Goal: Task Accomplishment & Management: Manage account settings

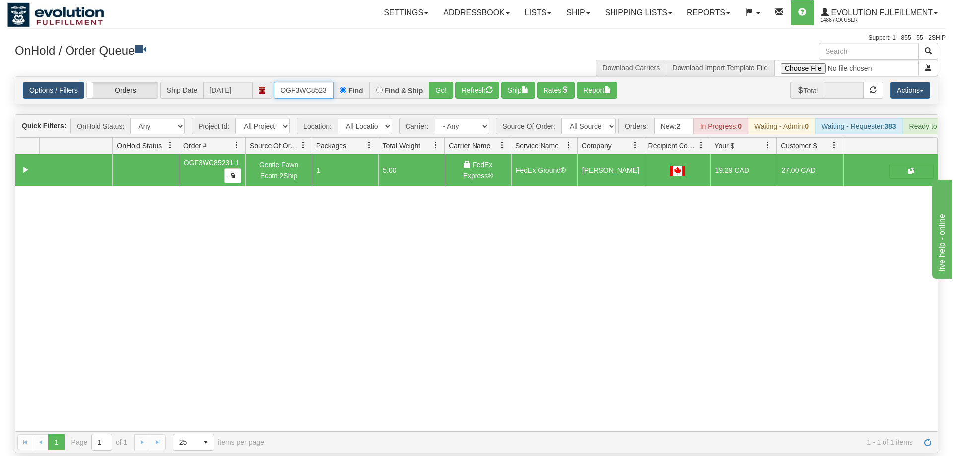
click at [290, 82] on input "OGF3WC85231-1" at bounding box center [304, 90] width 60 height 17
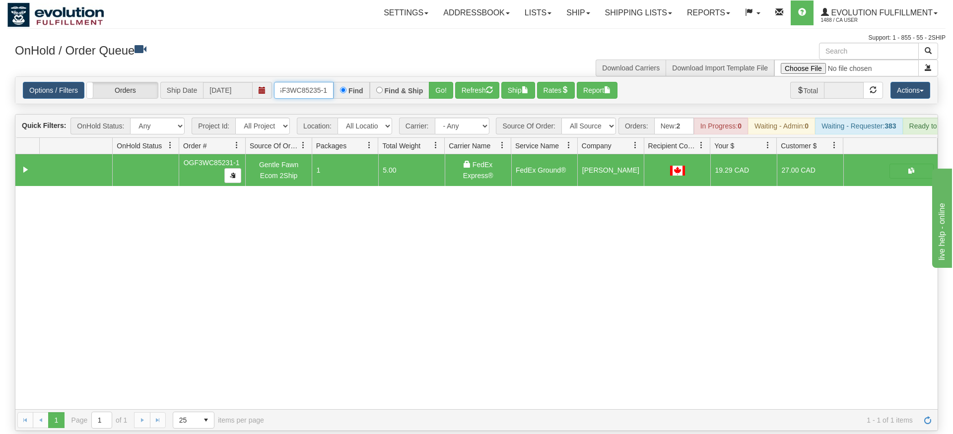
type input "OGF3WC85235-1"
click at [443, 83] on div "× Get OnHold Shipments fields - load dt: 397 Get OnHold Shipments fields - tran…" at bounding box center [476, 237] width 938 height 389
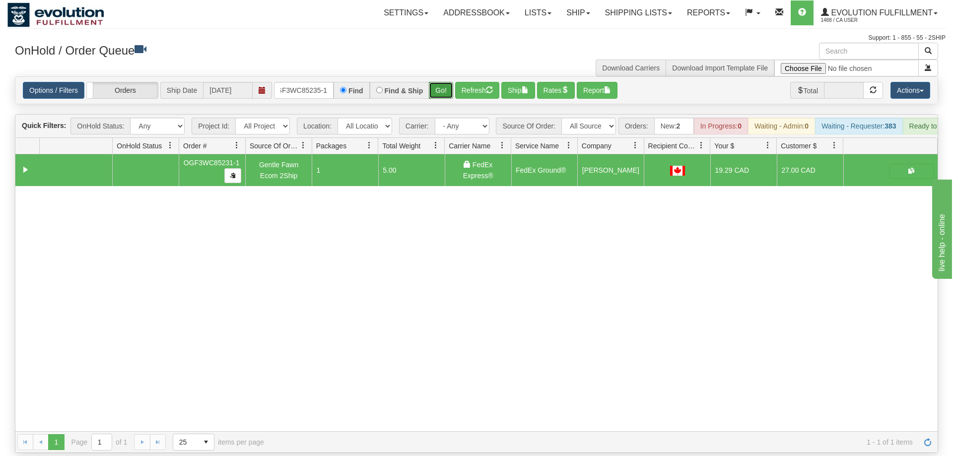
click at [439, 82] on button "Go!" at bounding box center [441, 90] width 24 height 17
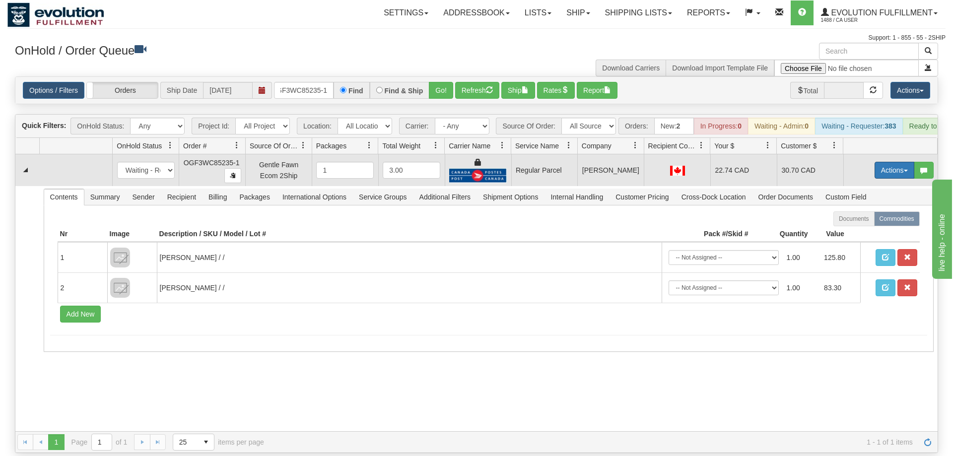
click at [888, 162] on button "Actions" at bounding box center [895, 170] width 40 height 17
click at [877, 211] on span "Rate All Services" at bounding box center [874, 215] width 60 height 8
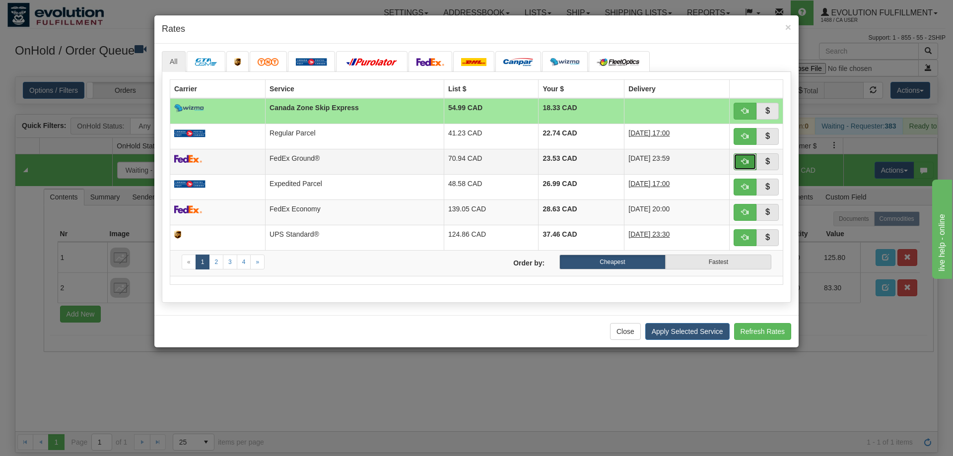
click at [742, 161] on span "button" at bounding box center [745, 161] width 7 height 7
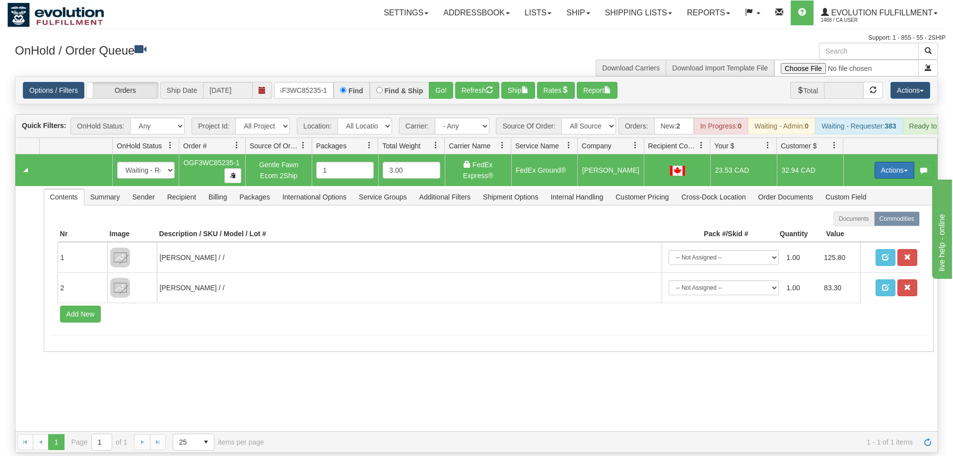
click at [887, 162] on button "Actions" at bounding box center [895, 170] width 40 height 17
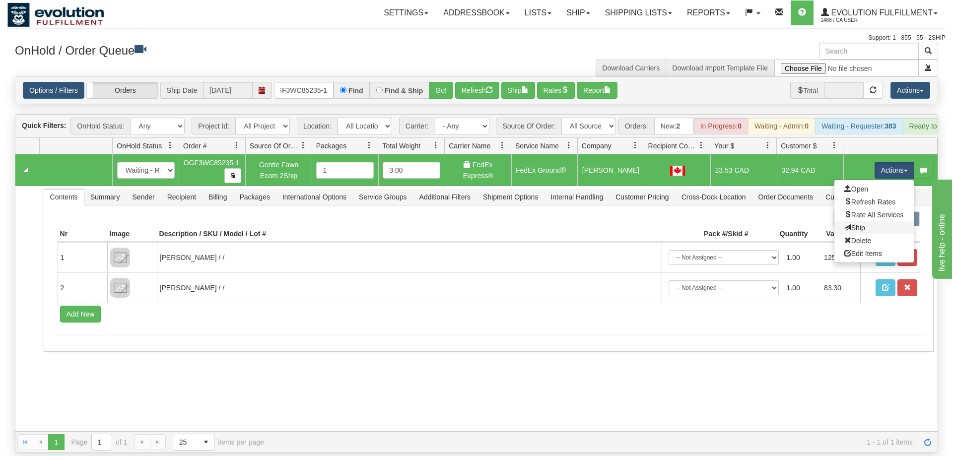
click at [870, 221] on link "Ship" at bounding box center [873, 227] width 79 height 13
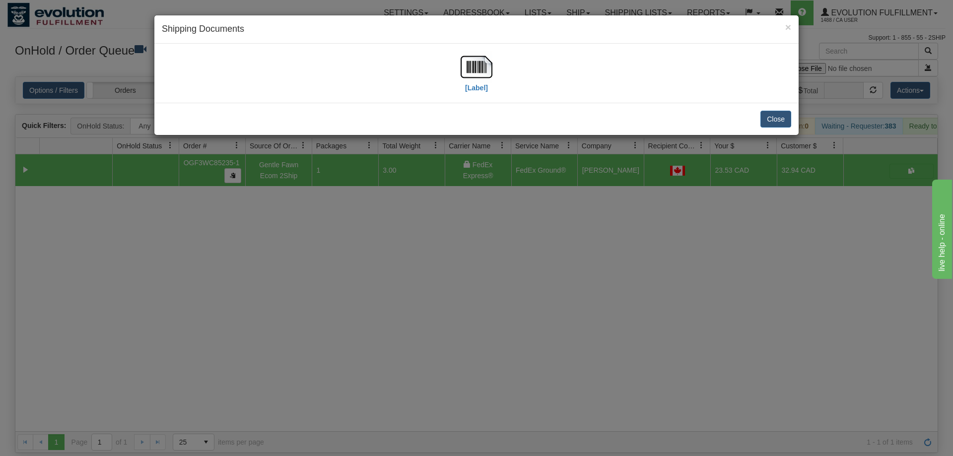
click at [500, 58] on div "[Label]" at bounding box center [476, 73] width 629 height 44
click at [471, 69] on img at bounding box center [477, 67] width 32 height 32
click at [532, 337] on div "× Shipping Documents [Label] Close" at bounding box center [476, 228] width 953 height 456
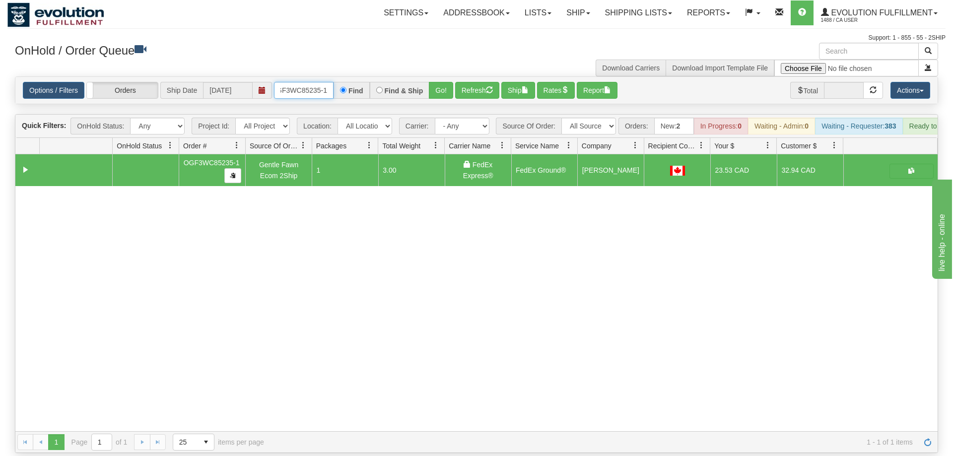
click at [310, 82] on input "OGF3WC85235-1" at bounding box center [304, 90] width 60 height 17
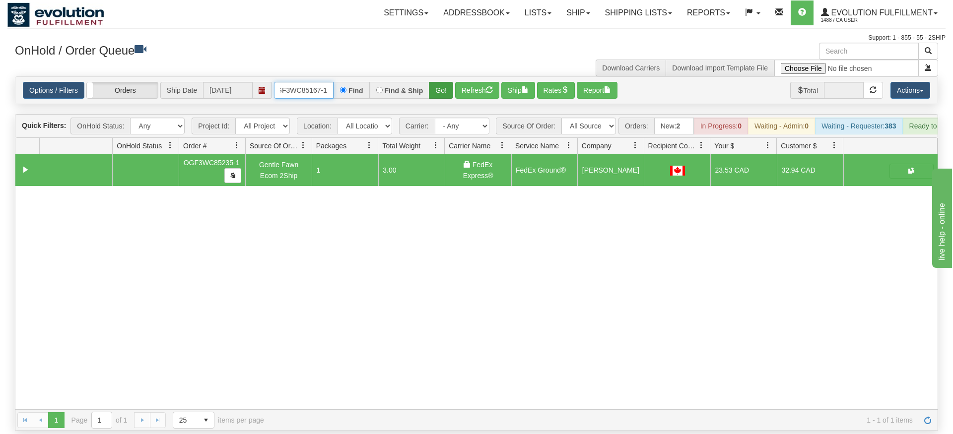
type input "OGF3WC85167-1"
click at [443, 101] on div "Is equal to Is not equal to Contains Does not contains CAD USD EUR ZAR [PERSON_…" at bounding box center [476, 253] width 938 height 355
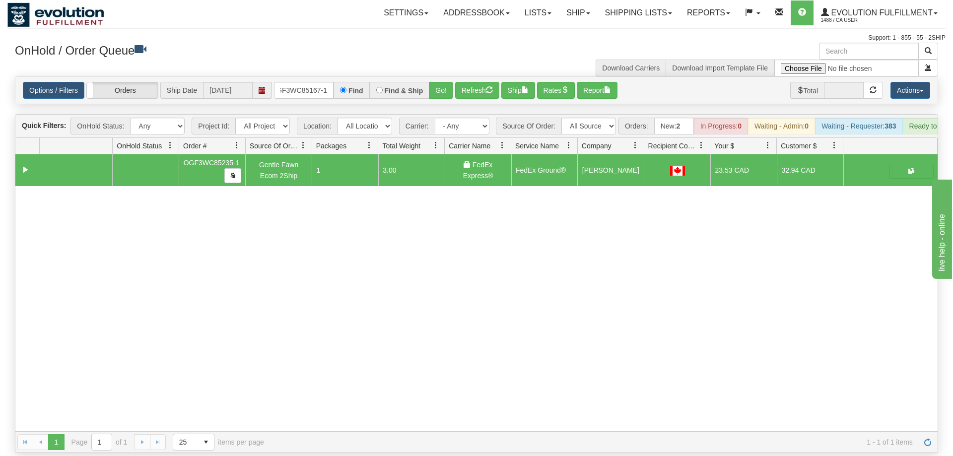
click at [443, 77] on div "Options / Filters Group Shipments Orders Ship Date [DATE] OGF3WC85167-1 Find Fi…" at bounding box center [476, 90] width 922 height 27
click at [442, 85] on div "Options / Filters Group Shipments Orders Ship Date [DATE] OGF3WC85167-1 Find Fi…" at bounding box center [476, 90] width 922 height 27
click at [442, 82] on button "Go!" at bounding box center [441, 90] width 24 height 17
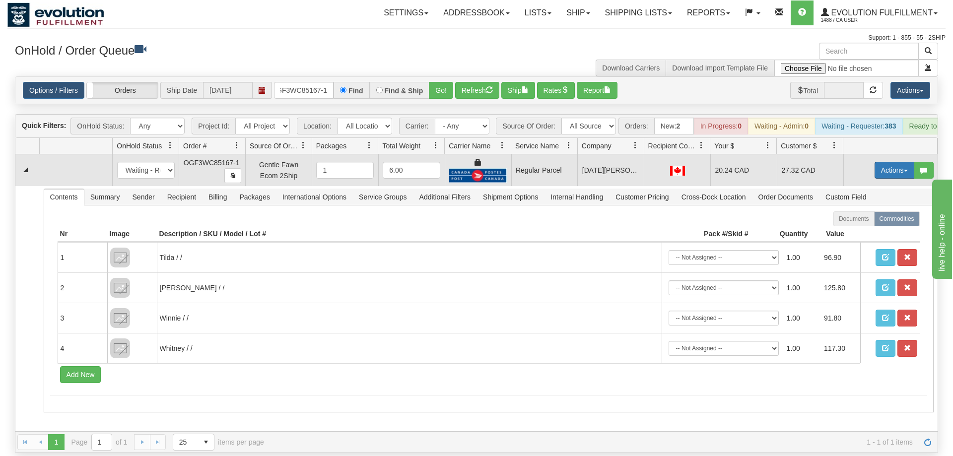
click at [888, 162] on button "Actions" at bounding box center [895, 170] width 40 height 17
click at [869, 211] on span "Rate All Services" at bounding box center [874, 215] width 60 height 8
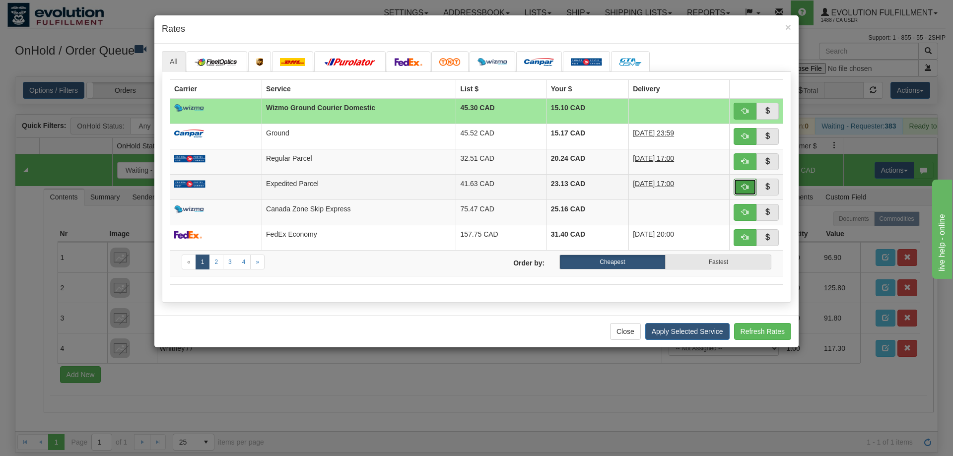
click at [743, 188] on span "button" at bounding box center [745, 186] width 7 height 7
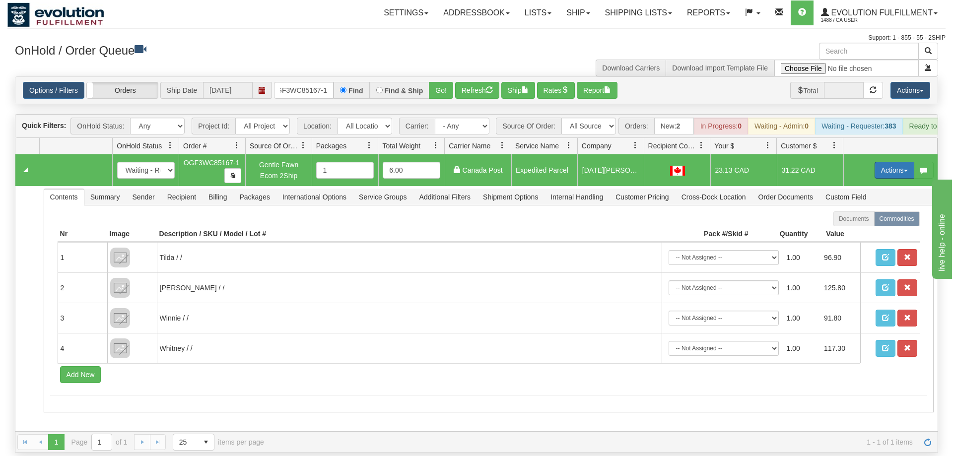
click at [884, 162] on button "Actions" at bounding box center [895, 170] width 40 height 17
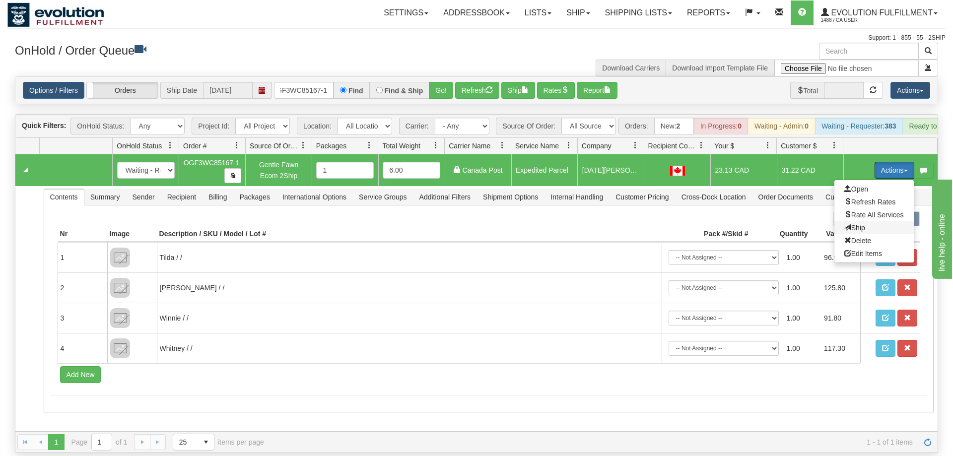
click at [851, 224] on span "Ship" at bounding box center [854, 228] width 21 height 8
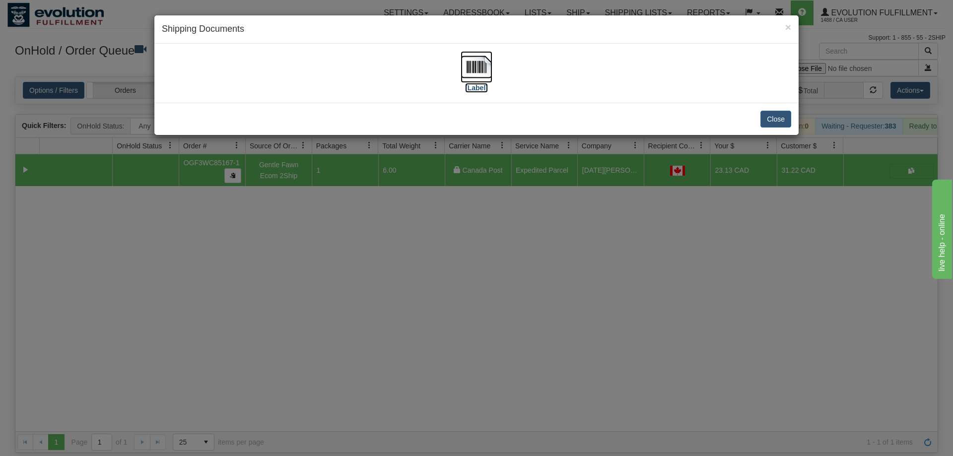
click at [481, 69] on img at bounding box center [477, 67] width 32 height 32
drag, startPoint x: 633, startPoint y: 245, endPoint x: 401, endPoint y: 84, distance: 282.4
click at [633, 245] on div "× Shipping Documents [Label] Close" at bounding box center [476, 228] width 953 height 456
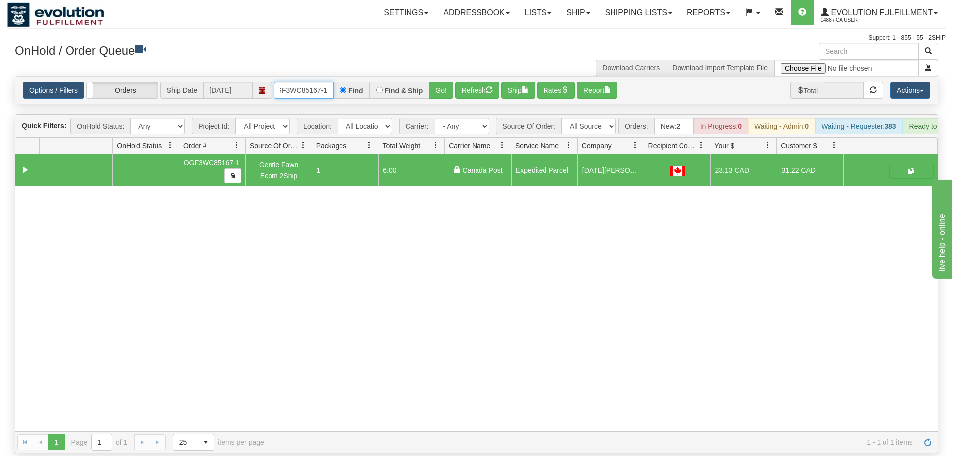
click at [318, 82] on input "OGF3WC85167-1" at bounding box center [304, 90] width 60 height 17
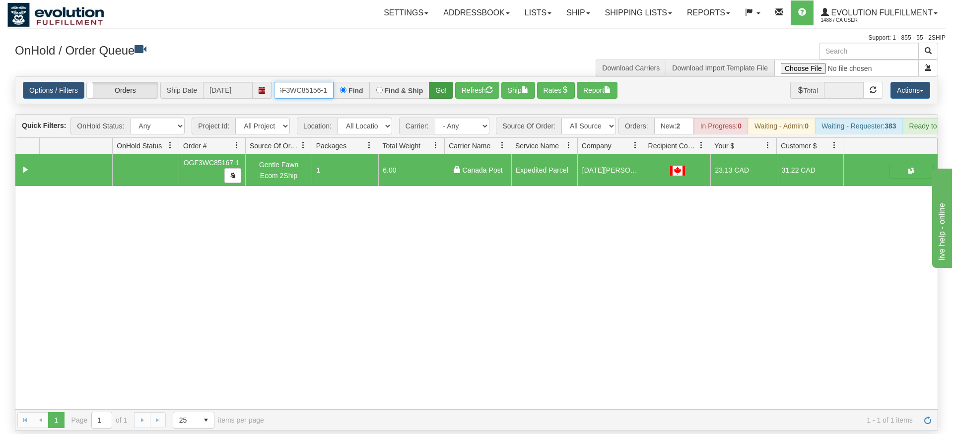
type input "OGF3WC85156-1"
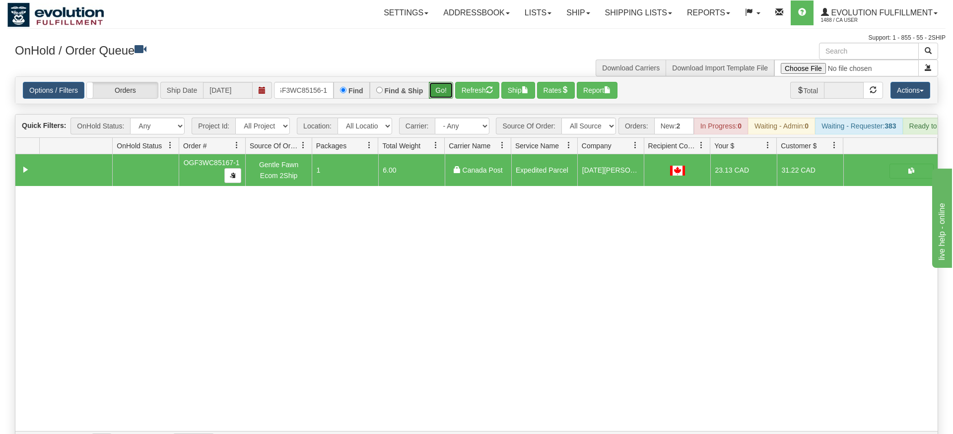
click at [430, 93] on div "Is equal to Is not equal to Contains Does not contains CAD USD EUR ZAR [PERSON_…" at bounding box center [476, 264] width 938 height 377
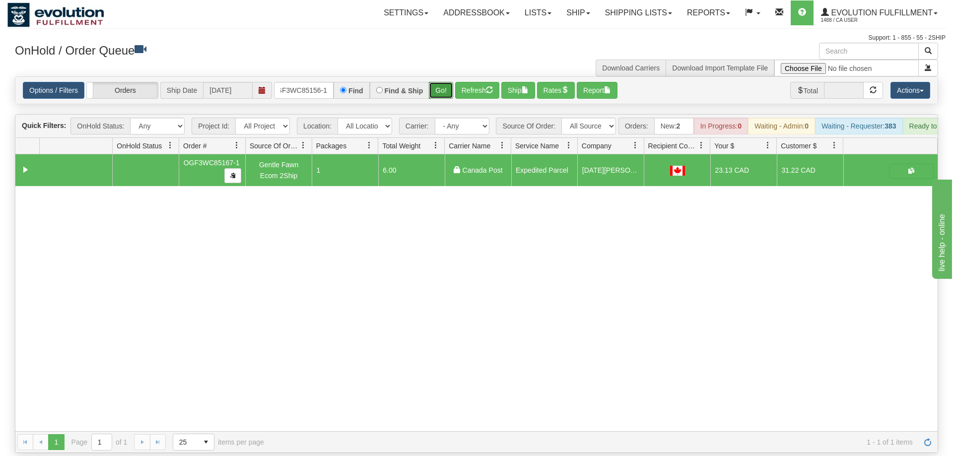
click at [445, 82] on button "Go!" at bounding box center [441, 90] width 24 height 17
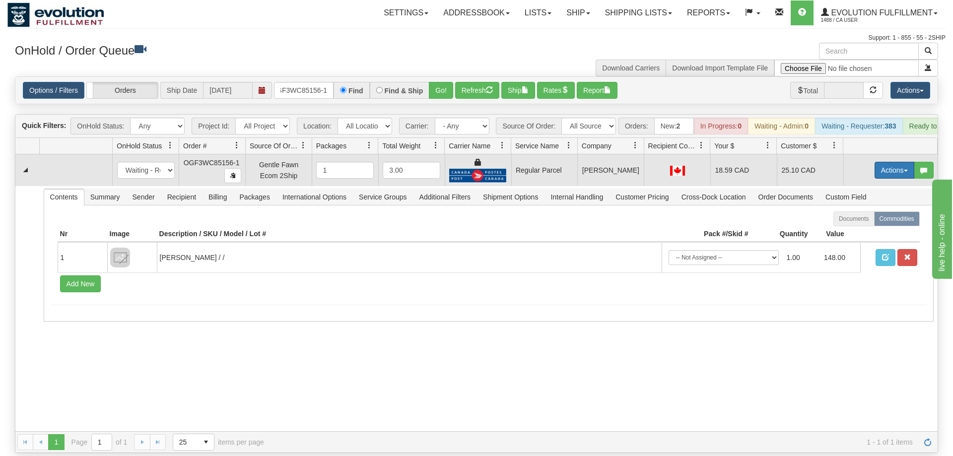
click at [890, 162] on button "Actions" at bounding box center [895, 170] width 40 height 17
click at [864, 211] on span "Rate All Services" at bounding box center [874, 215] width 60 height 8
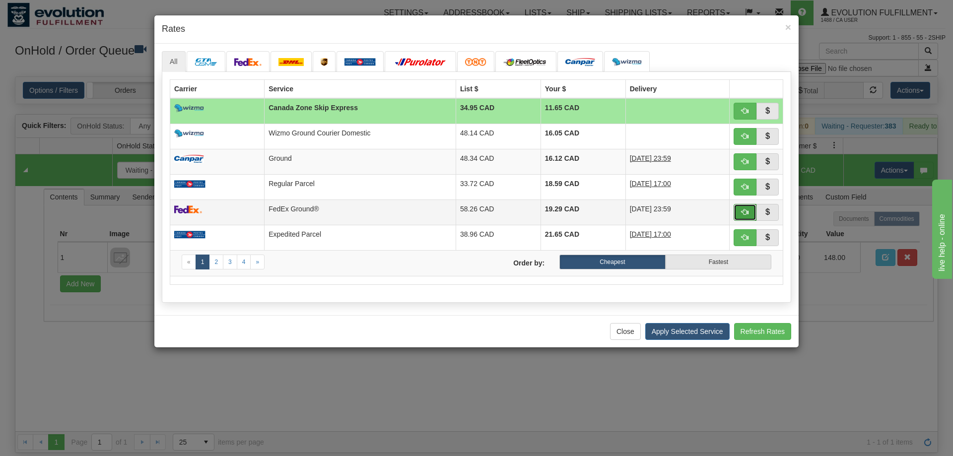
click at [742, 208] on span "button" at bounding box center [745, 211] width 7 height 7
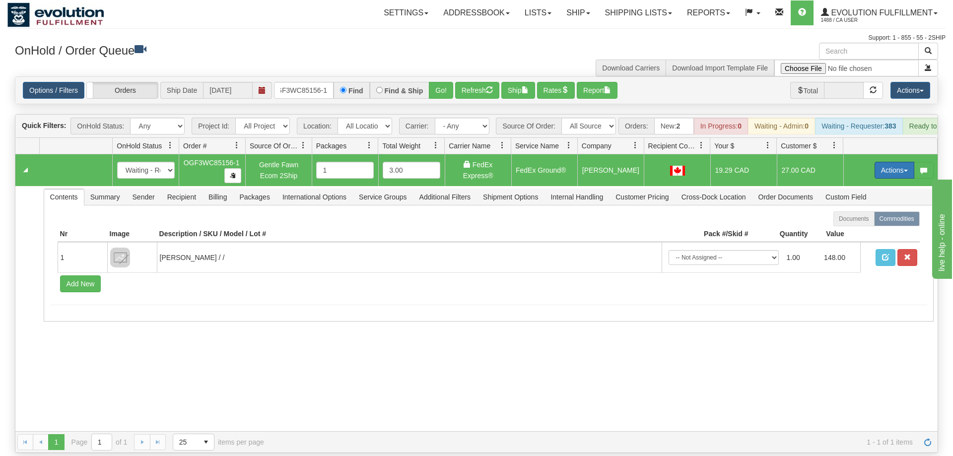
click at [894, 162] on button "Actions" at bounding box center [895, 170] width 40 height 17
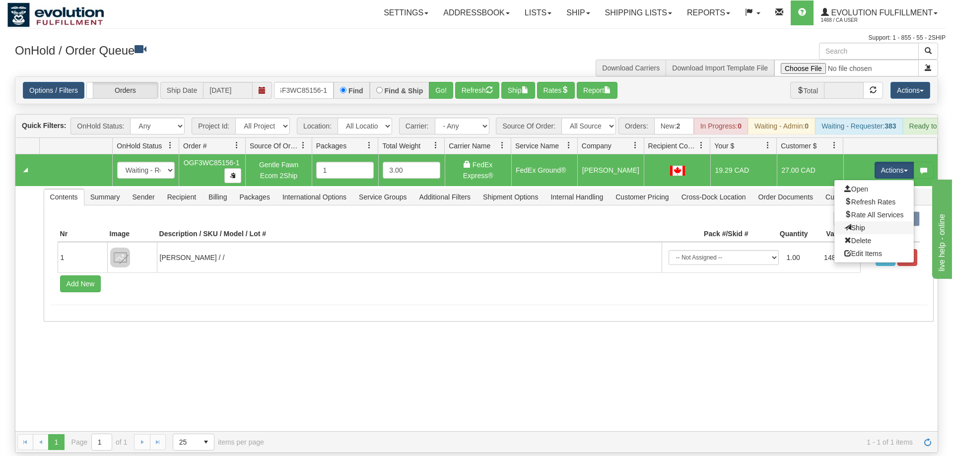
click at [871, 221] on link "Ship" at bounding box center [873, 227] width 79 height 13
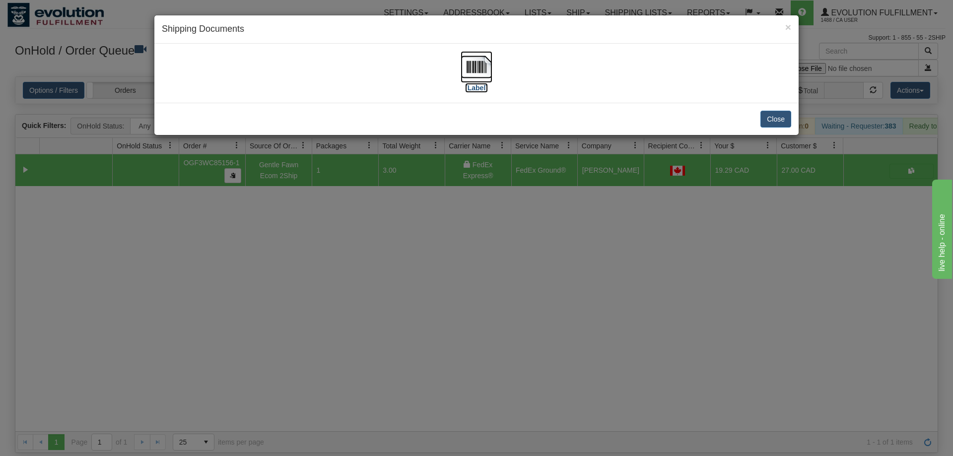
click at [470, 73] on img at bounding box center [477, 67] width 32 height 32
drag, startPoint x: 594, startPoint y: 293, endPoint x: 490, endPoint y: 217, distance: 128.6
click at [592, 288] on div "× Shipping Documents [Label] Close" at bounding box center [476, 228] width 953 height 456
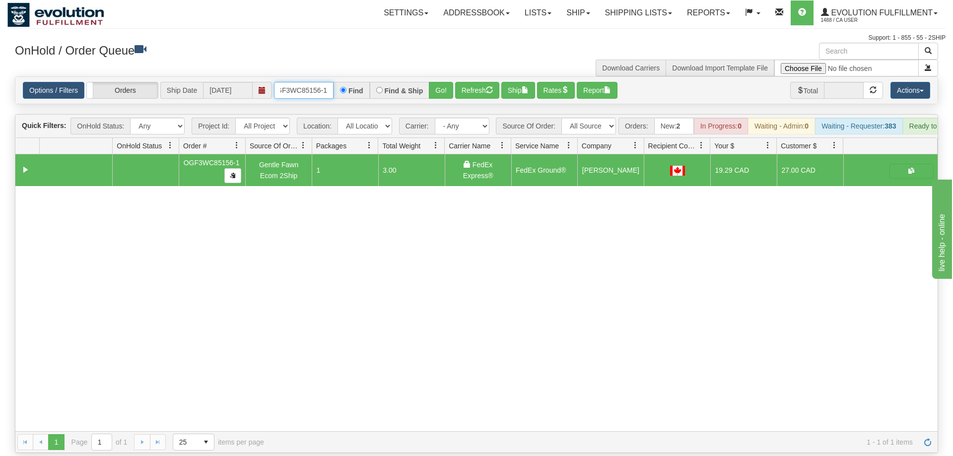
click at [318, 82] on input "OGF3WC85156-1" at bounding box center [304, 90] width 60 height 17
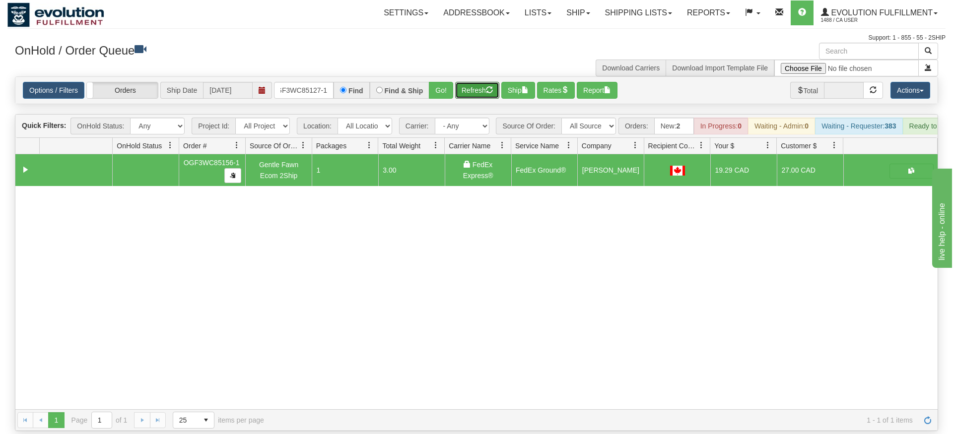
click at [461, 95] on div "Is equal to Is not equal to Contains Does not contains CAD USD EUR ZAR [PERSON_…" at bounding box center [476, 253] width 938 height 355
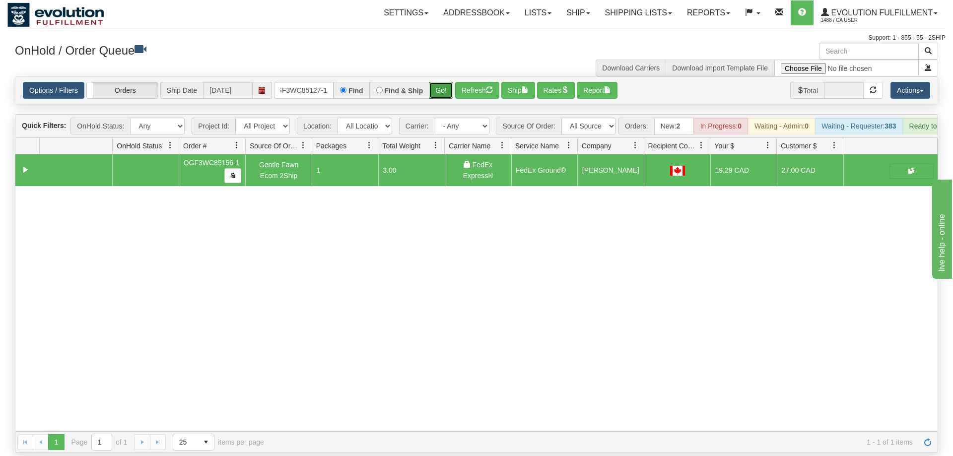
click at [439, 82] on button "Go!" at bounding box center [441, 90] width 24 height 17
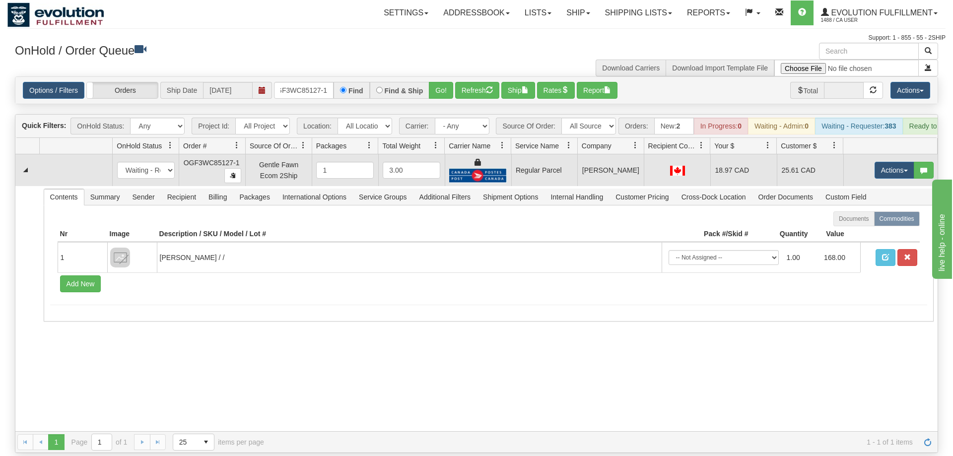
click at [880, 154] on td "Actions Open Refresh Rates Rate All Services Ship Delete Edit Items" at bounding box center [890, 170] width 94 height 32
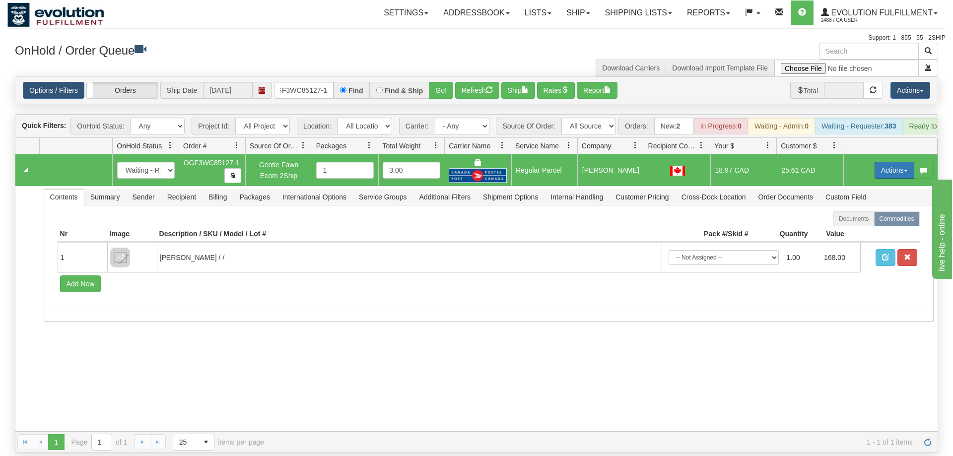
click at [885, 162] on button "Actions" at bounding box center [895, 170] width 40 height 17
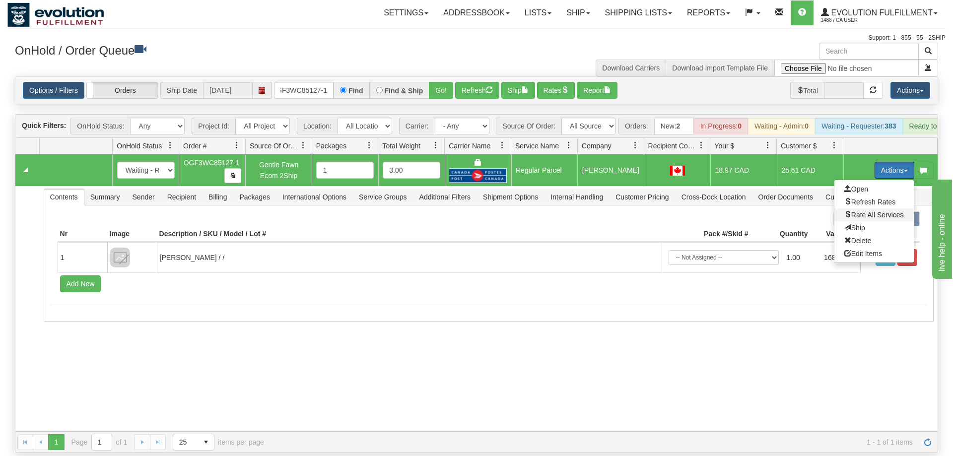
click at [860, 211] on span "Rate All Services" at bounding box center [874, 215] width 60 height 8
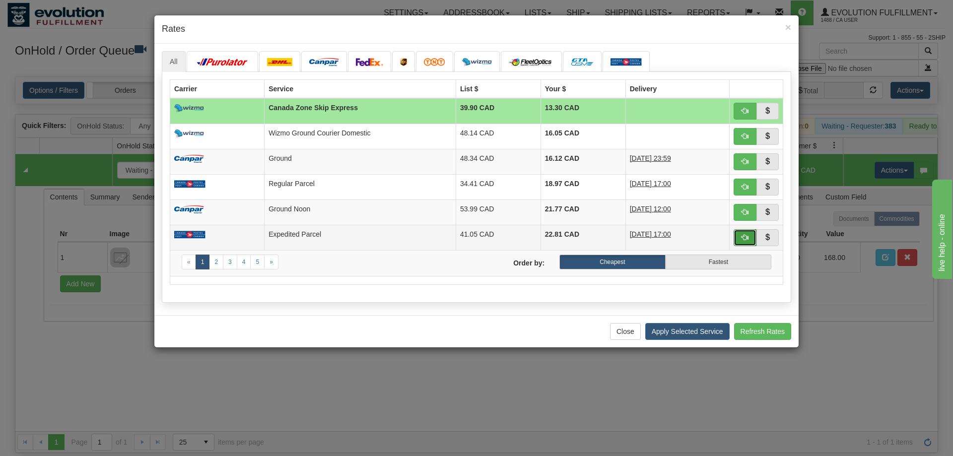
click at [741, 238] on button "button" at bounding box center [745, 237] width 23 height 17
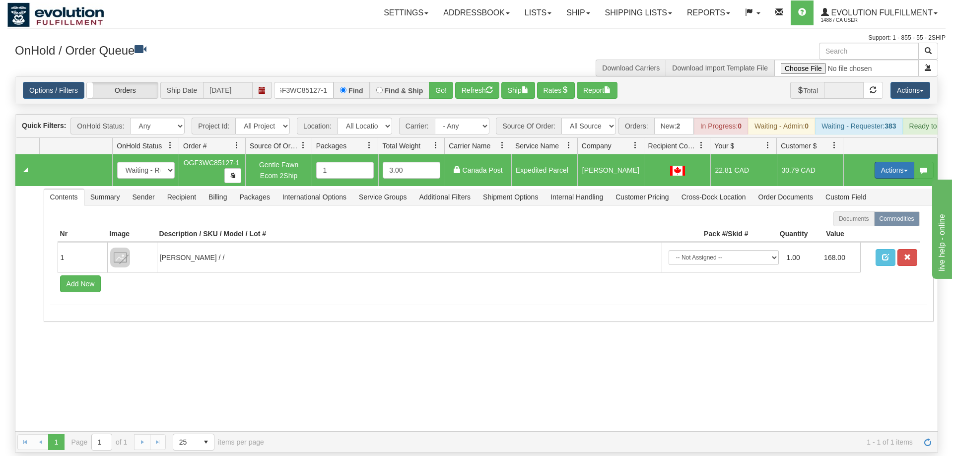
click at [876, 162] on button "Actions" at bounding box center [895, 170] width 40 height 17
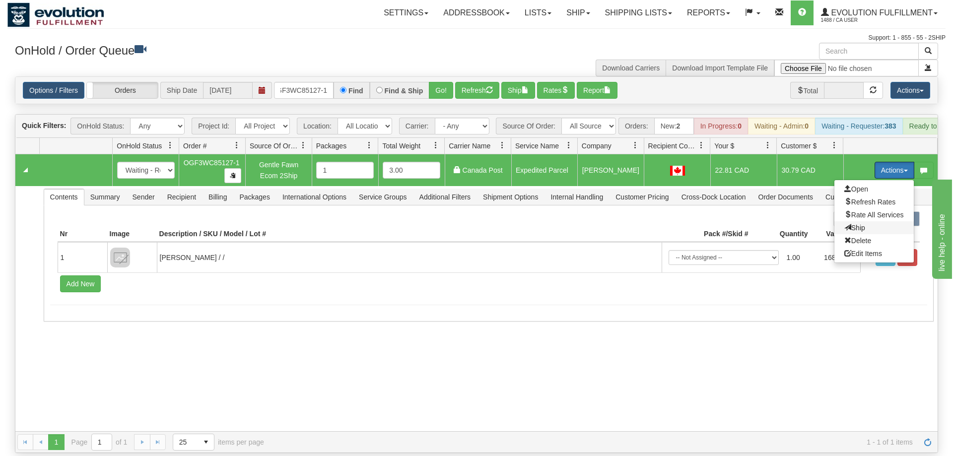
click at [862, 224] on span "Ship" at bounding box center [854, 228] width 21 height 8
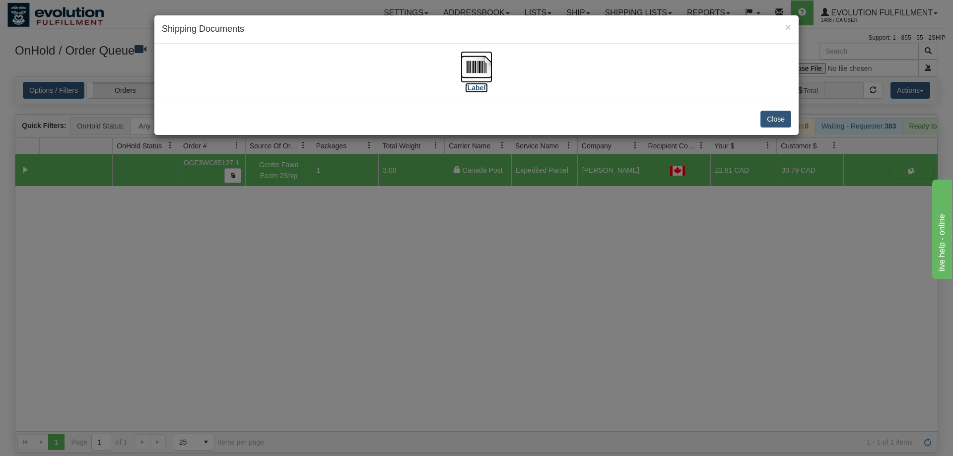
click at [482, 71] on img at bounding box center [477, 67] width 32 height 32
drag, startPoint x: 503, startPoint y: 289, endPoint x: 359, endPoint y: 57, distance: 273.3
click at [503, 281] on div "× Shipping Documents [Label] Close" at bounding box center [476, 228] width 953 height 456
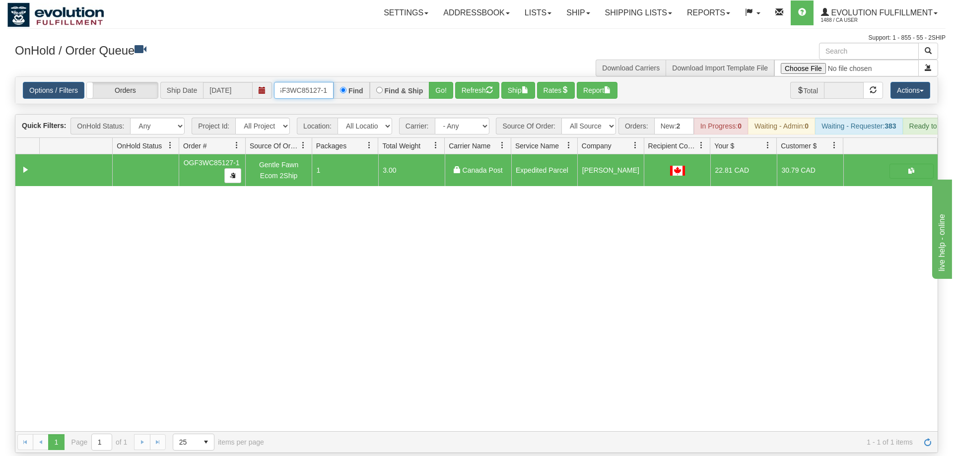
click at [320, 82] on input "OGF3WC85127-1" at bounding box center [304, 90] width 60 height 17
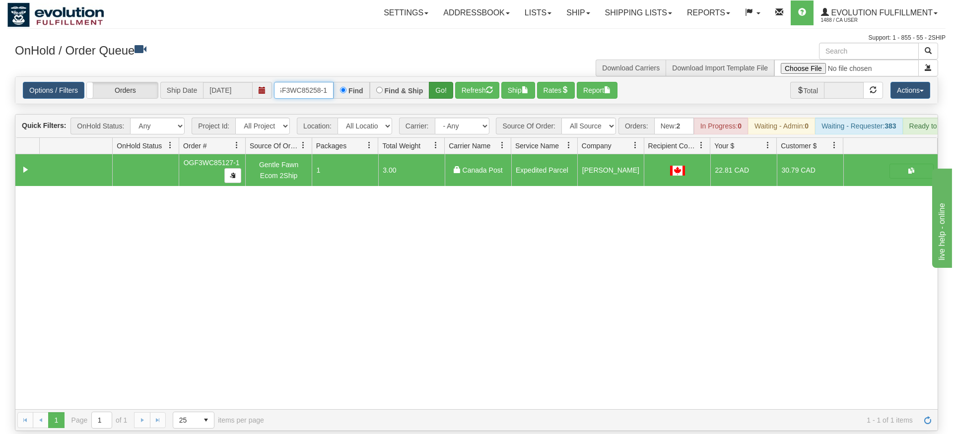
type input "OGF3WC85258-1"
click at [433, 94] on div "Is equal to Is not equal to Contains Does not contains CAD USD EUR ZAR [PERSON_…" at bounding box center [476, 253] width 938 height 355
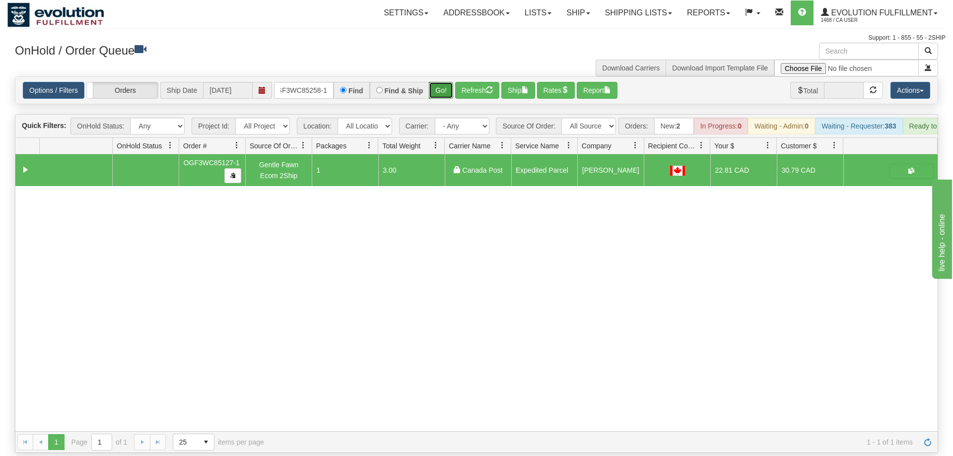
click at [437, 82] on button "Go!" at bounding box center [441, 90] width 24 height 17
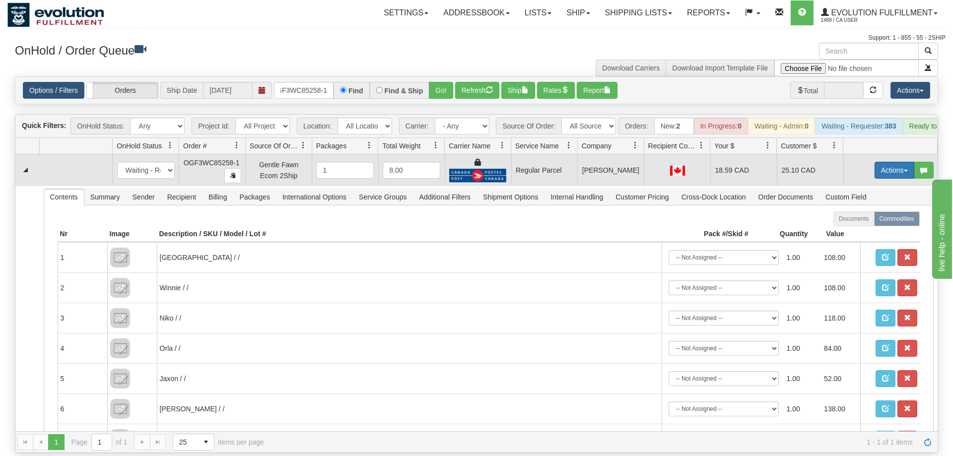
click at [885, 162] on button "Actions" at bounding box center [895, 170] width 40 height 17
click at [861, 211] on span "Rate All Services" at bounding box center [874, 215] width 60 height 8
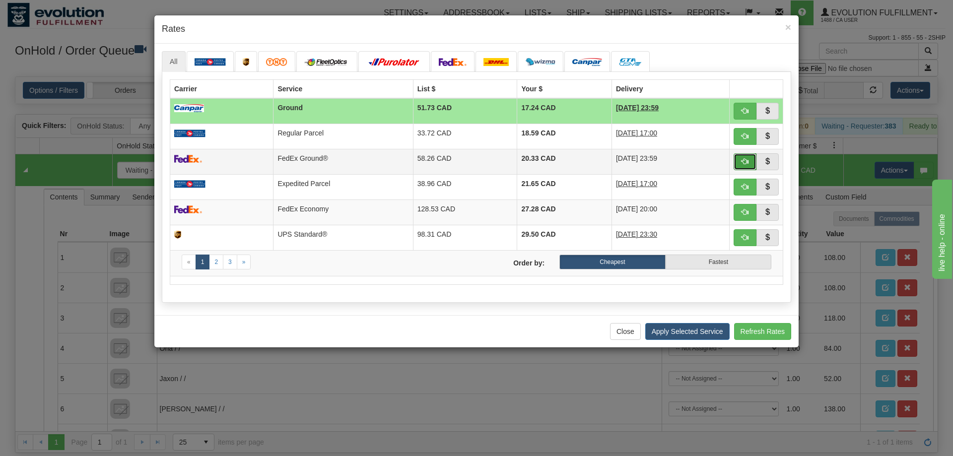
click at [750, 160] on button "button" at bounding box center [745, 161] width 23 height 17
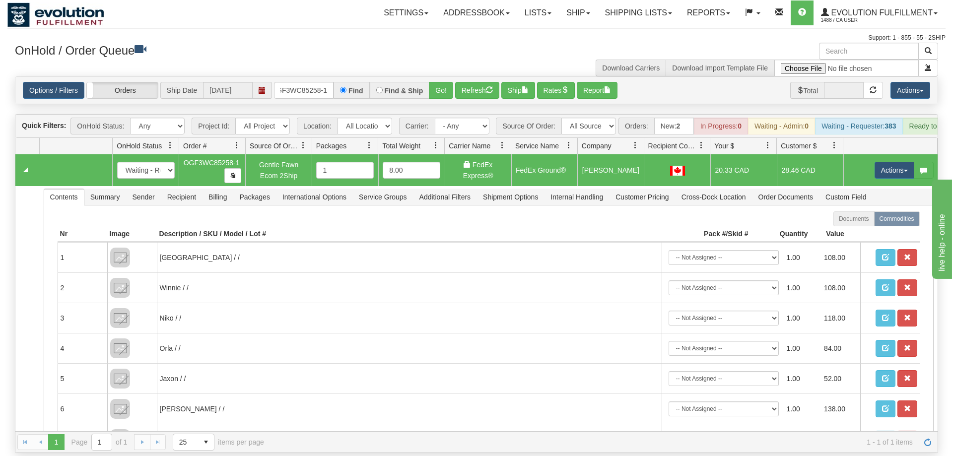
click at [898, 154] on td "Actions Open Refresh Rates Rate All Services Ship Delete Edit Items" at bounding box center [890, 170] width 94 height 32
click at [894, 162] on button "Actions" at bounding box center [895, 170] width 40 height 17
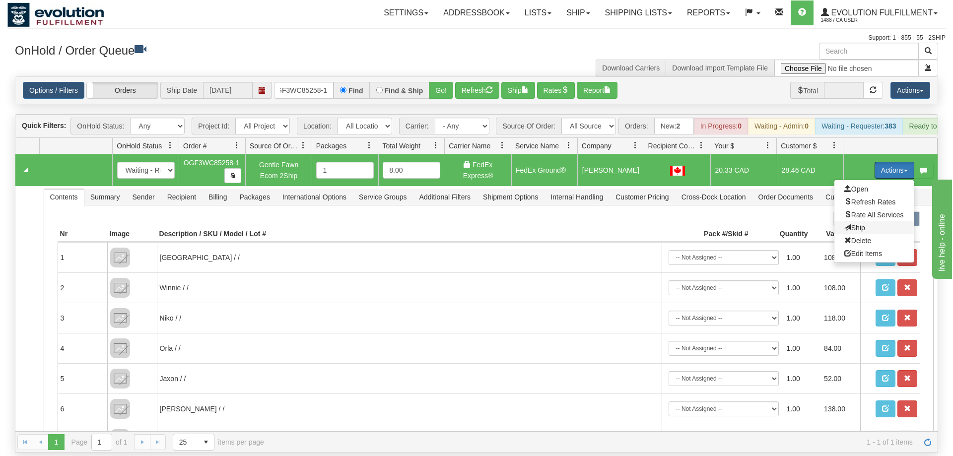
click at [850, 224] on span "Ship" at bounding box center [854, 228] width 21 height 8
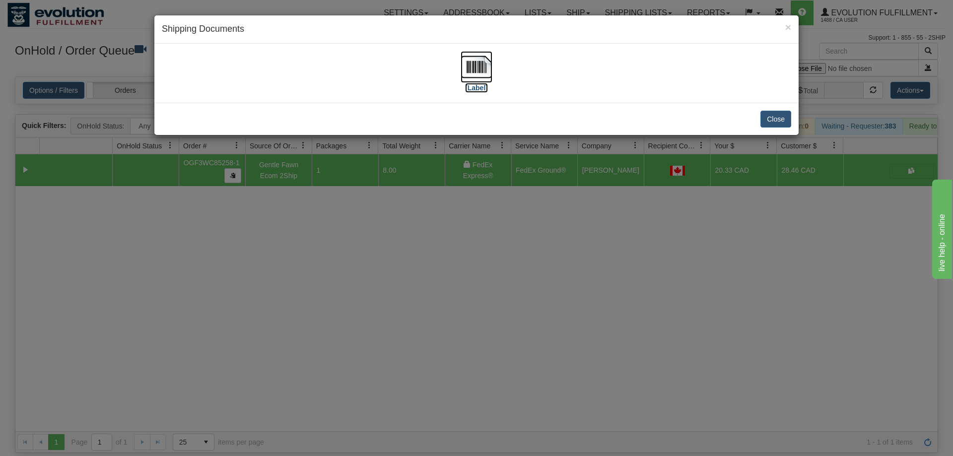
click at [473, 74] on img at bounding box center [477, 67] width 32 height 32
click at [299, 336] on div "× Shipping Documents [Label] Close" at bounding box center [476, 228] width 953 height 456
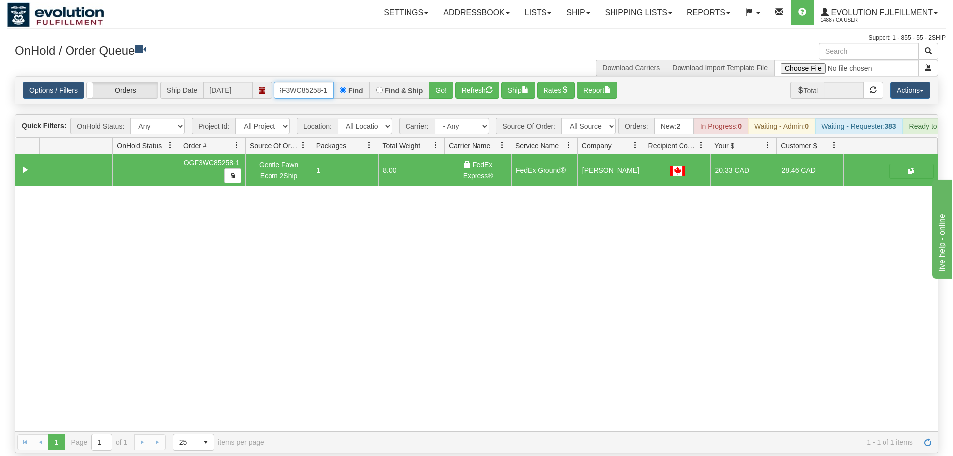
click at [302, 82] on input "OGF3WC85258-1" at bounding box center [304, 90] width 60 height 17
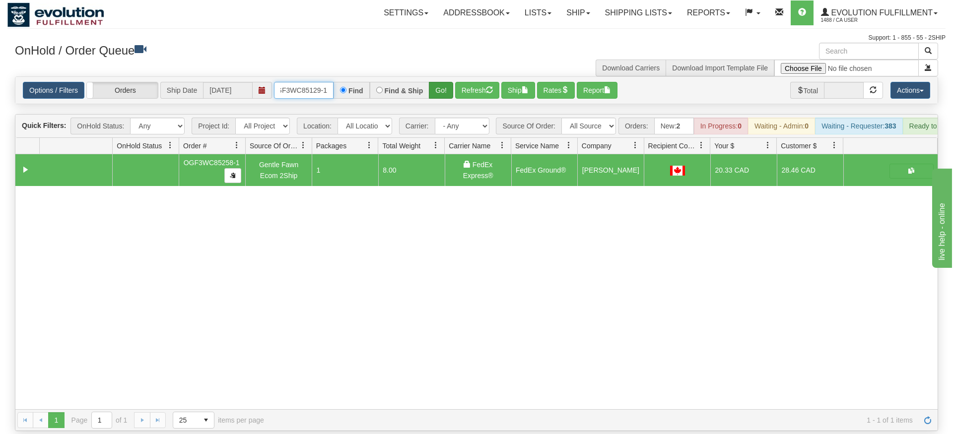
type input "OGF3WC85129-1"
click at [453, 96] on div "Is equal to Is not equal to Contains Does not contains CAD USD EUR ZAR [PERSON_…" at bounding box center [476, 253] width 938 height 355
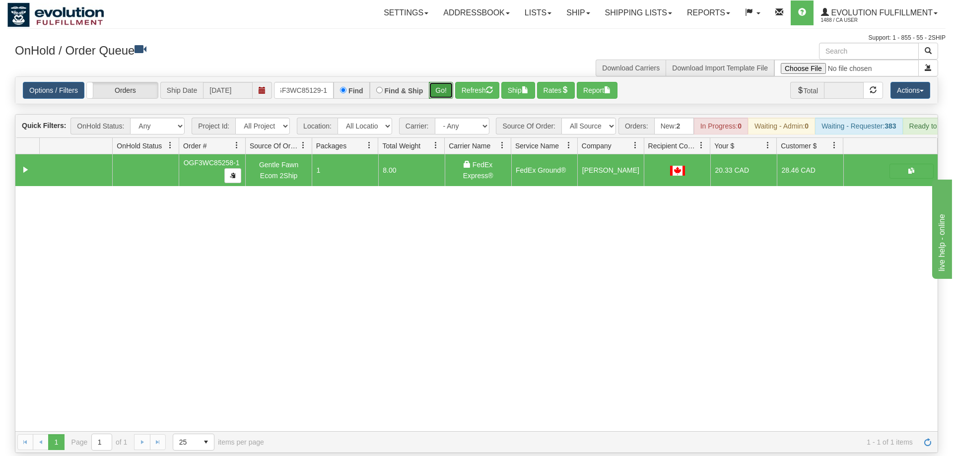
click at [444, 83] on button "Go!" at bounding box center [441, 90] width 24 height 17
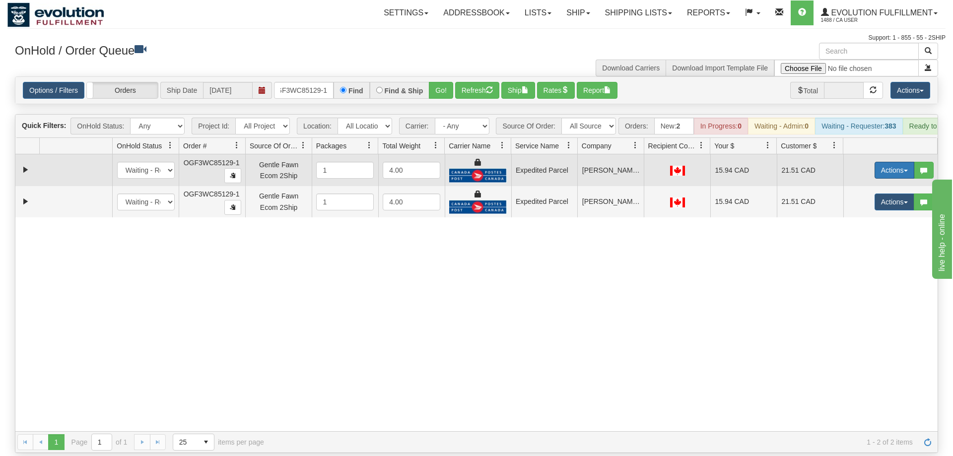
click at [891, 162] on button "Actions" at bounding box center [895, 170] width 40 height 17
click at [852, 224] on span "Ship" at bounding box center [854, 228] width 21 height 8
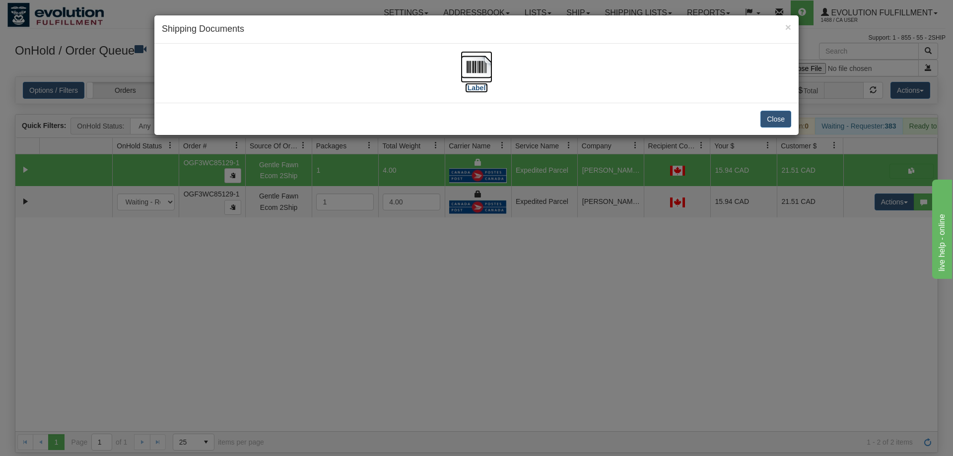
click at [474, 65] on img at bounding box center [477, 67] width 32 height 32
click at [873, 196] on div "× Shipping Documents [Label] Close" at bounding box center [476, 228] width 953 height 456
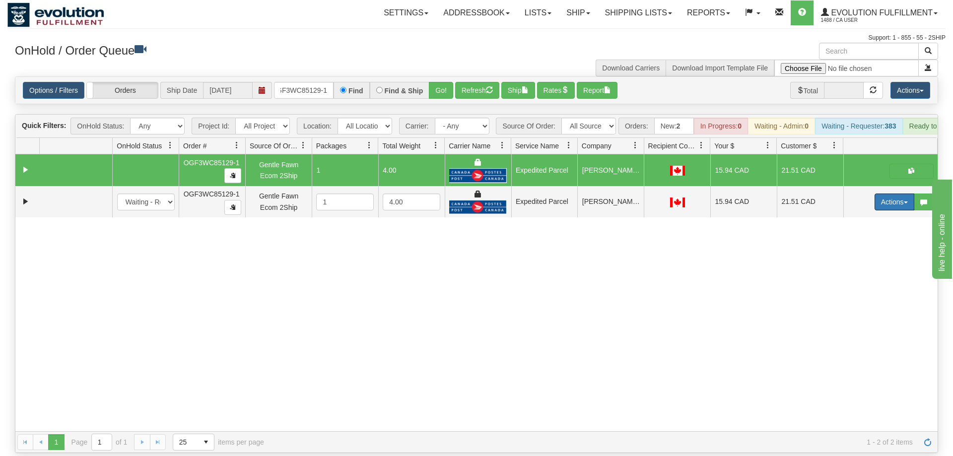
click at [892, 194] on button "Actions" at bounding box center [895, 202] width 40 height 17
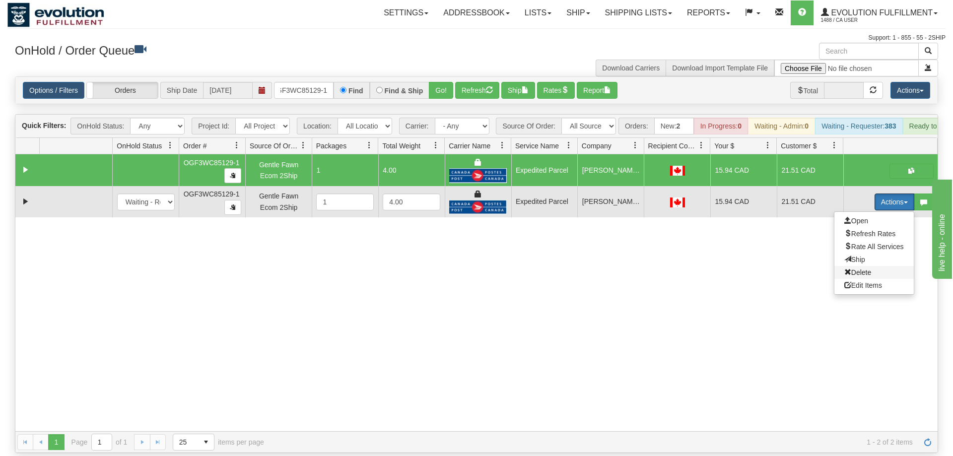
click at [866, 269] on span "Delete" at bounding box center [857, 273] width 27 height 8
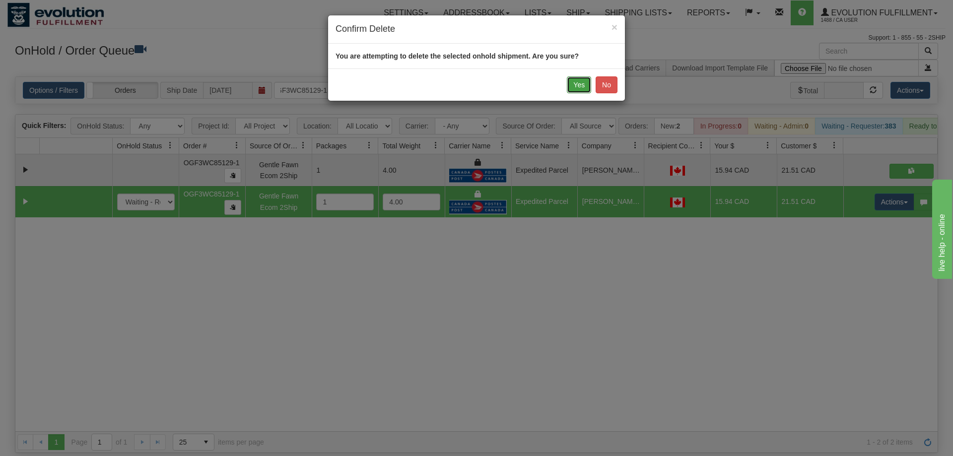
click at [571, 84] on button "Yes" at bounding box center [579, 84] width 24 height 17
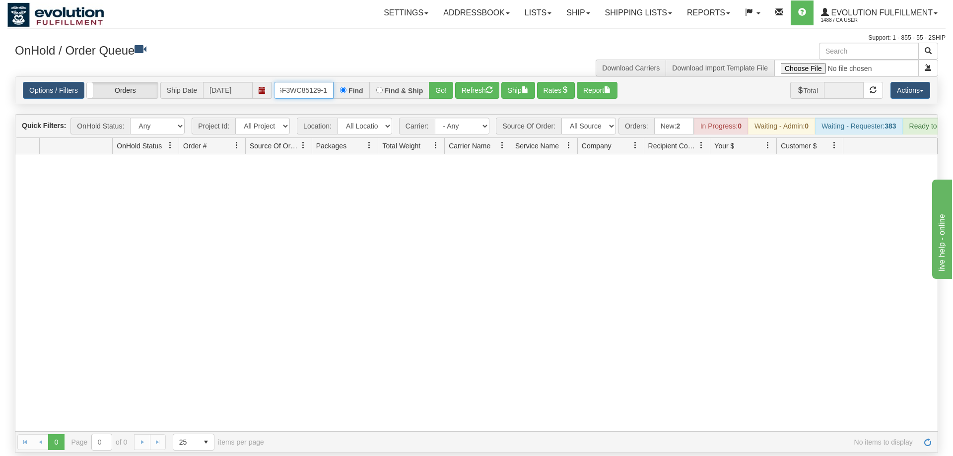
click at [305, 82] on input "OGF3WC85129-1" at bounding box center [304, 90] width 60 height 17
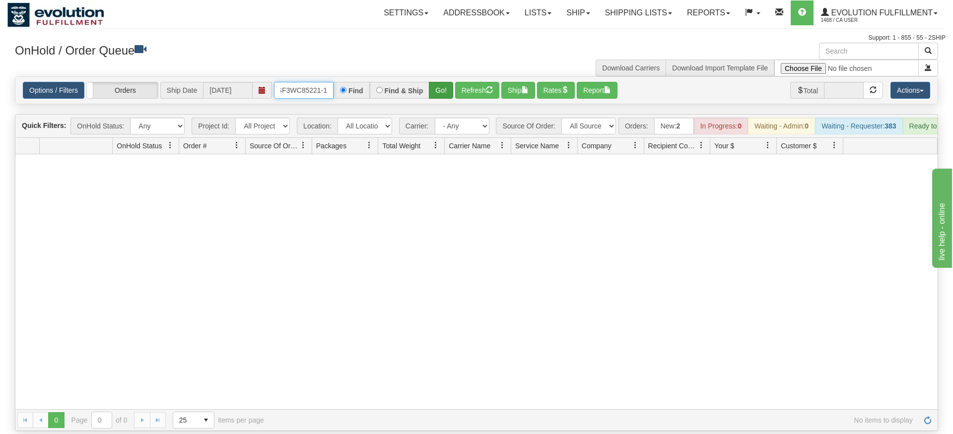
type input "OGF3WC85221-1"
drag, startPoint x: 442, startPoint y: 74, endPoint x: 434, endPoint y: 68, distance: 9.9
click at [442, 96] on div "Is equal to Is not equal to Contains Does not contains CAD USD EUR ZAR [PERSON_…" at bounding box center [476, 253] width 938 height 355
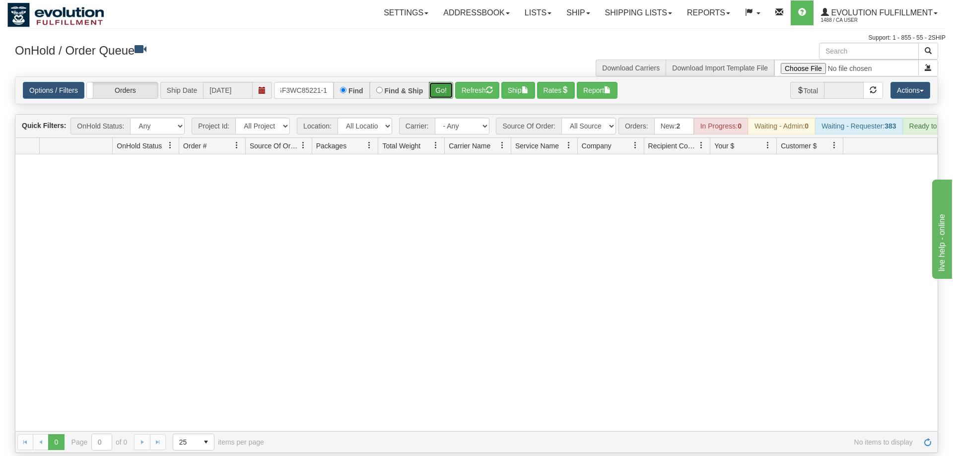
click at [434, 82] on button "Go!" at bounding box center [441, 90] width 24 height 17
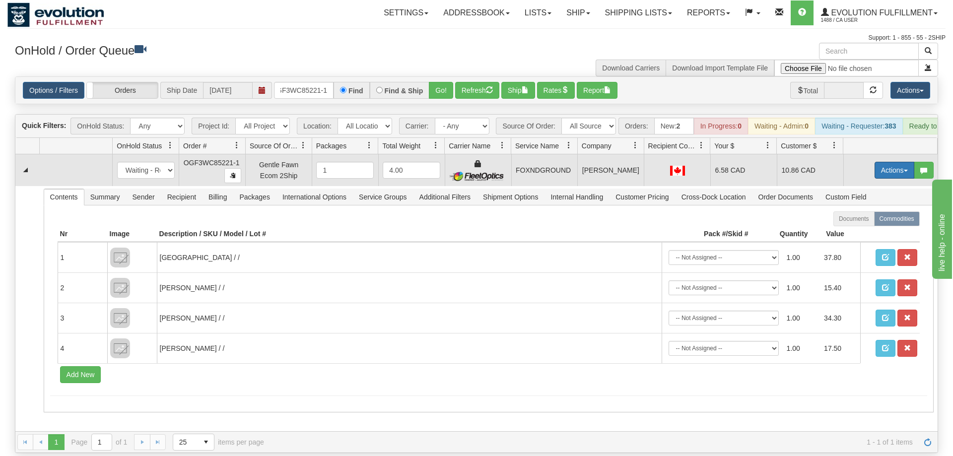
click at [890, 162] on button "Actions" at bounding box center [895, 170] width 40 height 17
click at [874, 221] on link "Ship" at bounding box center [873, 227] width 79 height 13
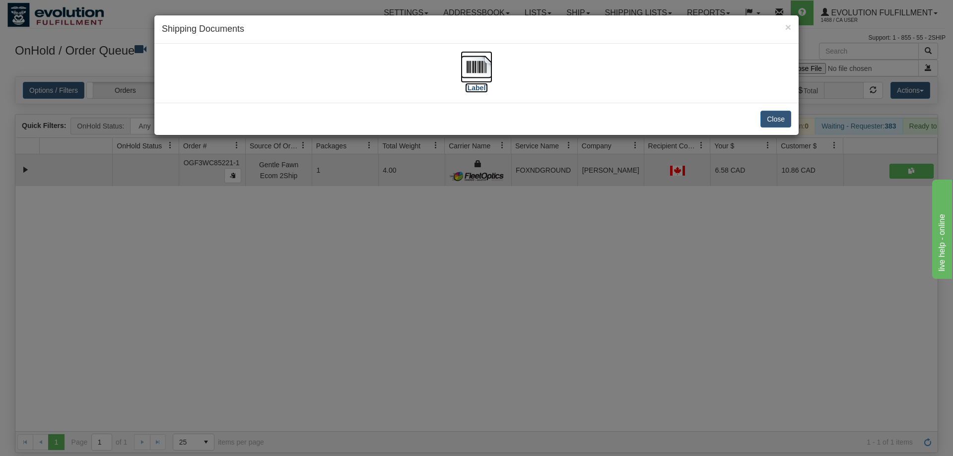
click at [466, 70] on img at bounding box center [477, 67] width 32 height 32
drag, startPoint x: 501, startPoint y: 313, endPoint x: 243, endPoint y: 170, distance: 295.3
click at [501, 313] on div "× Shipping Documents [Label] Close" at bounding box center [476, 228] width 953 height 456
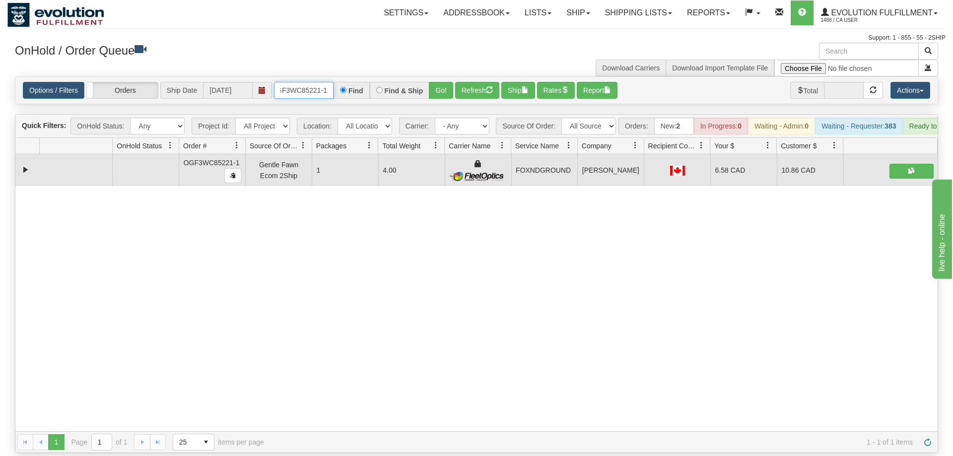
click at [306, 82] on input "OGF3WC85221-1" at bounding box center [304, 90] width 60 height 17
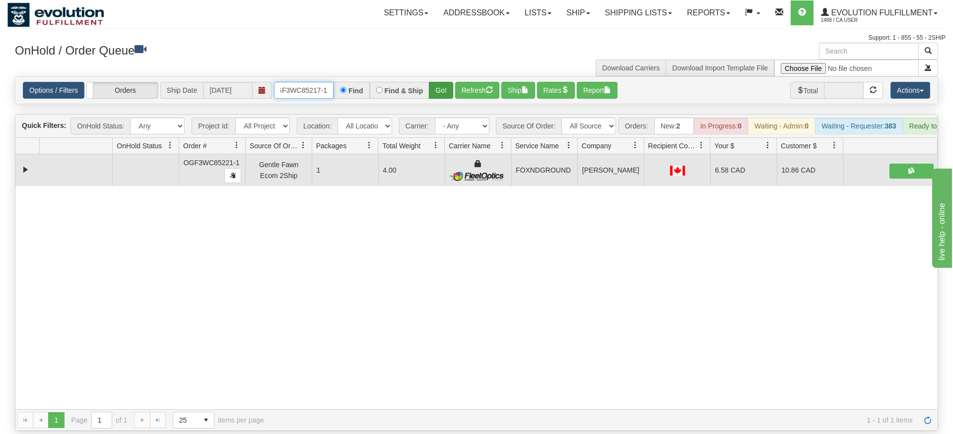
type input "OGF3WC85217-1"
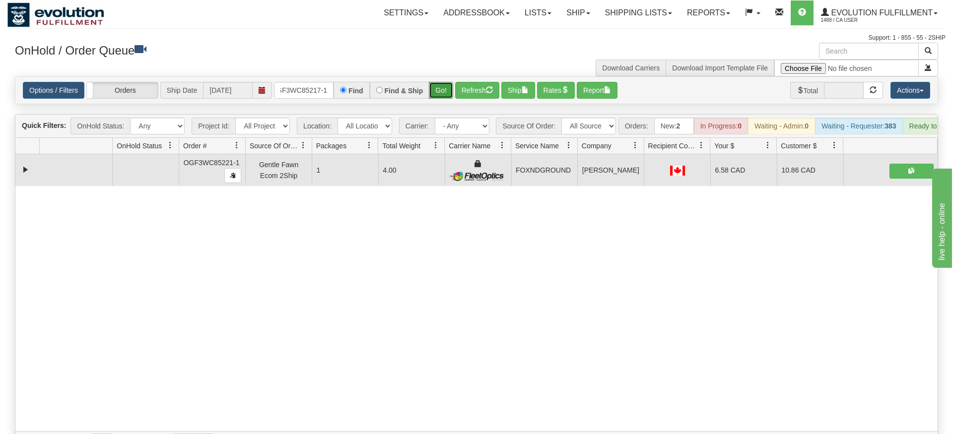
click at [440, 101] on div "Is equal to Is not equal to Contains Does not contains CAD USD EUR ZAR [PERSON_…" at bounding box center [476, 264] width 938 height 377
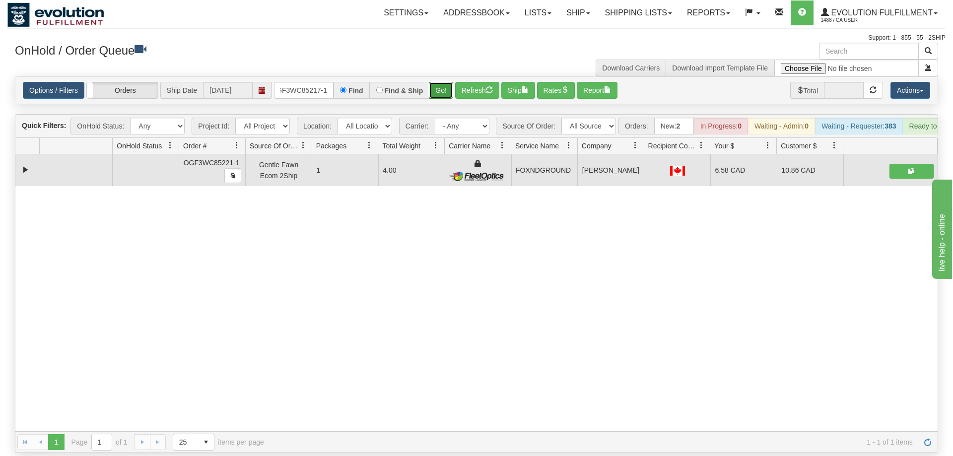
click at [439, 82] on button "Go!" at bounding box center [441, 90] width 24 height 17
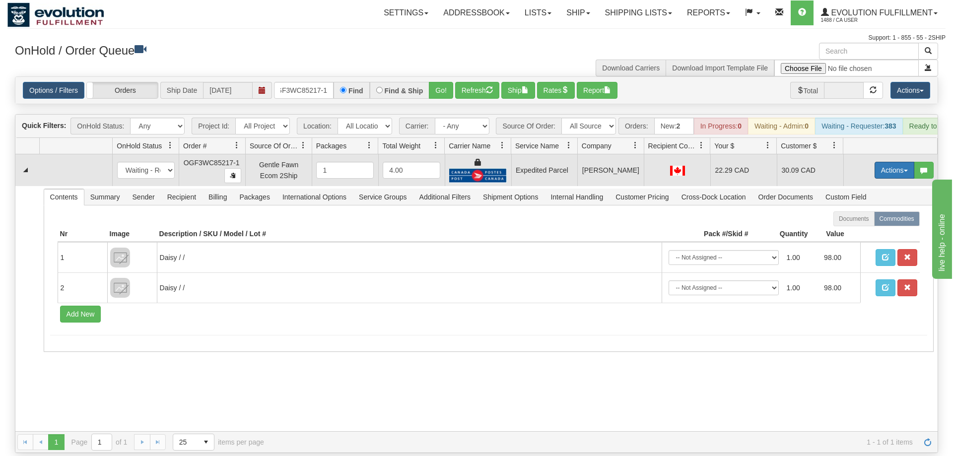
click at [885, 162] on button "Actions" at bounding box center [895, 170] width 40 height 17
click at [852, 221] on link "Ship" at bounding box center [873, 227] width 79 height 13
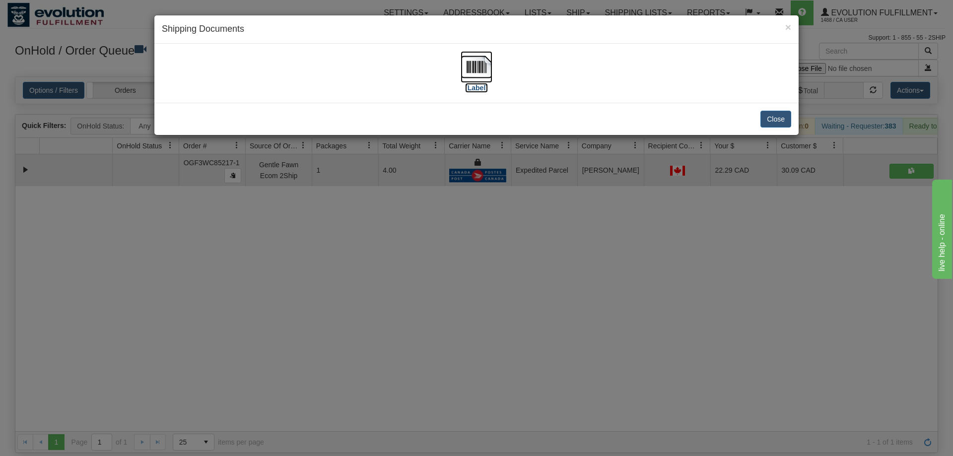
click at [489, 71] on img at bounding box center [477, 67] width 32 height 32
click at [453, 183] on div "× Shipping Documents [Label] Close" at bounding box center [476, 228] width 953 height 456
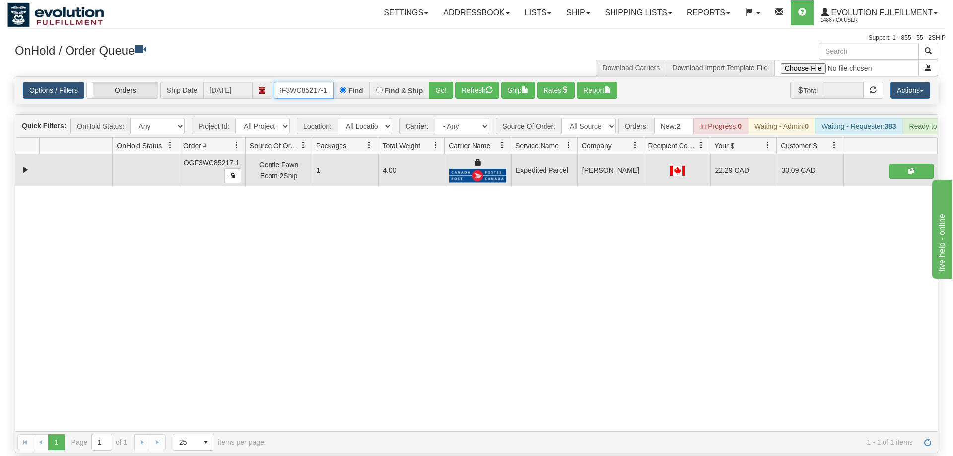
click at [316, 82] on input "OGF3WC85217-1" at bounding box center [304, 90] width 60 height 17
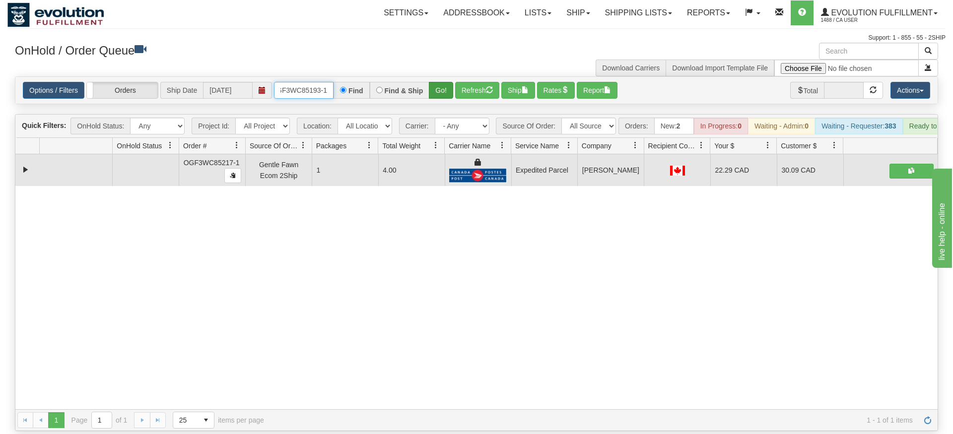
type input "OGF3WC85193-1"
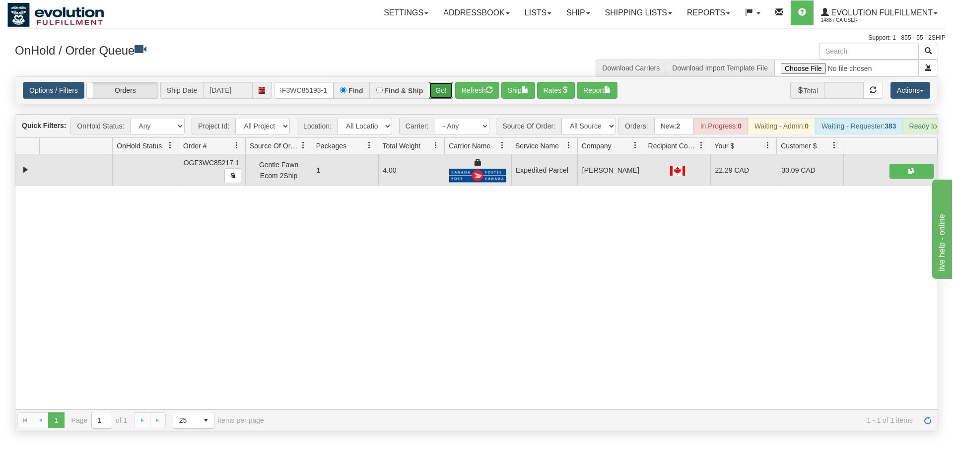
drag, startPoint x: 434, startPoint y: 74, endPoint x: 443, endPoint y: 81, distance: 10.6
click at [434, 97] on div "Is equal to Is not equal to Contains Does not contains CAD USD EUR ZAR [PERSON_…" at bounding box center [476, 253] width 938 height 355
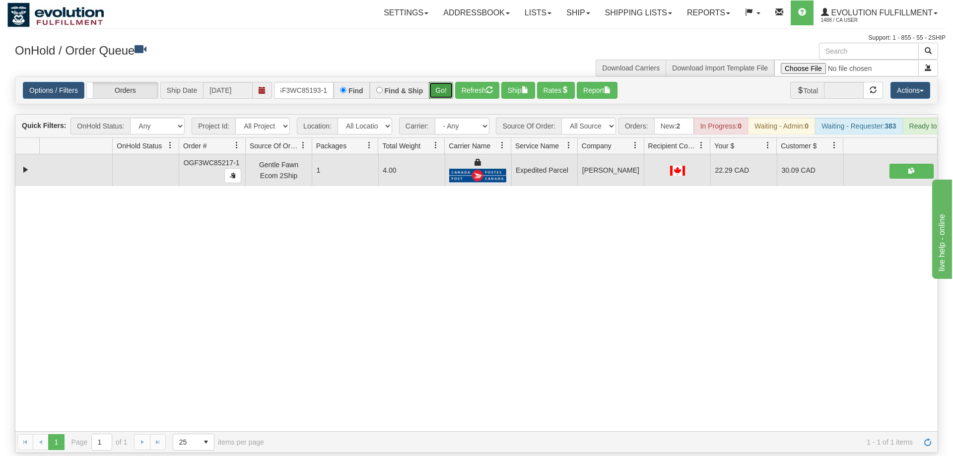
click at [445, 82] on button "Go!" at bounding box center [441, 90] width 24 height 17
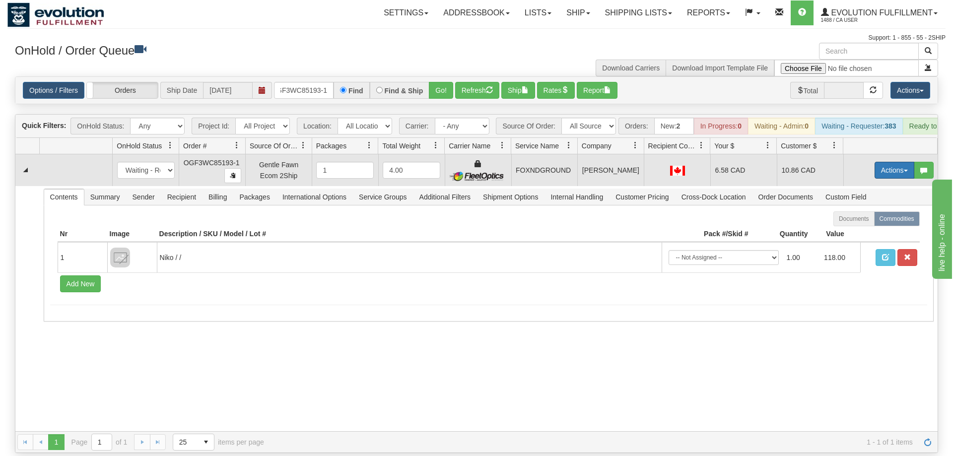
click at [892, 162] on button "Actions" at bounding box center [895, 170] width 40 height 17
click at [864, 221] on link "Ship" at bounding box center [873, 227] width 79 height 13
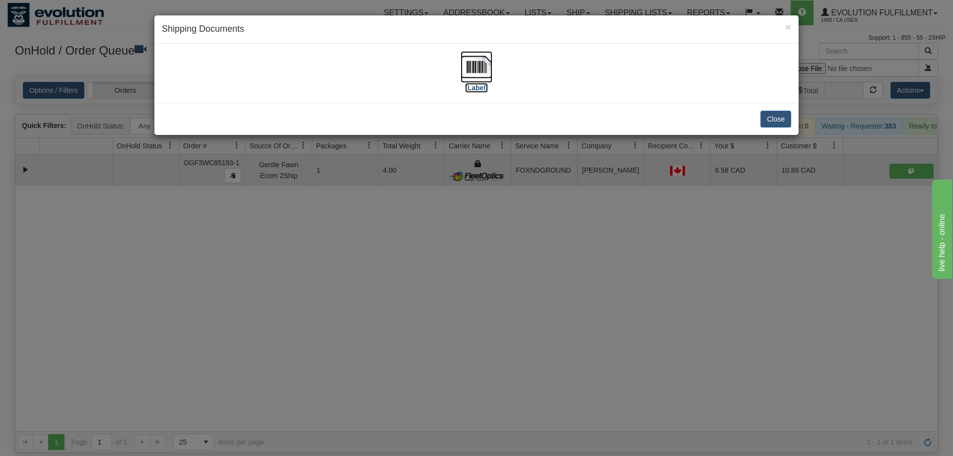
click at [473, 77] on img at bounding box center [477, 67] width 32 height 32
click at [530, 342] on div "× Shipping Documents [Label] Close" at bounding box center [476, 228] width 953 height 456
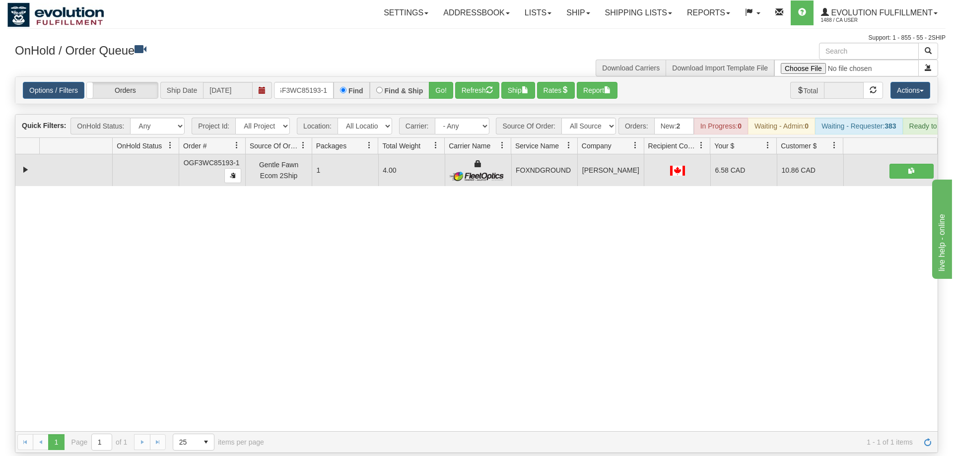
drag, startPoint x: 342, startPoint y: 89, endPoint x: 322, endPoint y: 89, distance: 20.4
click at [335, 91] on div "Is equal to Is not equal to Contains Does not contains CAD USD EUR ZAR [PERSON_…" at bounding box center [476, 264] width 938 height 377
click at [322, 89] on div "Options / Filters Group Shipments Orders Ship Date [DATE] OGF3WC85193-1 Find Fi…" at bounding box center [476, 90] width 922 height 27
click at [324, 82] on input "OGF3WC85193-1" at bounding box center [304, 90] width 60 height 17
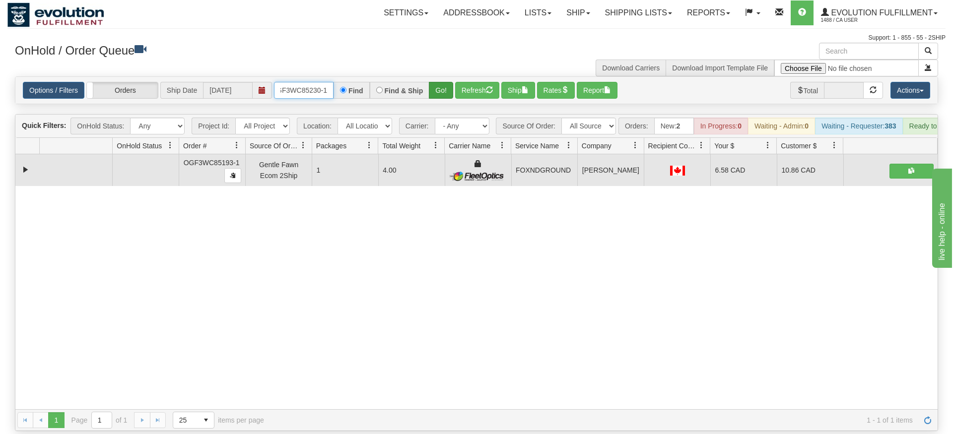
type input "OGF3WC85230-1"
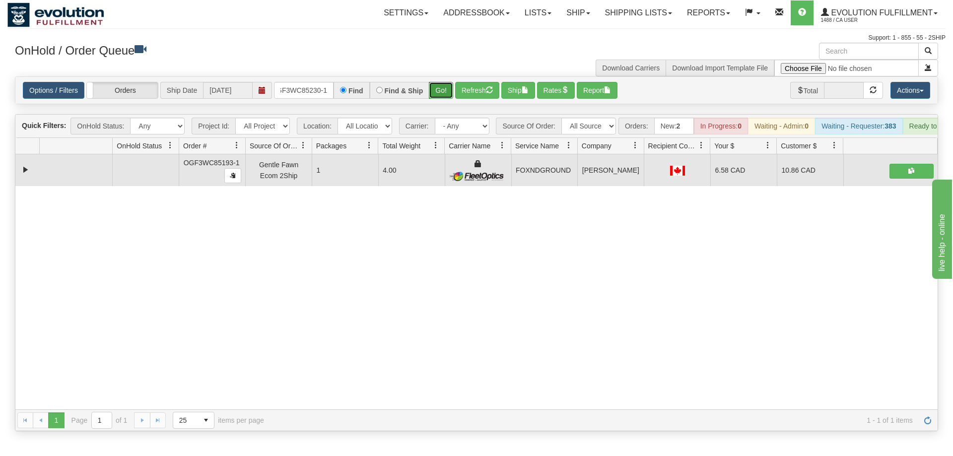
click at [440, 91] on div "Is equal to Is not equal to Contains Does not contains CAD USD EUR ZAR [PERSON_…" at bounding box center [476, 253] width 938 height 355
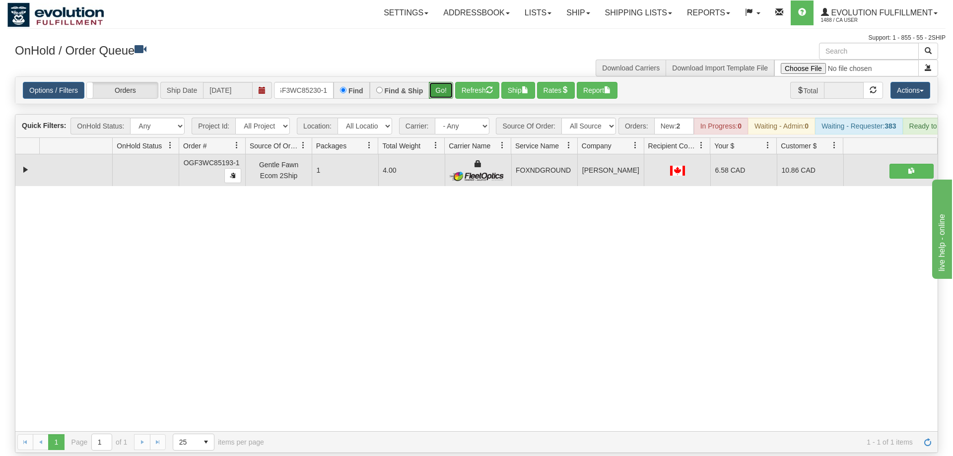
click at [441, 82] on button "Go!" at bounding box center [441, 90] width 24 height 17
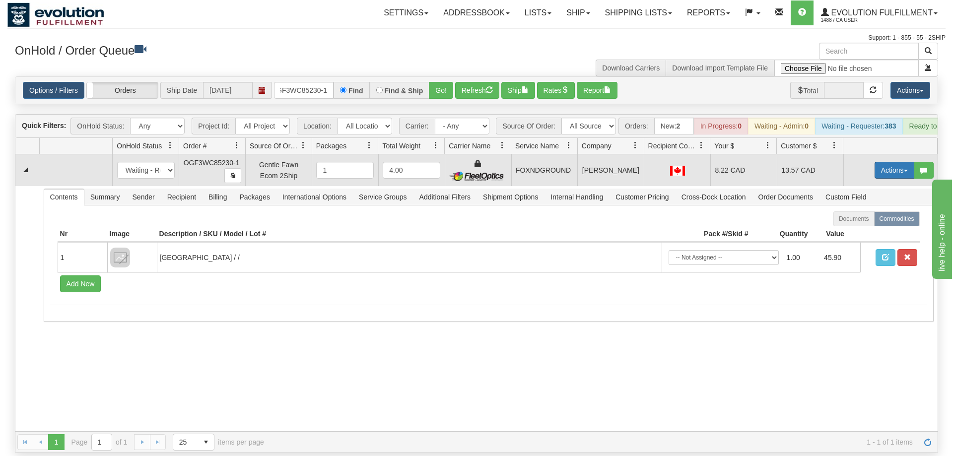
click at [905, 162] on button "Actions" at bounding box center [895, 170] width 40 height 17
click at [853, 221] on link "Ship" at bounding box center [873, 227] width 79 height 13
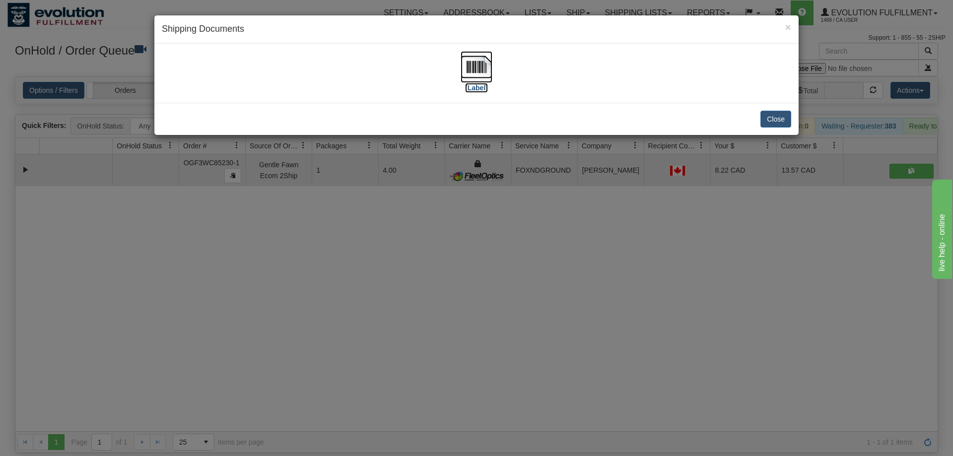
click at [474, 73] on img at bounding box center [477, 67] width 32 height 32
drag, startPoint x: 536, startPoint y: 268, endPoint x: 402, endPoint y: 123, distance: 197.4
click at [534, 265] on div "× Shipping Documents [Label] Close" at bounding box center [476, 228] width 953 height 456
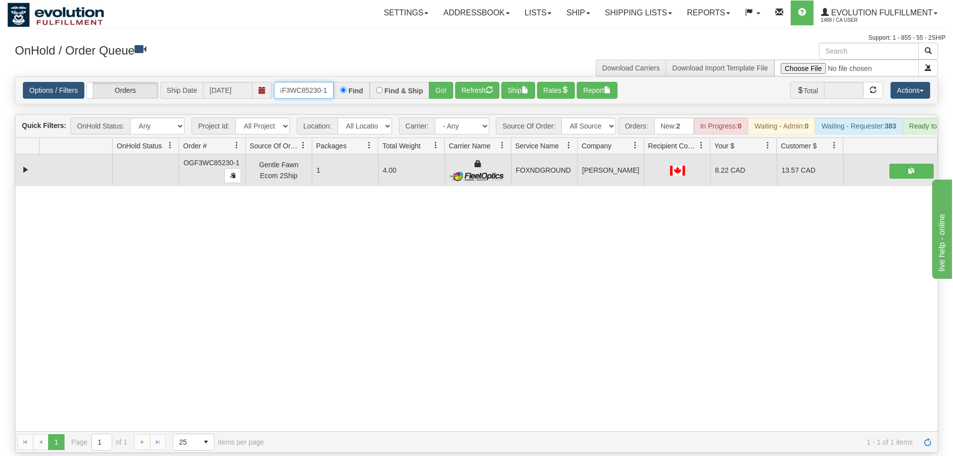
click at [307, 82] on input "OGF3WC85230-1" at bounding box center [304, 90] width 60 height 17
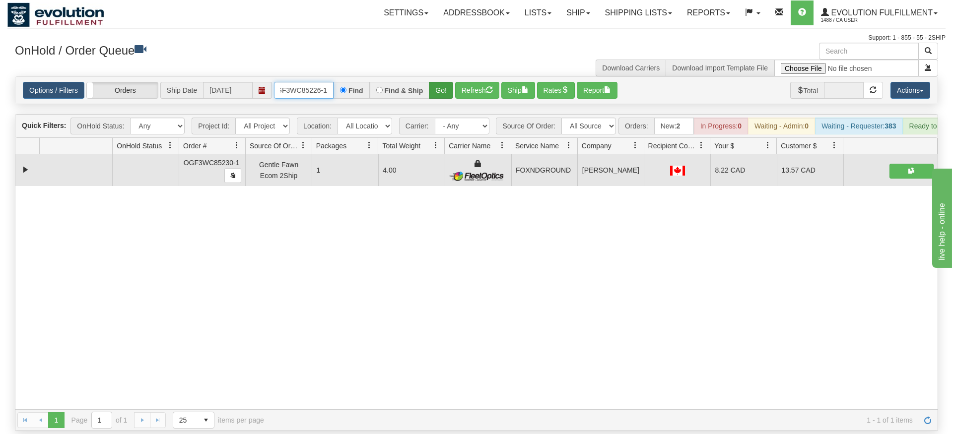
type input "OGF3WC85226-1"
drag, startPoint x: 453, startPoint y: 77, endPoint x: 451, endPoint y: 90, distance: 12.6
click at [453, 98] on div "Is equal to Is not equal to Contains Does not contains CAD USD EUR ZAR [PERSON_…" at bounding box center [476, 253] width 938 height 355
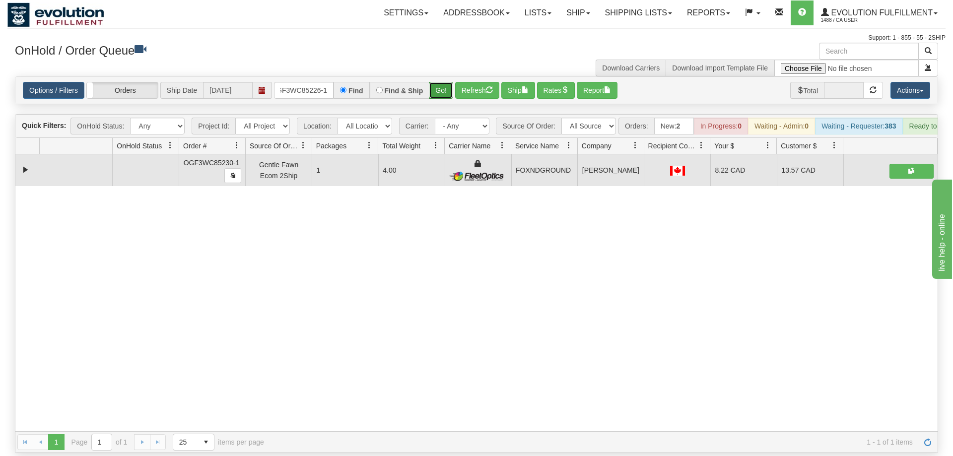
click at [449, 82] on button "Go!" at bounding box center [441, 90] width 24 height 17
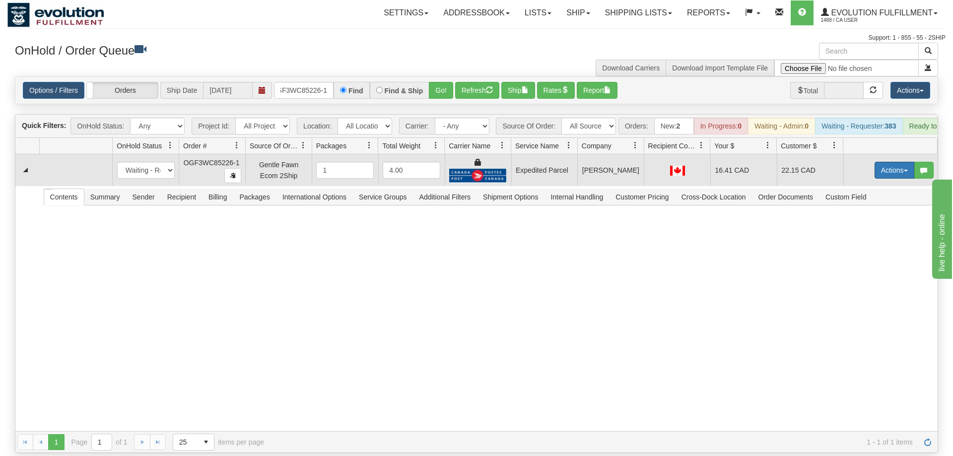
click at [895, 162] on button "Actions" at bounding box center [895, 170] width 40 height 17
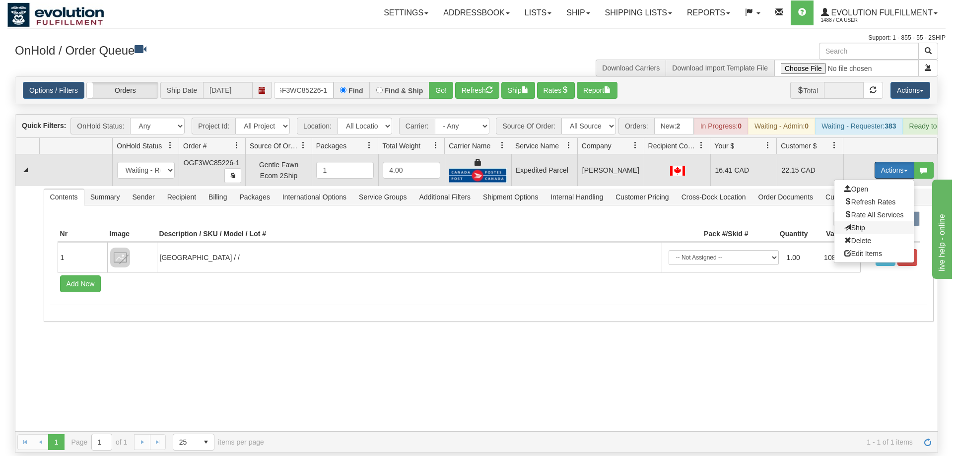
click at [845, 224] on span "Ship" at bounding box center [854, 228] width 21 height 8
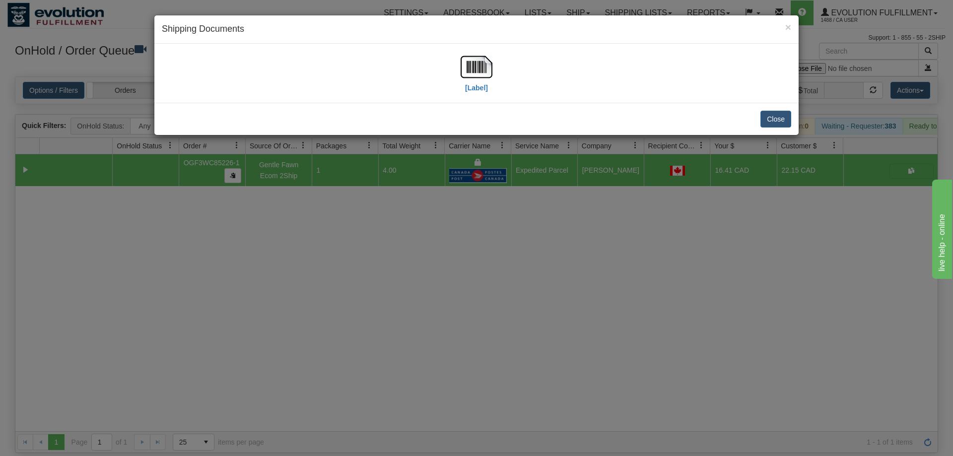
click at [493, 69] on div "[Label]" at bounding box center [476, 73] width 629 height 44
click at [477, 70] on img at bounding box center [477, 67] width 32 height 32
click at [409, 252] on div "× Shipping Documents [Label] Close" at bounding box center [476, 228] width 953 height 456
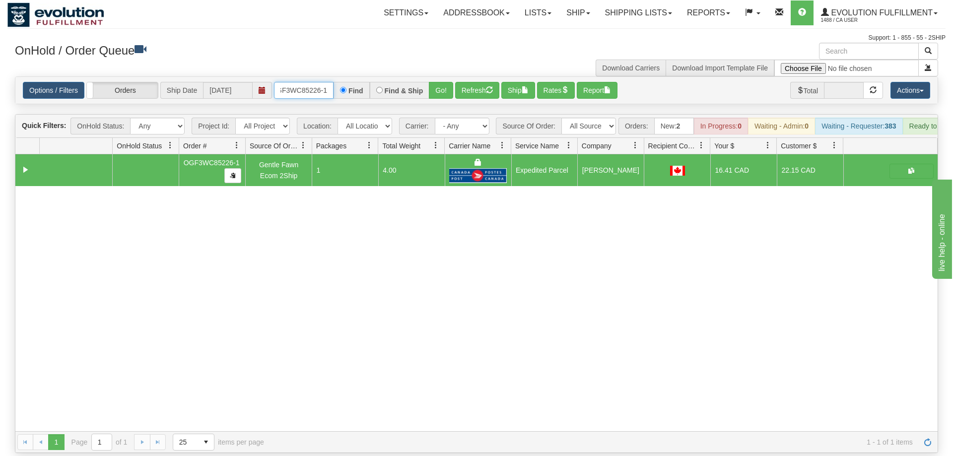
click at [309, 84] on input "OGF3WC85226-1" at bounding box center [304, 90] width 60 height 17
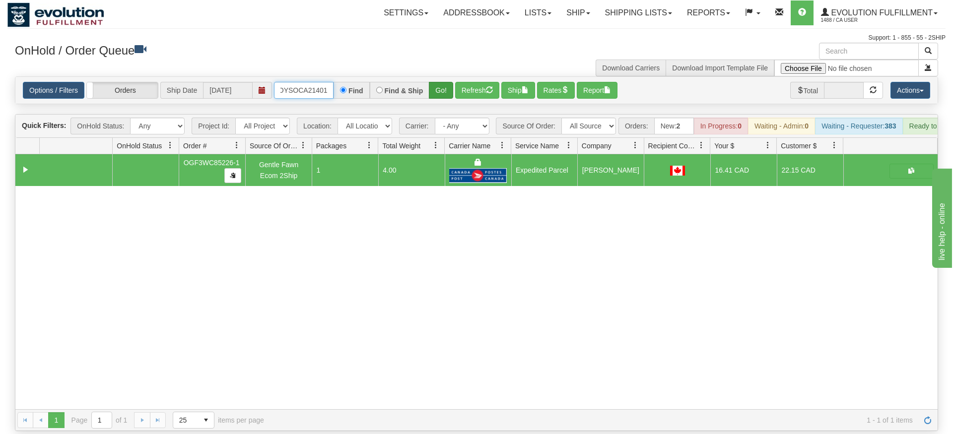
type input "OMOYSOCA21401"
drag, startPoint x: 438, startPoint y: 75, endPoint x: 434, endPoint y: 96, distance: 21.7
click at [437, 97] on div "Is equal to Is not equal to Contains Does not contains CAD USD EUR ZAR [PERSON_…" at bounding box center [476, 253] width 938 height 355
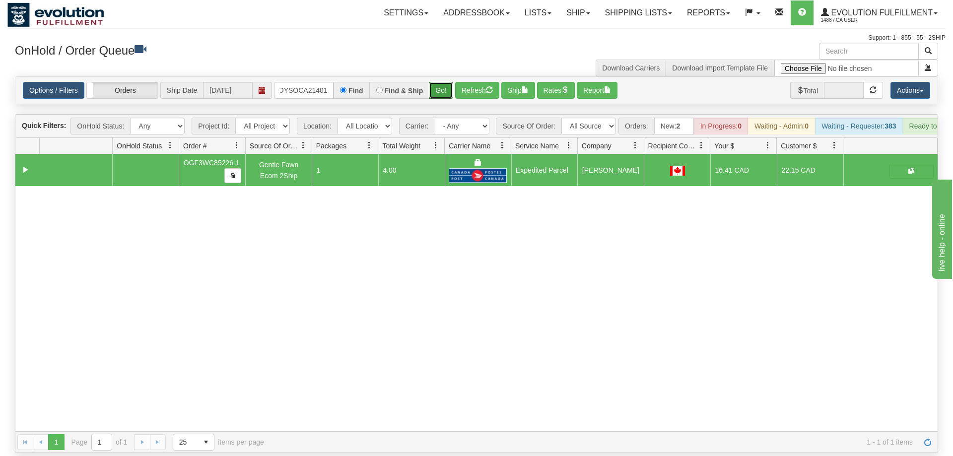
drag, startPoint x: 438, startPoint y: 68, endPoint x: 413, endPoint y: 50, distance: 30.9
click at [438, 82] on button "Go!" at bounding box center [441, 90] width 24 height 17
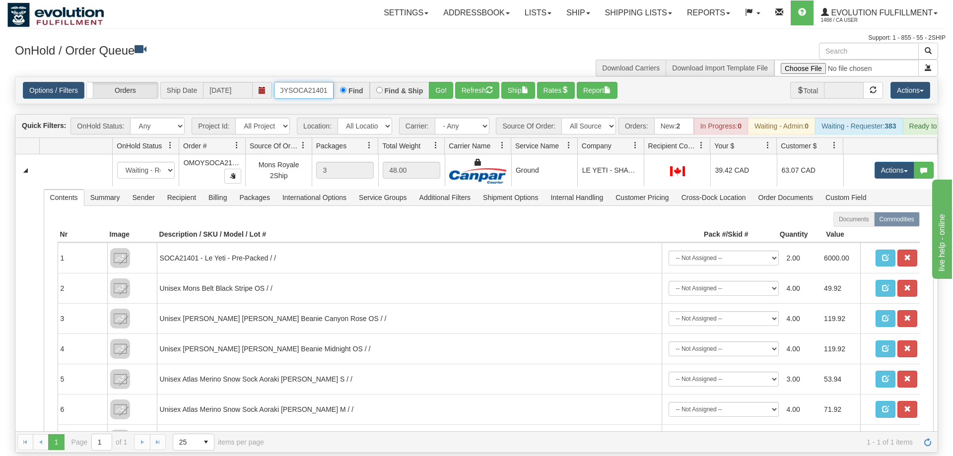
click at [325, 82] on input "OMOYSOCA21401" at bounding box center [304, 90] width 60 height 17
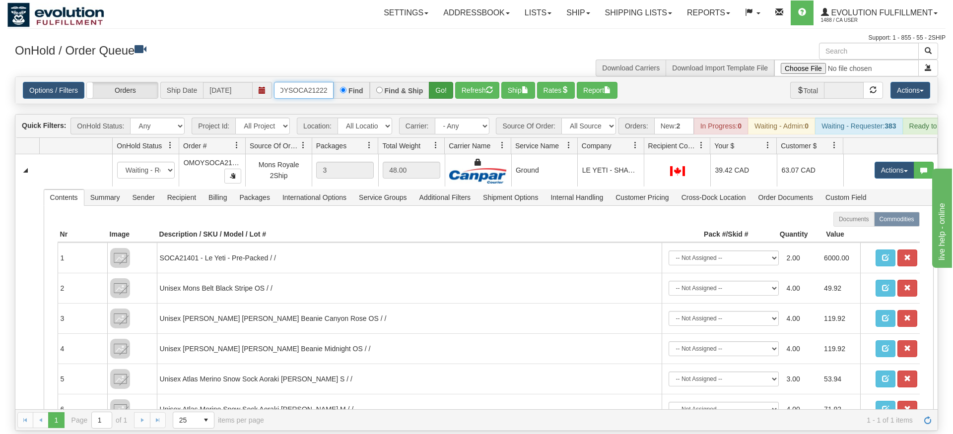
type input "OMOYSOCA21222"
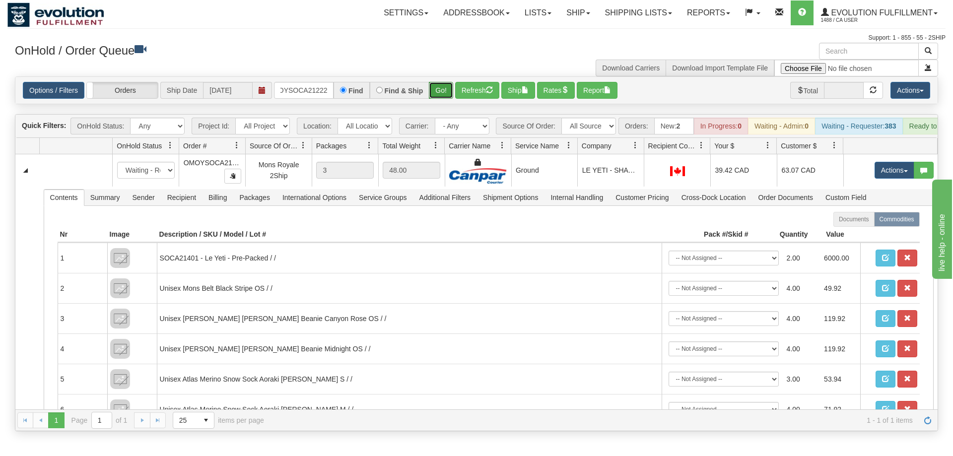
click at [450, 93] on div "Is equal to Is not equal to Contains Does not contains CAD USD EUR ZAR [PERSON_…" at bounding box center [476, 253] width 938 height 355
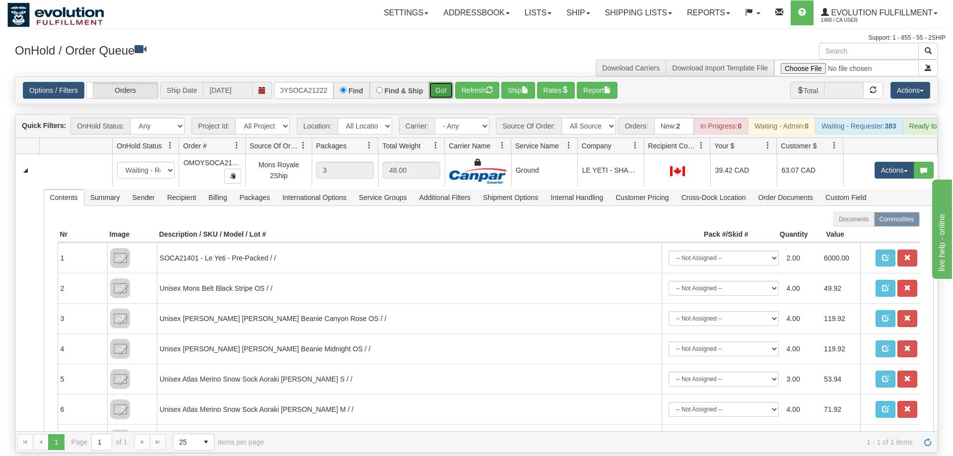
click at [434, 82] on button "Go!" at bounding box center [441, 90] width 24 height 17
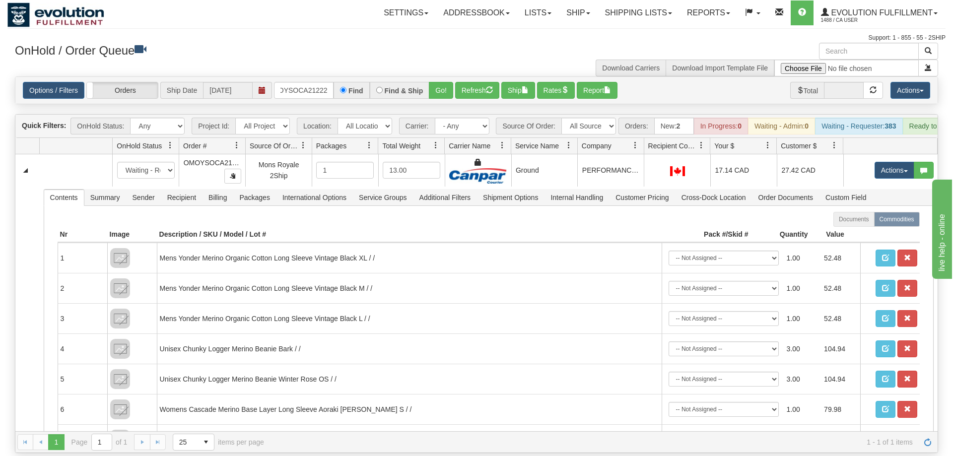
click at [310, 77] on div "Options / Filters Group Shipments Orders Ship Date [DATE] OMOYSOCA21222 Find Fi…" at bounding box center [476, 90] width 922 height 27
click at [319, 82] on input "OMOYSOCA21222" at bounding box center [304, 90] width 60 height 17
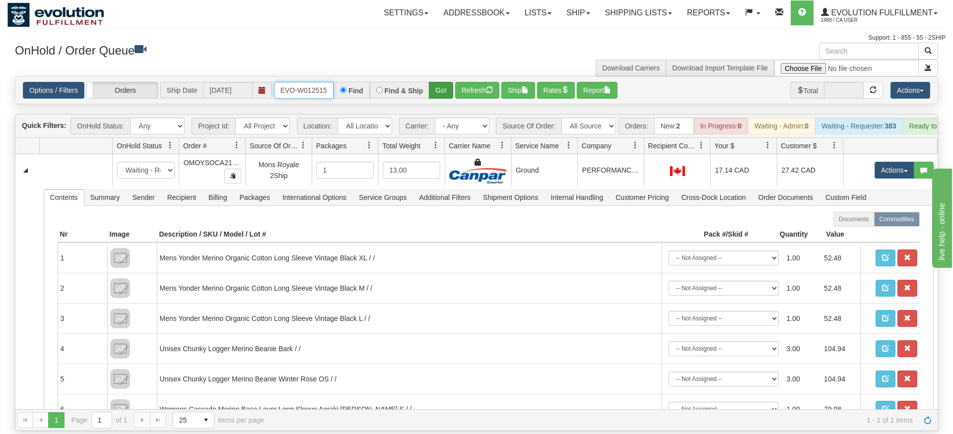
type input "ORSCEVO-W012515"
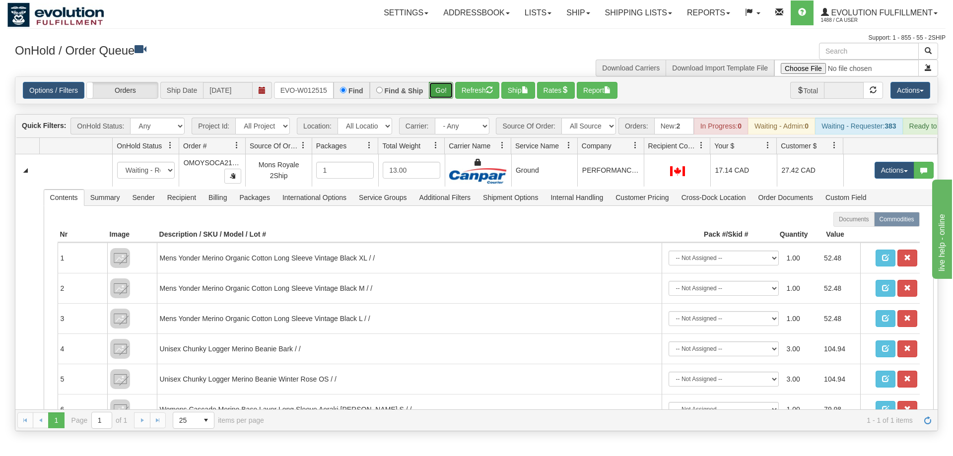
click at [438, 92] on div "Is equal to Is not equal to Contains Does not contains CAD USD EUR ZAR [PERSON_…" at bounding box center [476, 253] width 938 height 355
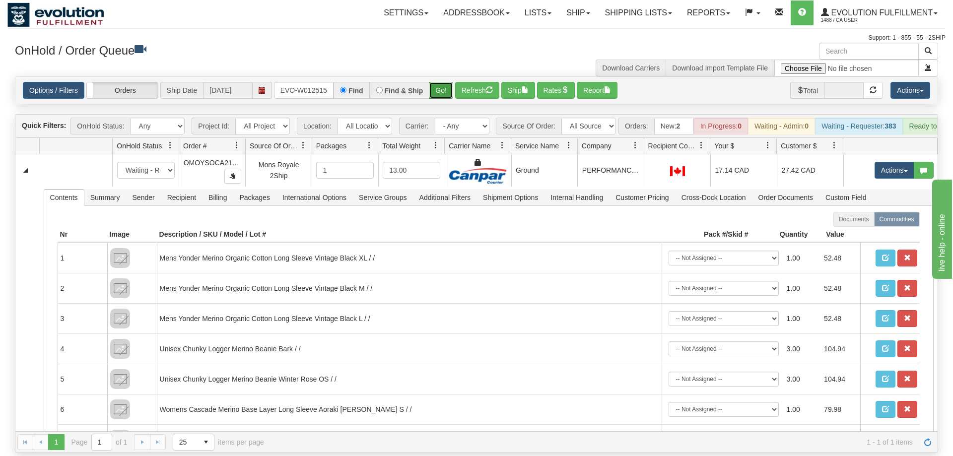
click at [441, 82] on button "Go!" at bounding box center [441, 90] width 24 height 17
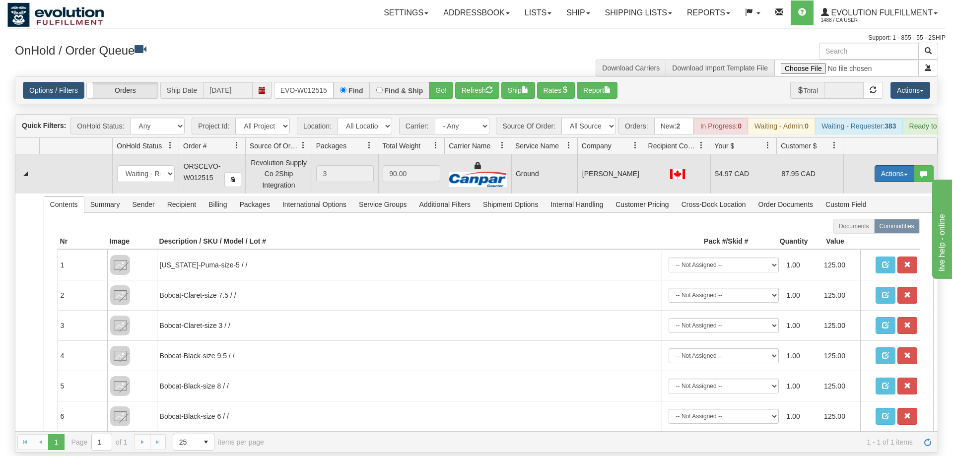
click at [894, 165] on button "Actions" at bounding box center [895, 173] width 40 height 17
click at [868, 225] on link "Ship" at bounding box center [873, 231] width 79 height 13
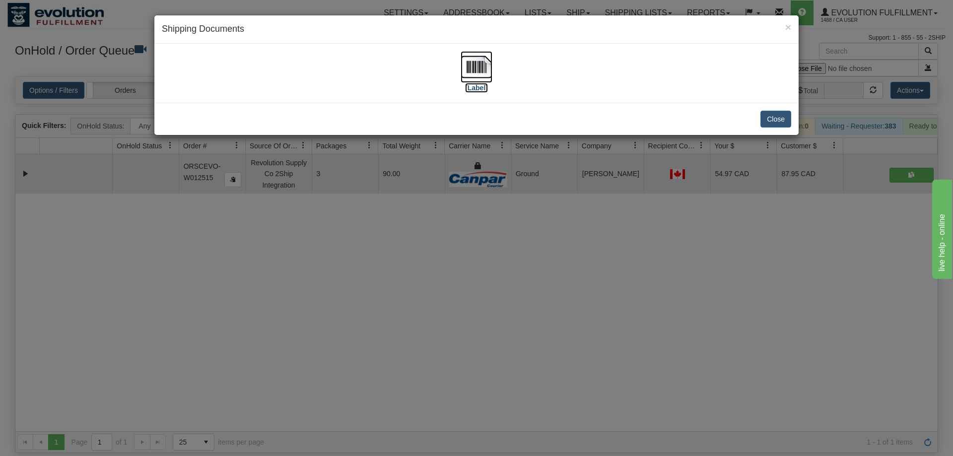
click at [473, 75] on img at bounding box center [477, 67] width 32 height 32
click at [467, 222] on div "× Shipping Documents [Label] Close" at bounding box center [476, 228] width 953 height 456
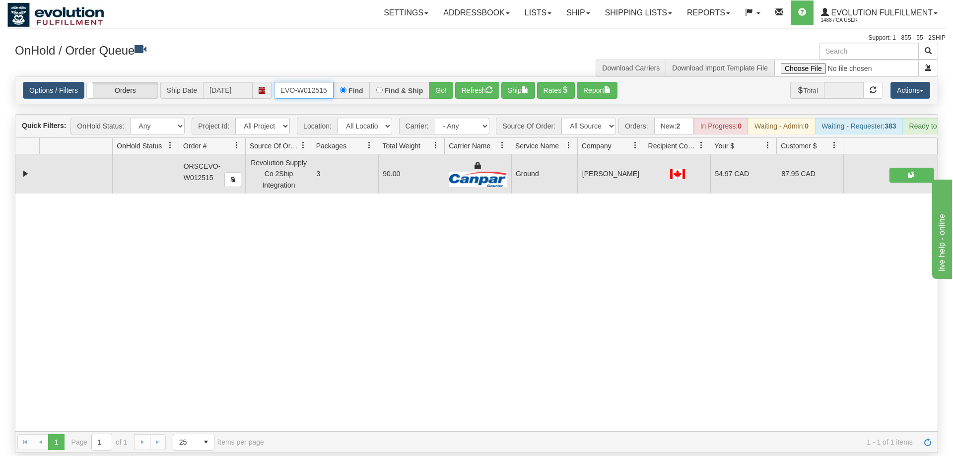
click at [307, 82] on input "ORSCEVO-W012515" at bounding box center [304, 90] width 60 height 17
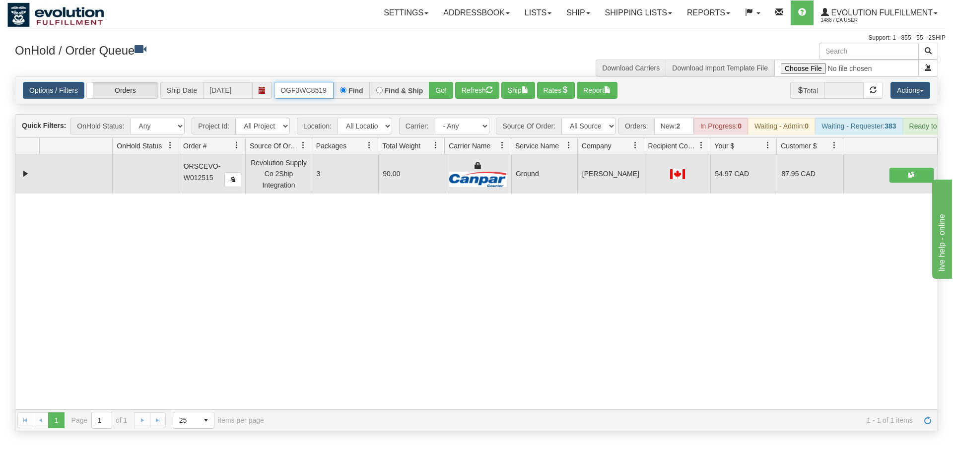
scroll to position [0, 9]
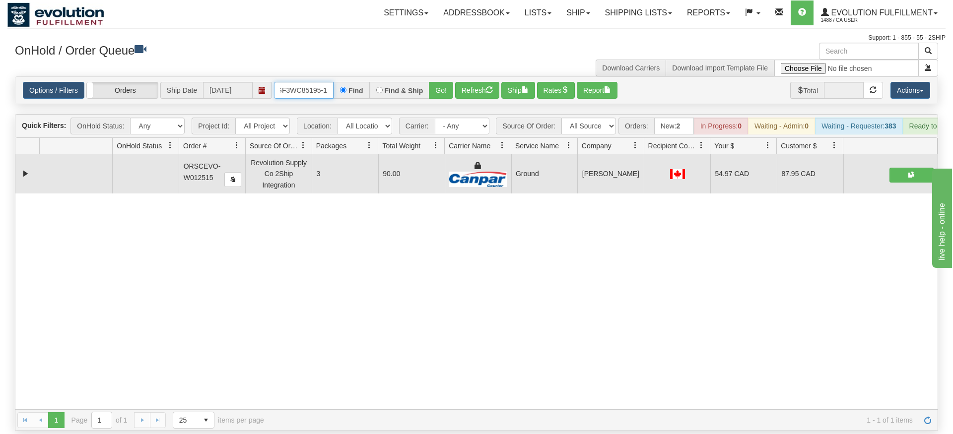
type input "OGF3WC85195-1"
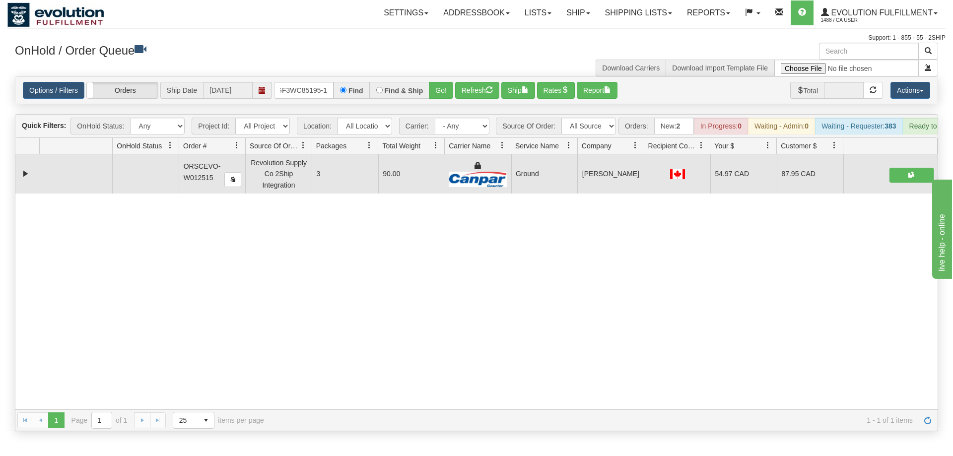
click at [442, 83] on div "× Get OnHold Shipments fields - load dt: 363 Get OnHold Shipments fields - tran…" at bounding box center [476, 237] width 938 height 389
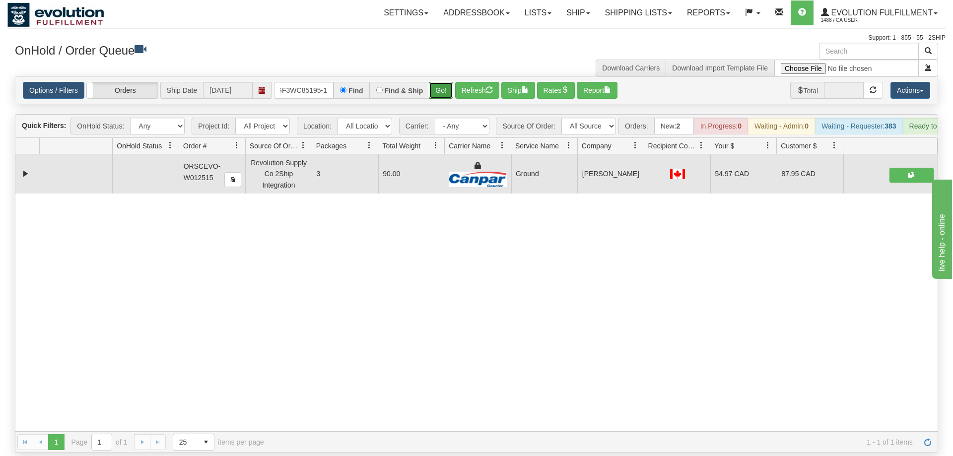
click at [441, 82] on button "Go!" at bounding box center [441, 90] width 24 height 17
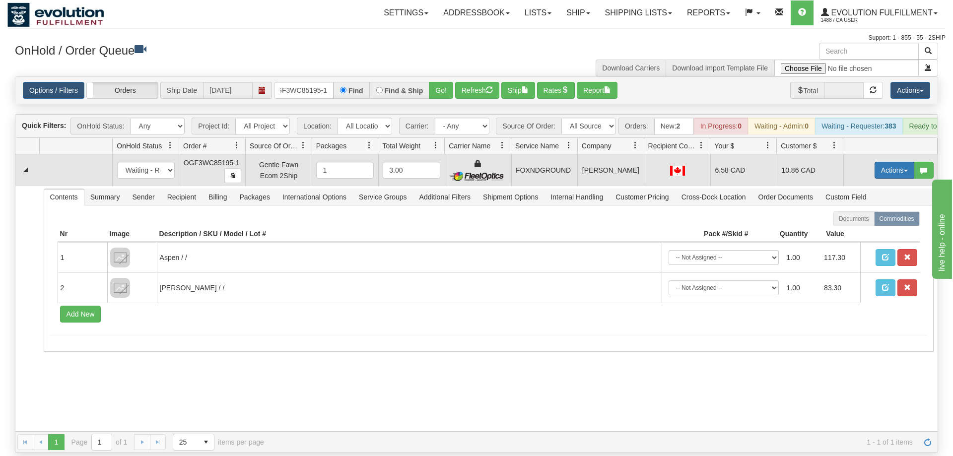
click at [895, 162] on button "Actions" at bounding box center [895, 170] width 40 height 17
click at [871, 221] on link "Ship" at bounding box center [873, 227] width 79 height 13
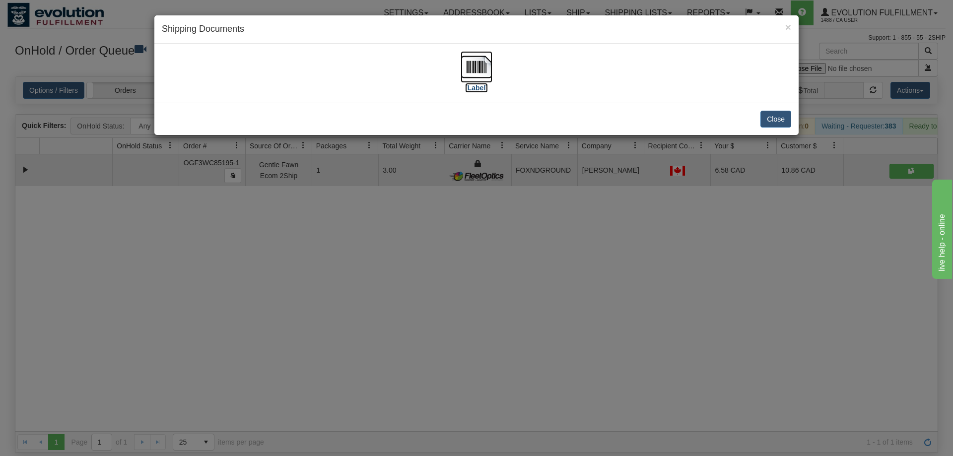
click at [481, 69] on img at bounding box center [477, 67] width 32 height 32
click at [275, 274] on div "× Shipping Documents [Label] Close" at bounding box center [476, 228] width 953 height 456
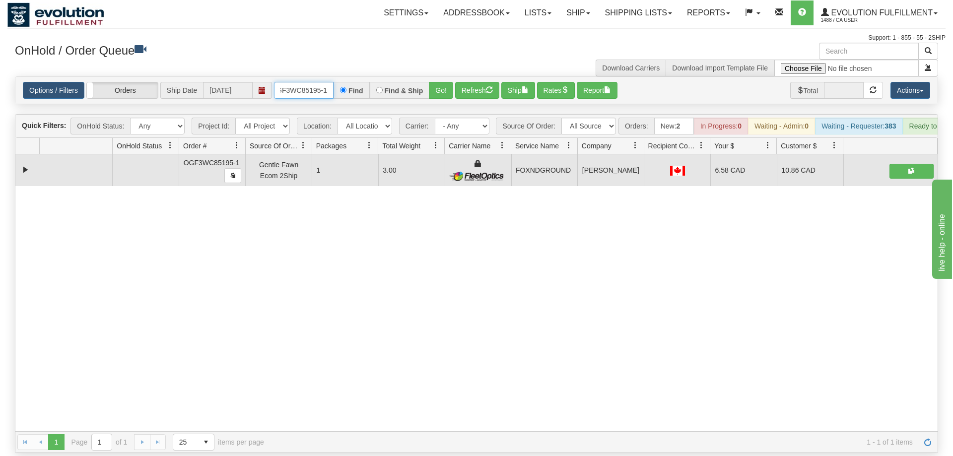
click at [306, 84] on input "OGF3WC85195-1" at bounding box center [304, 90] width 60 height 17
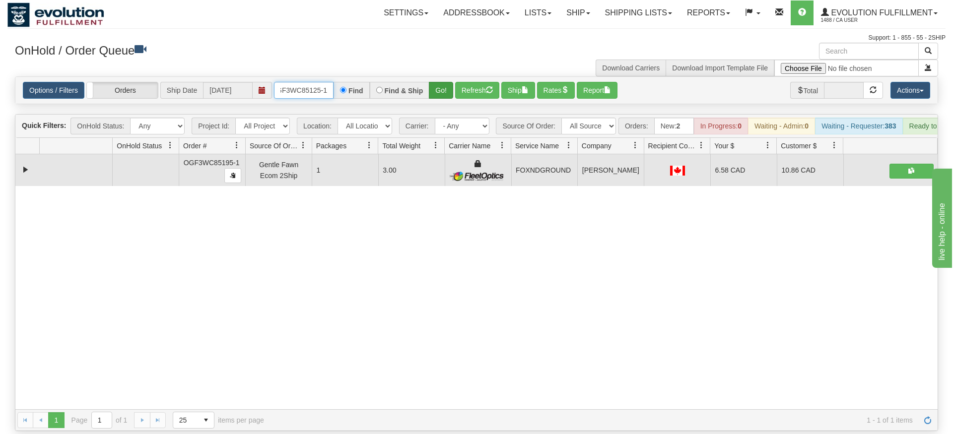
type input "OGF3WC85125-1"
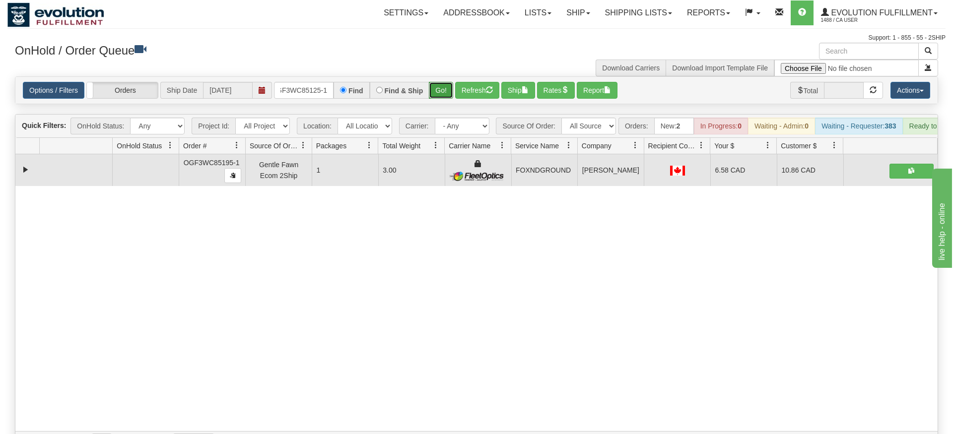
click at [447, 90] on div "Is equal to Is not equal to Contains Does not contains CAD USD EUR ZAR [PERSON_…" at bounding box center [476, 264] width 938 height 377
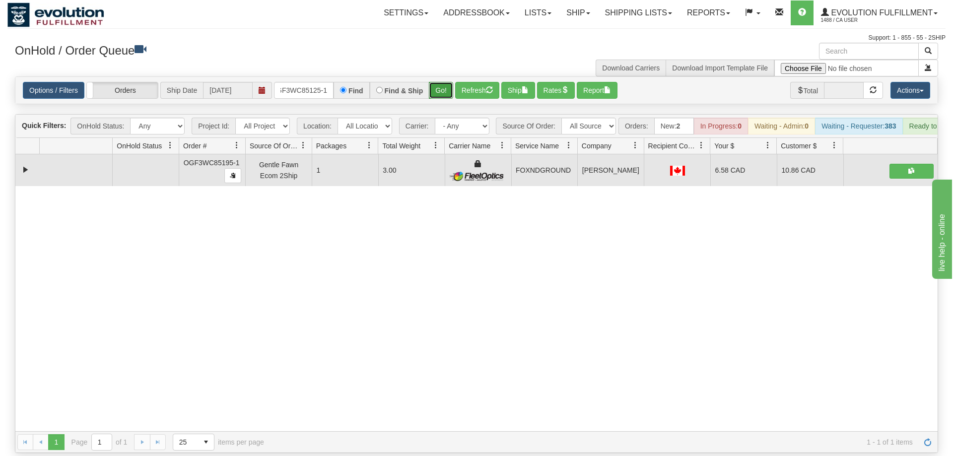
click at [448, 82] on button "Go!" at bounding box center [441, 90] width 24 height 17
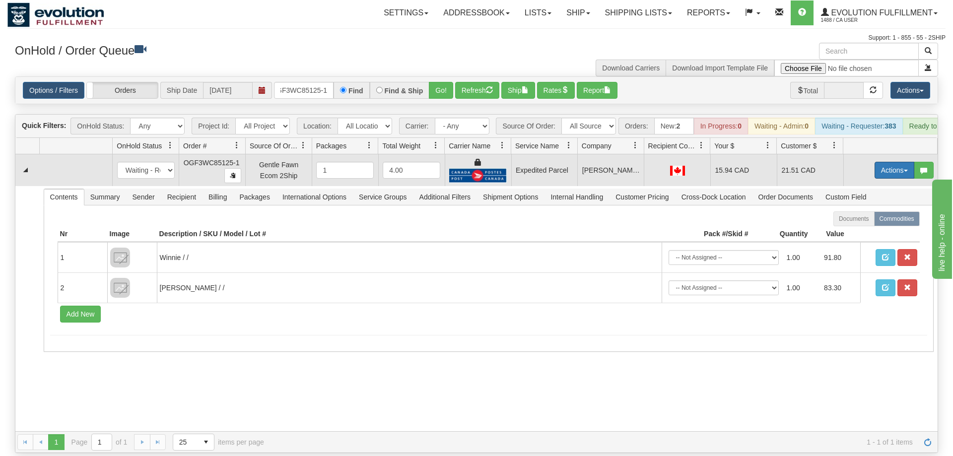
click at [900, 162] on button "Actions" at bounding box center [895, 170] width 40 height 17
click at [885, 221] on link "Ship" at bounding box center [873, 227] width 79 height 13
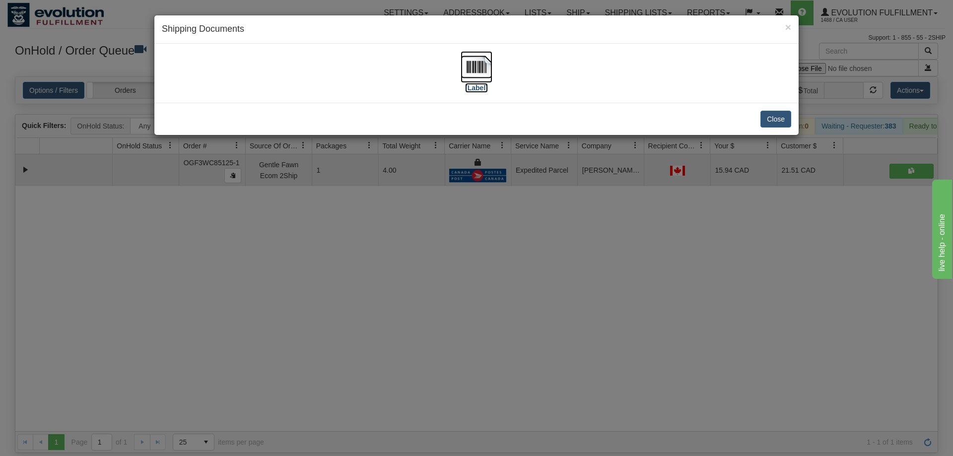
click at [477, 80] on img at bounding box center [477, 67] width 32 height 32
drag, startPoint x: 572, startPoint y: 398, endPoint x: 357, endPoint y: 105, distance: 362.9
click at [570, 393] on div "× Shipping Documents [Label] Close" at bounding box center [476, 228] width 953 height 456
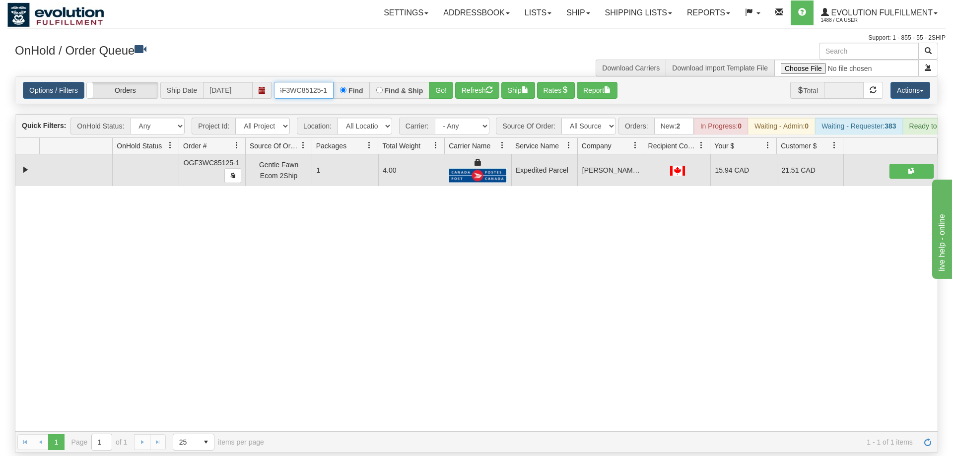
click at [310, 82] on input "OGF3WC85125-1" at bounding box center [304, 90] width 60 height 17
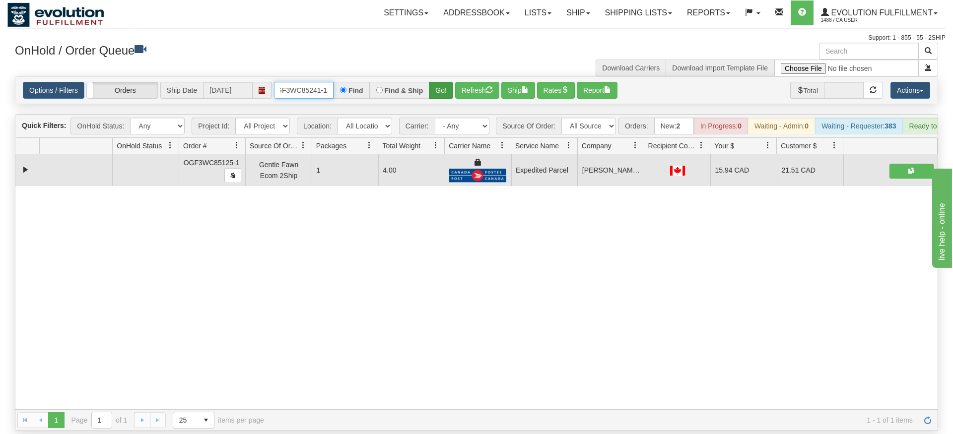
type input "OGF3WC85241-1"
drag, startPoint x: 436, startPoint y: 74, endPoint x: 436, endPoint y: 95, distance: 20.4
click at [436, 95] on div "Is equal to Is not equal to Contains Does not contains CAD USD EUR ZAR [PERSON_…" at bounding box center [476, 253] width 938 height 355
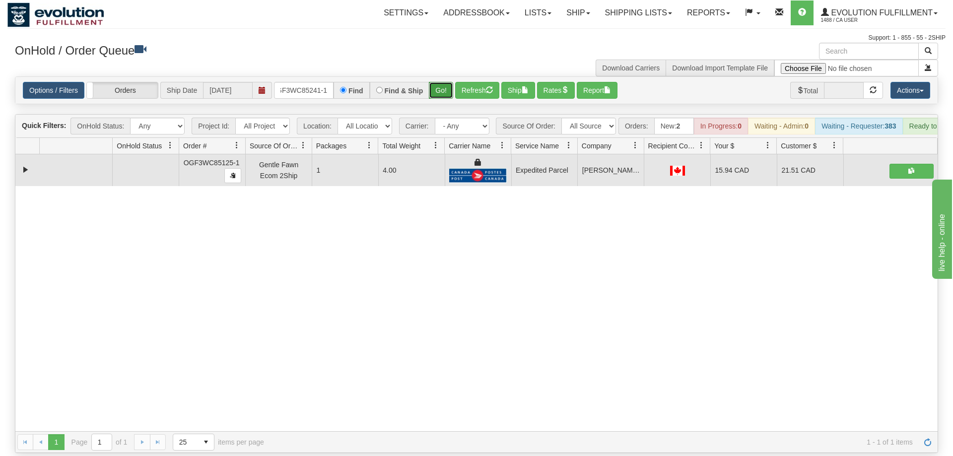
click at [443, 82] on button "Go!" at bounding box center [441, 90] width 24 height 17
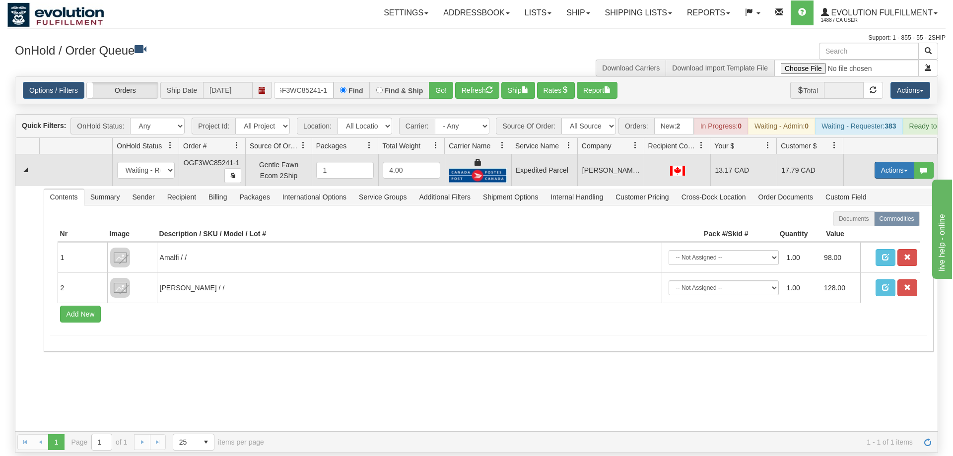
click at [893, 162] on button "Actions" at bounding box center [895, 170] width 40 height 17
click at [857, 224] on span "Ship" at bounding box center [854, 228] width 21 height 8
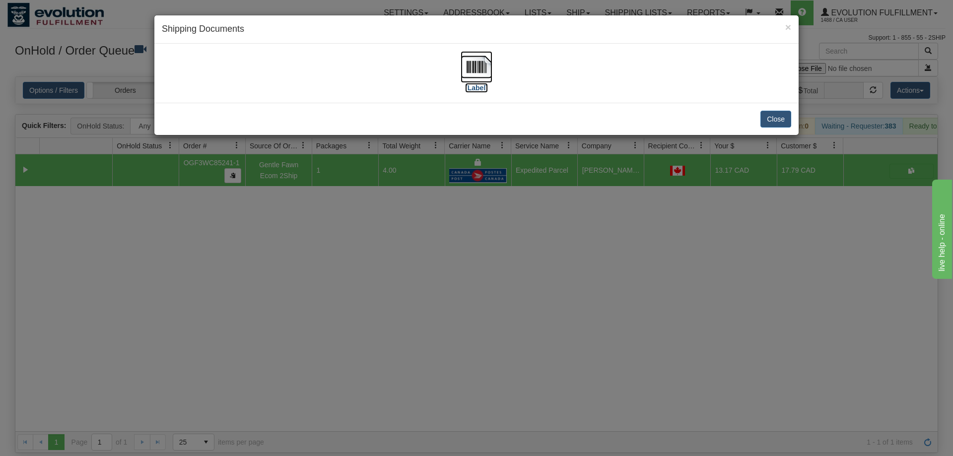
click at [469, 70] on img at bounding box center [477, 67] width 32 height 32
drag, startPoint x: 533, startPoint y: 290, endPoint x: 459, endPoint y: 204, distance: 113.4
click at [531, 287] on div "× Shipping Documents [Label] Close" at bounding box center [476, 228] width 953 height 456
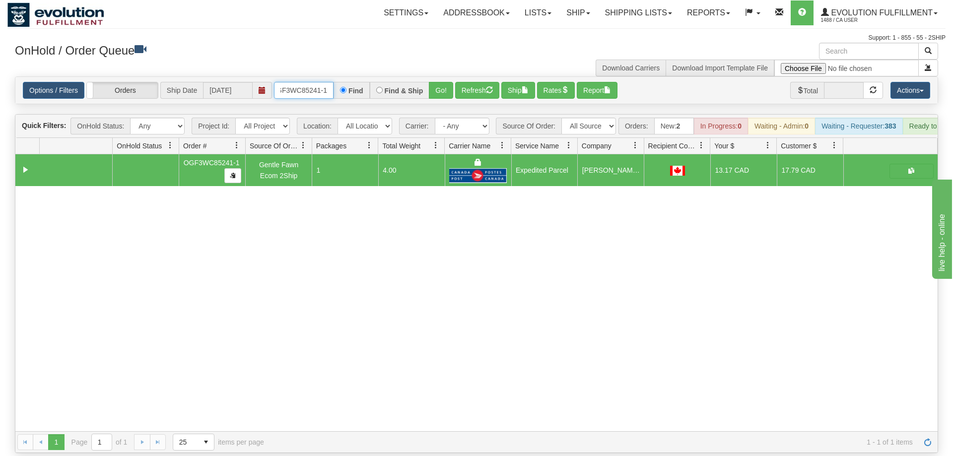
click at [296, 82] on input "OGF3WC85241-1" at bounding box center [304, 90] width 60 height 17
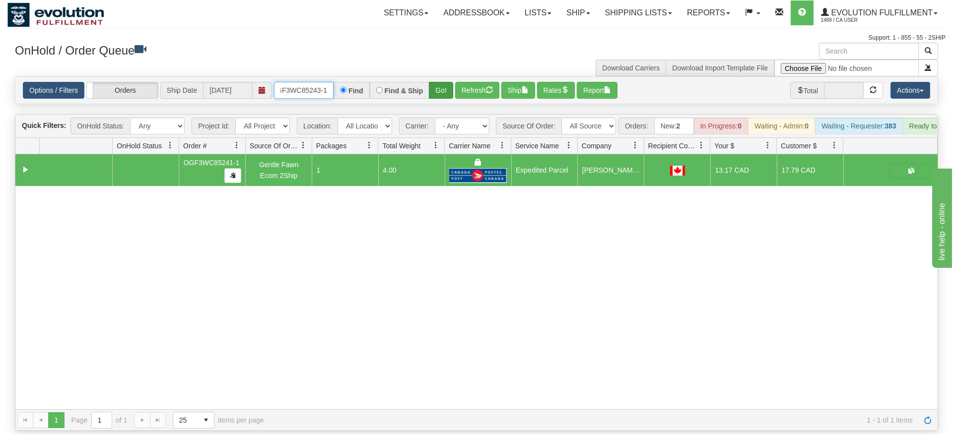
type input "OGF3WC85243-1"
drag, startPoint x: 452, startPoint y: 82, endPoint x: 449, endPoint y: 97, distance: 15.6
click at [451, 103] on div "Is equal to Is not equal to Contains Does not contains CAD USD EUR ZAR [PERSON_…" at bounding box center [476, 253] width 938 height 355
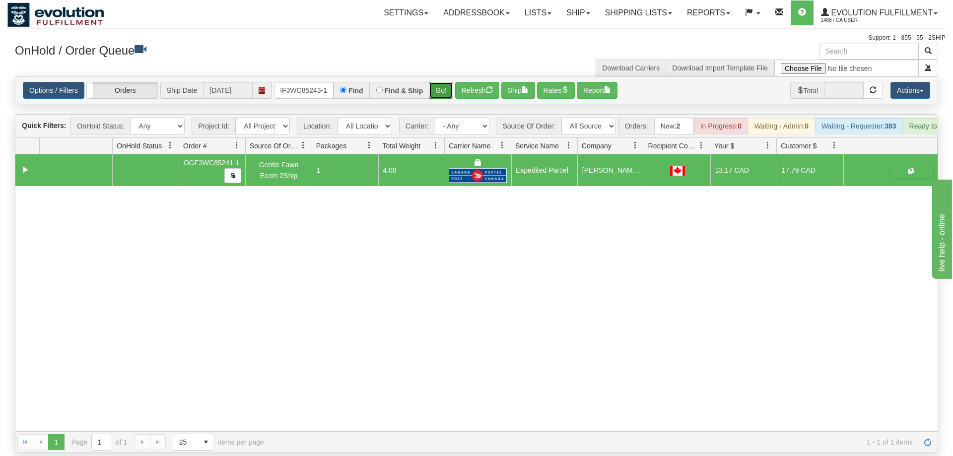
click at [445, 82] on button "Go!" at bounding box center [441, 90] width 24 height 17
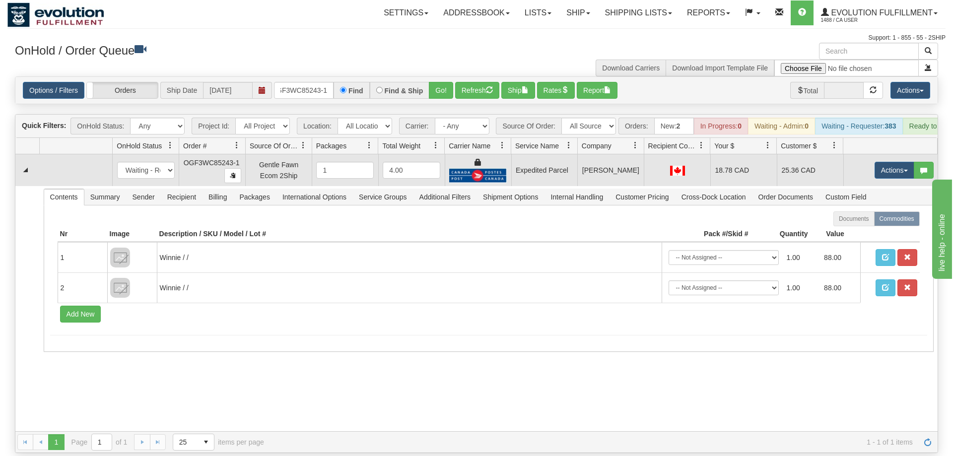
click at [883, 154] on td "Actions Open Refresh Rates Rate All Services Ship Delete Edit Items" at bounding box center [890, 170] width 94 height 32
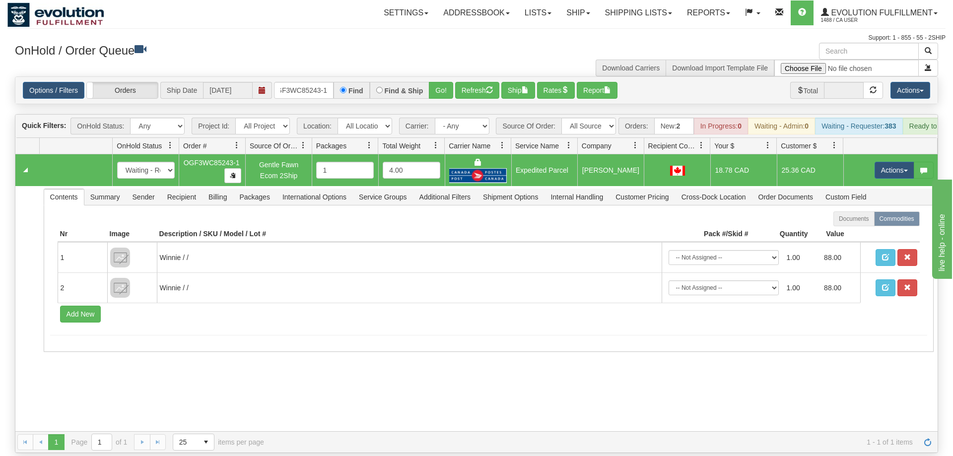
click at [886, 154] on td "Actions Open Refresh Rates Rate All Services Ship Delete Edit Items" at bounding box center [890, 170] width 94 height 32
click at [887, 162] on button "Actions" at bounding box center [895, 170] width 40 height 17
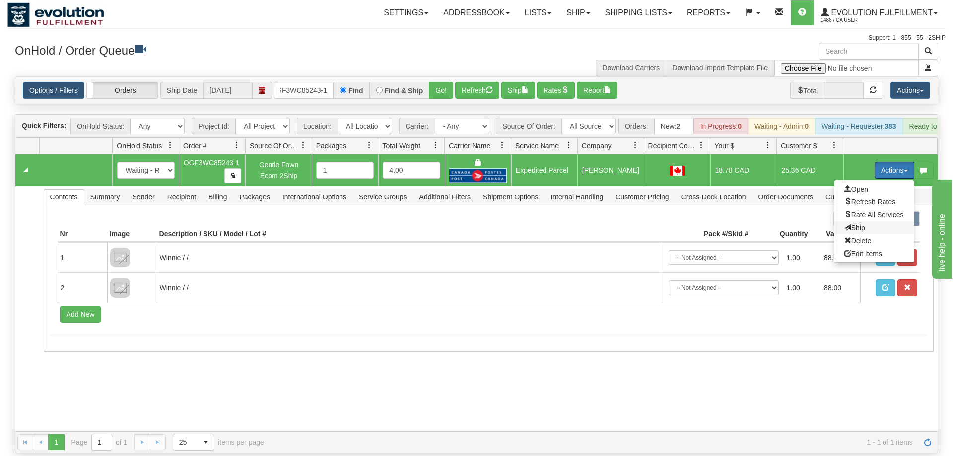
click at [862, 224] on span "Ship" at bounding box center [854, 228] width 21 height 8
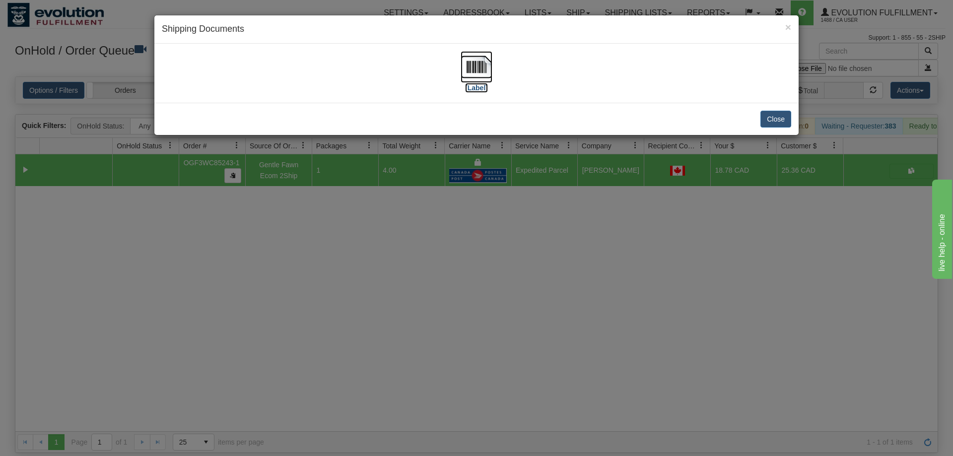
click at [487, 64] on img at bounding box center [477, 67] width 32 height 32
click at [663, 187] on div "× Shipping Documents [Label] Close" at bounding box center [476, 228] width 953 height 456
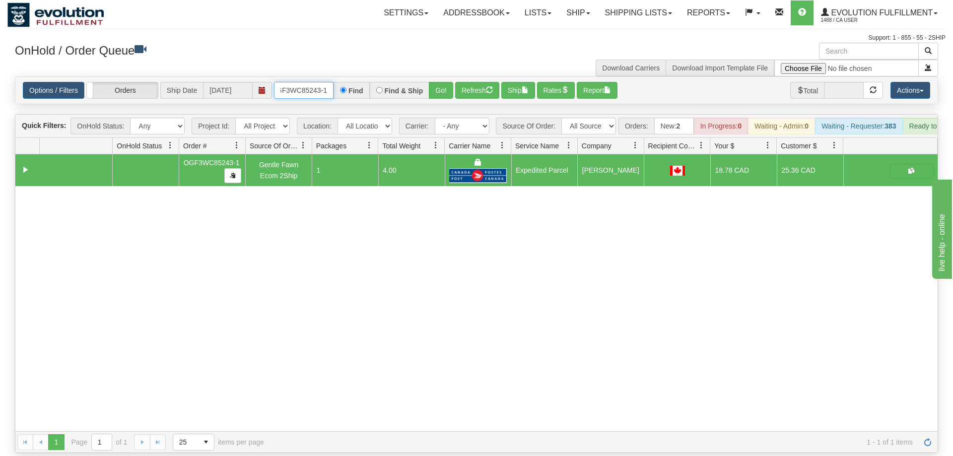
click at [320, 82] on input "OGF3WC85243-1" at bounding box center [304, 90] width 60 height 17
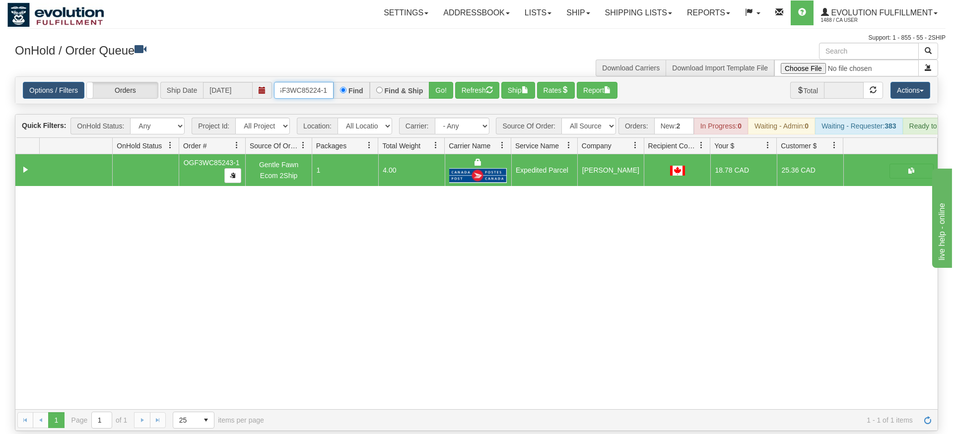
type input "OGF3WC85224-1"
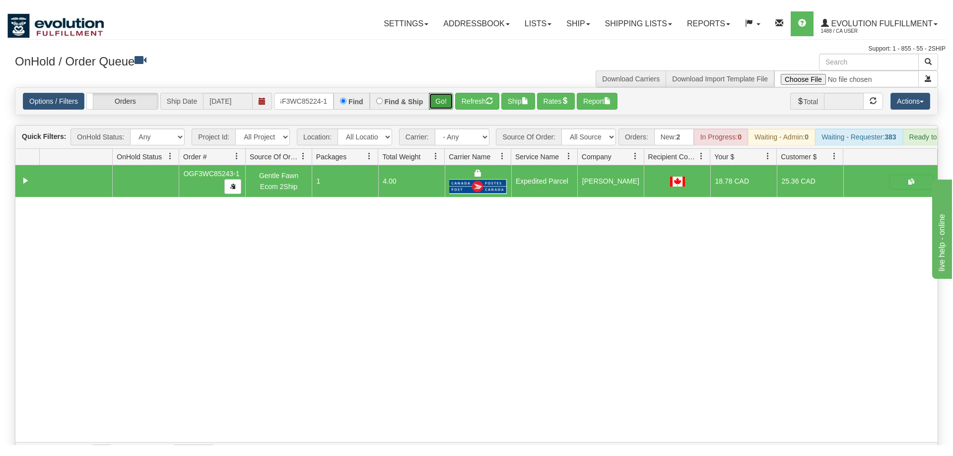
drag, startPoint x: 444, startPoint y: 95, endPoint x: 445, endPoint y: 78, distance: 16.4
click at [444, 92] on div "Is equal to Is not equal to Contains Does not contains CAD USD EUR ZAR [PERSON_…" at bounding box center [476, 264] width 938 height 377
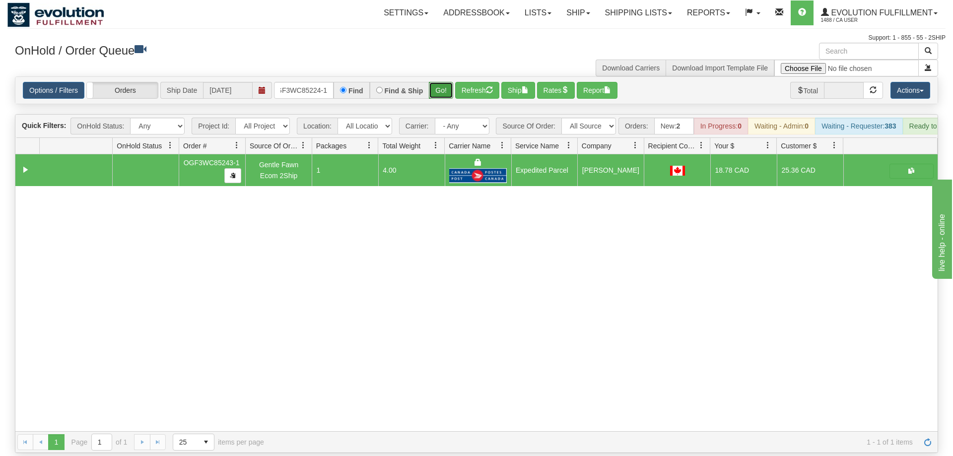
click at [445, 82] on button "Go!" at bounding box center [441, 90] width 24 height 17
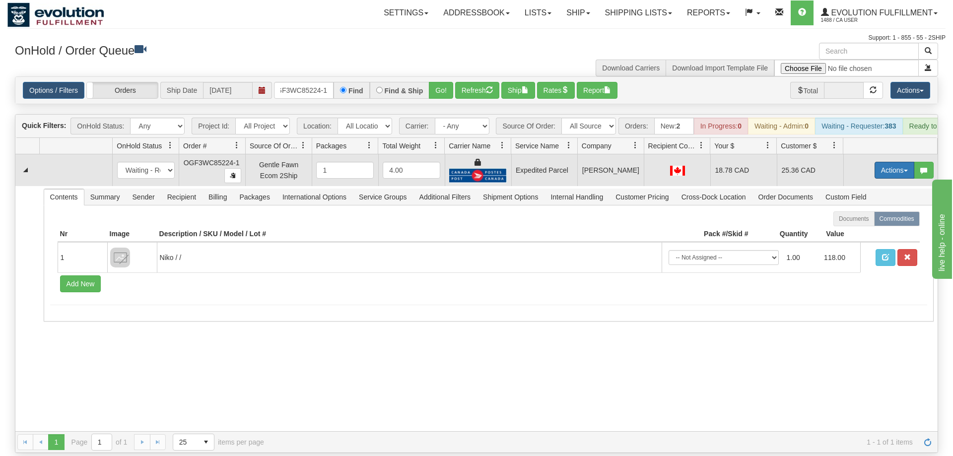
click at [883, 162] on button "Actions" at bounding box center [895, 170] width 40 height 17
click at [859, 224] on span "Ship" at bounding box center [854, 228] width 21 height 8
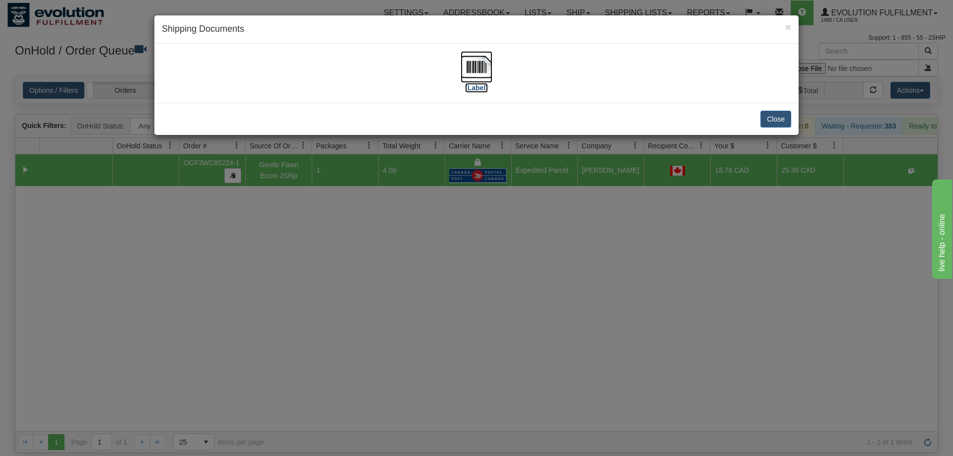
click at [483, 62] on img at bounding box center [477, 67] width 32 height 32
drag, startPoint x: 353, startPoint y: 406, endPoint x: 308, endPoint y: 135, distance: 274.3
click at [354, 405] on div "× Shipping Documents [Label] Close" at bounding box center [476, 228] width 953 height 456
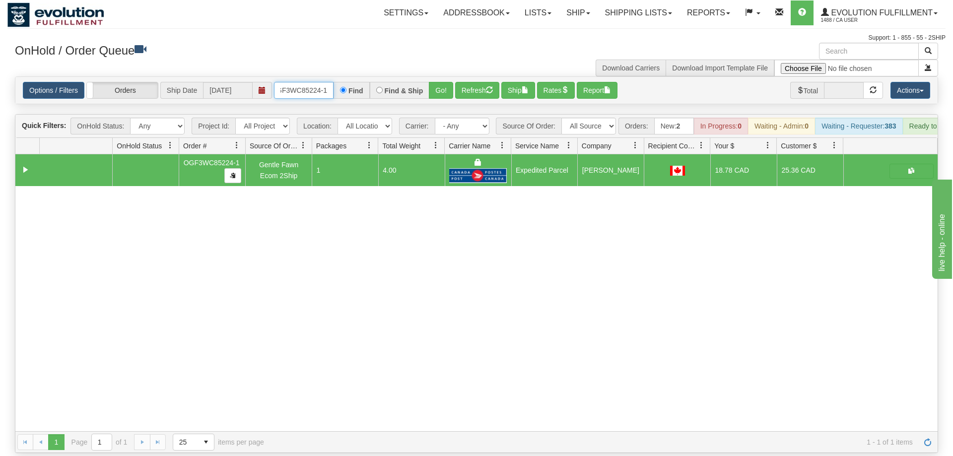
click at [316, 82] on input "OGF3WC85224-1" at bounding box center [304, 90] width 60 height 17
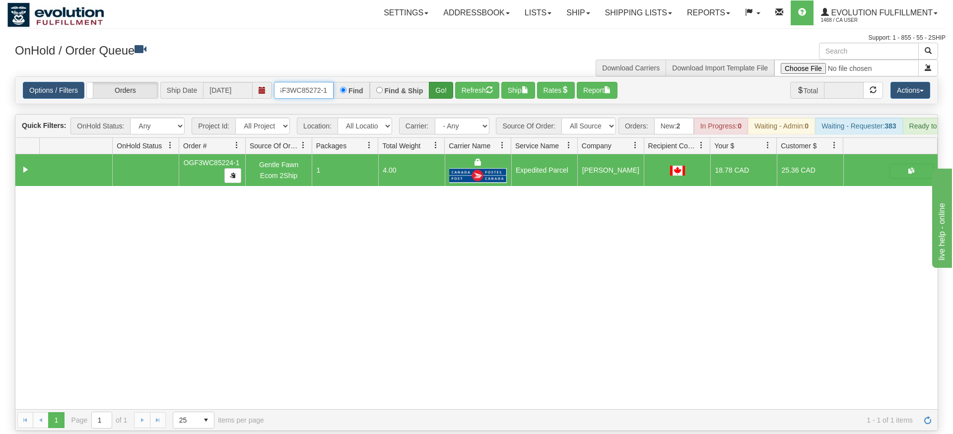
type input "OGF3WC85272-1"
click at [442, 94] on div "Is equal to Is not equal to Contains Does not contains CAD USD EUR ZAR [PERSON_…" at bounding box center [476, 253] width 938 height 355
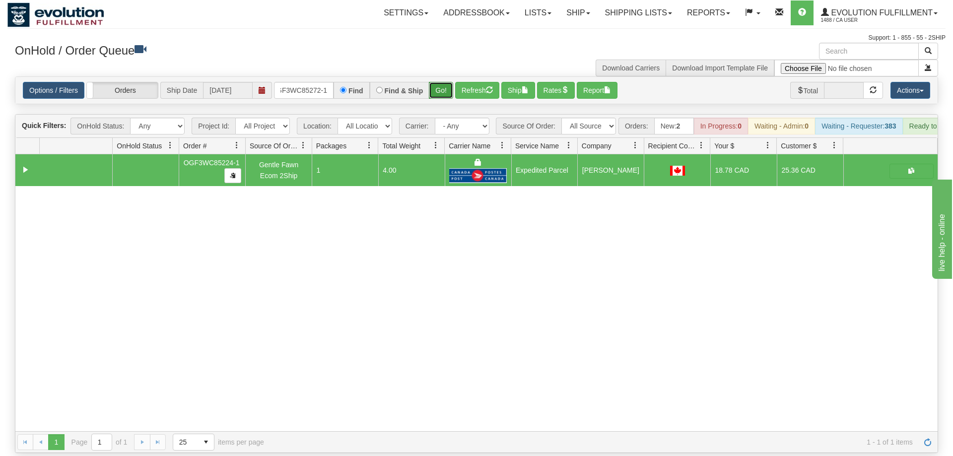
click at [442, 82] on button "Go!" at bounding box center [441, 90] width 24 height 17
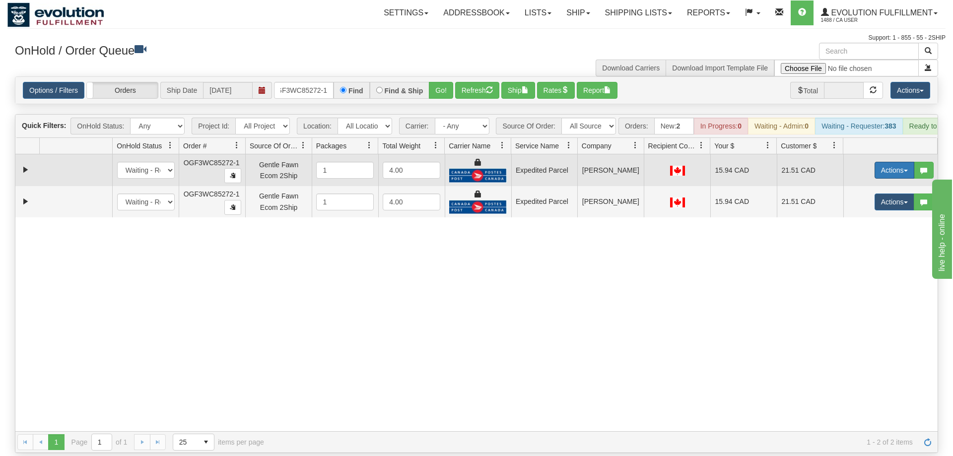
click at [892, 162] on button "Actions" at bounding box center [895, 170] width 40 height 17
click at [868, 221] on link "Ship" at bounding box center [873, 227] width 79 height 13
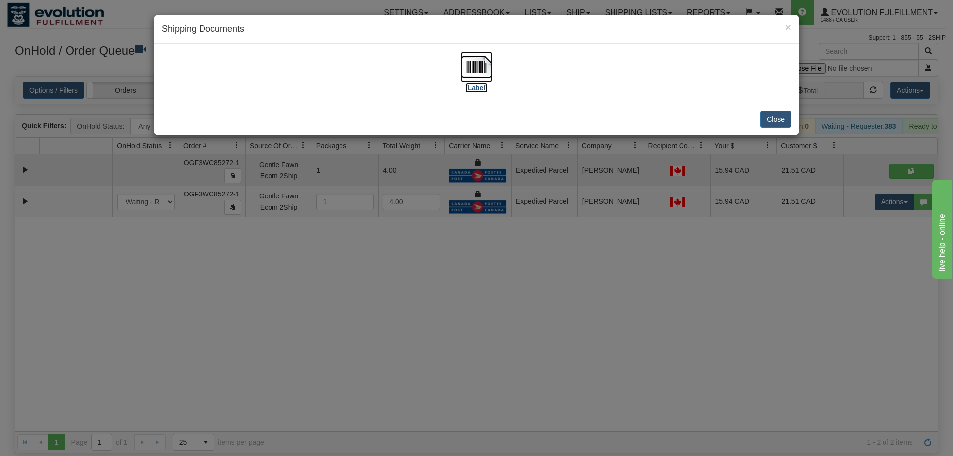
click at [479, 64] on img at bounding box center [477, 67] width 32 height 32
drag, startPoint x: 796, startPoint y: 274, endPoint x: 803, endPoint y: 267, distance: 9.5
click at [803, 267] on div "× Shipping Documents [Label] Close" at bounding box center [476, 228] width 953 height 456
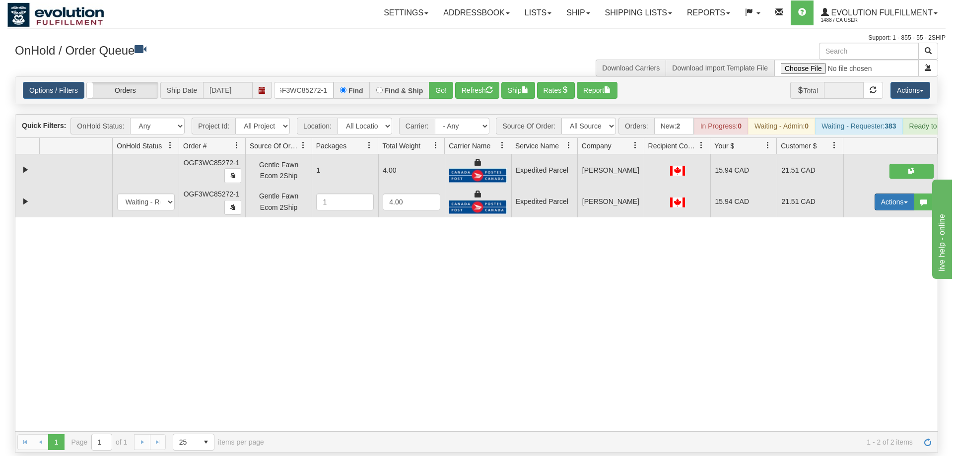
click at [881, 194] on button "Actions" at bounding box center [895, 202] width 40 height 17
click at [871, 266] on link "Delete" at bounding box center [873, 272] width 79 height 13
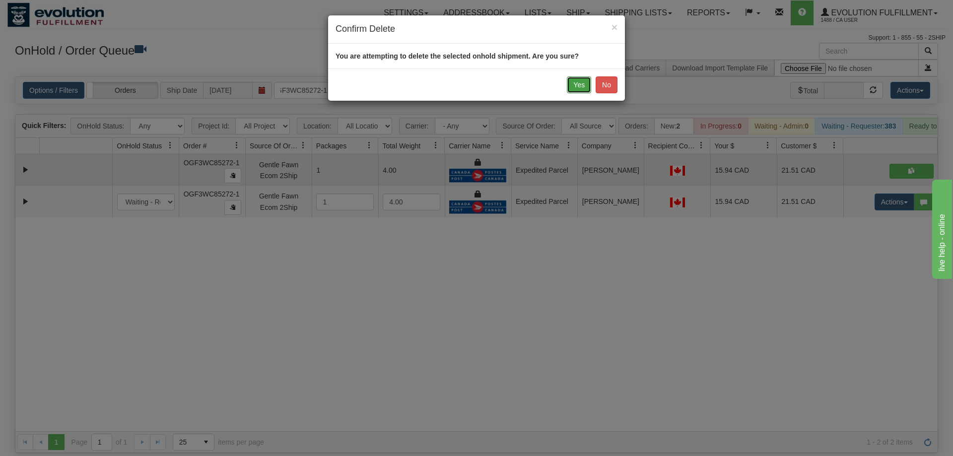
click at [583, 83] on button "Yes" at bounding box center [579, 84] width 24 height 17
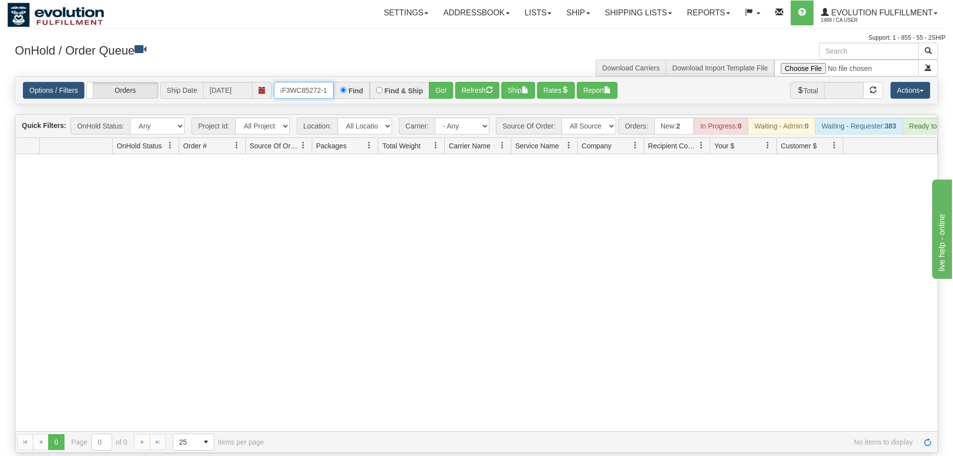
click at [310, 82] on input "OGF3WC85272-1" at bounding box center [304, 90] width 60 height 17
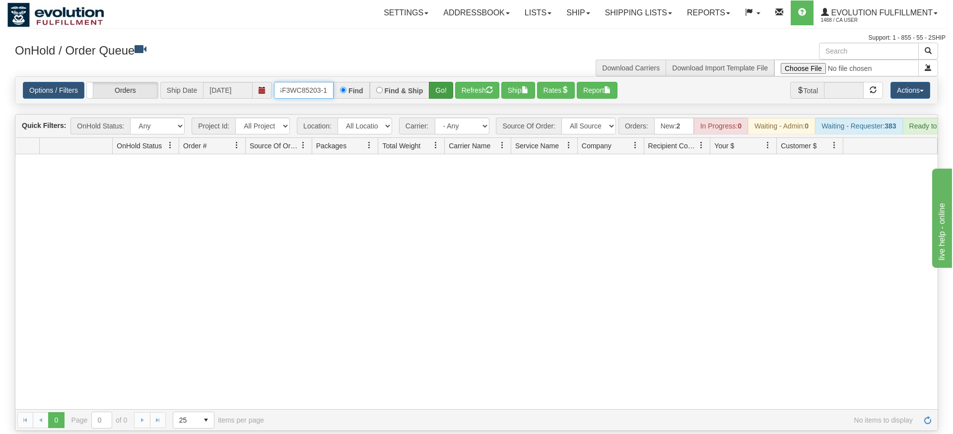
type input "OGF3WC85203-1"
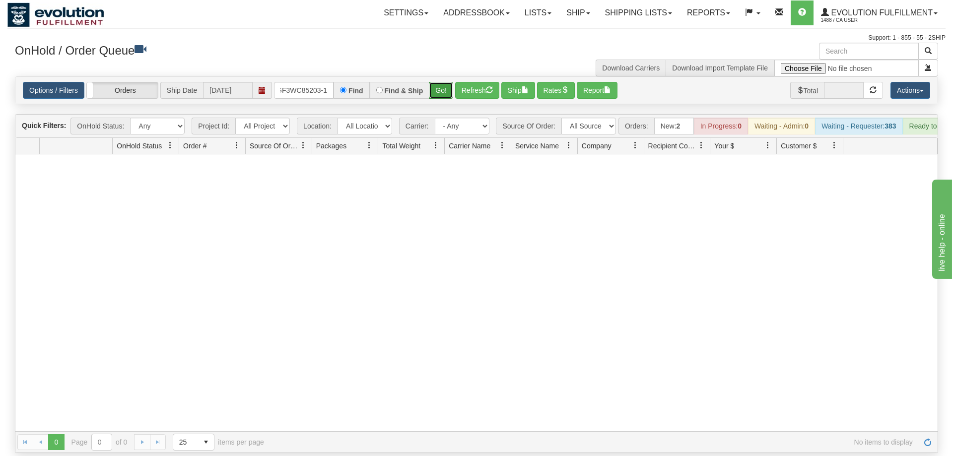
click at [440, 93] on div "Is equal to Is not equal to Contains Does not contains CAD USD EUR ZAR [PERSON_…" at bounding box center [476, 264] width 938 height 377
click at [437, 82] on button "Go!" at bounding box center [441, 90] width 24 height 17
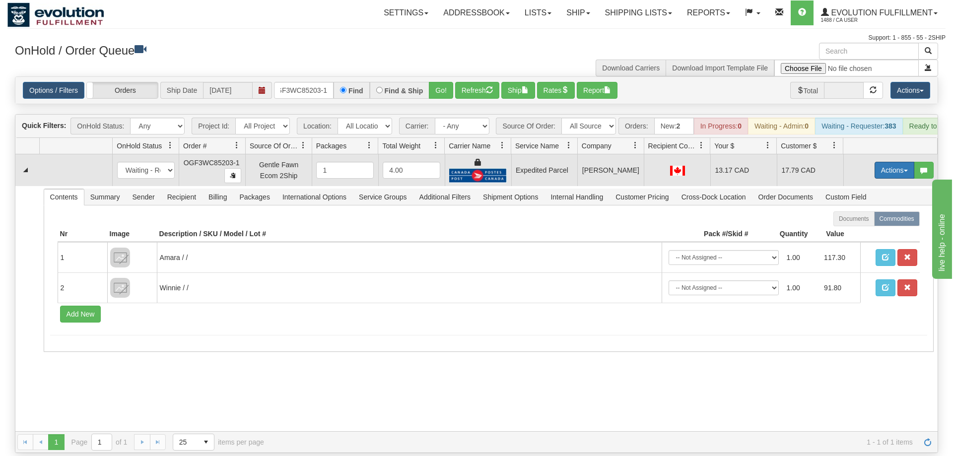
click at [887, 162] on button "Actions" at bounding box center [895, 170] width 40 height 17
click at [866, 221] on link "Ship" at bounding box center [873, 227] width 79 height 13
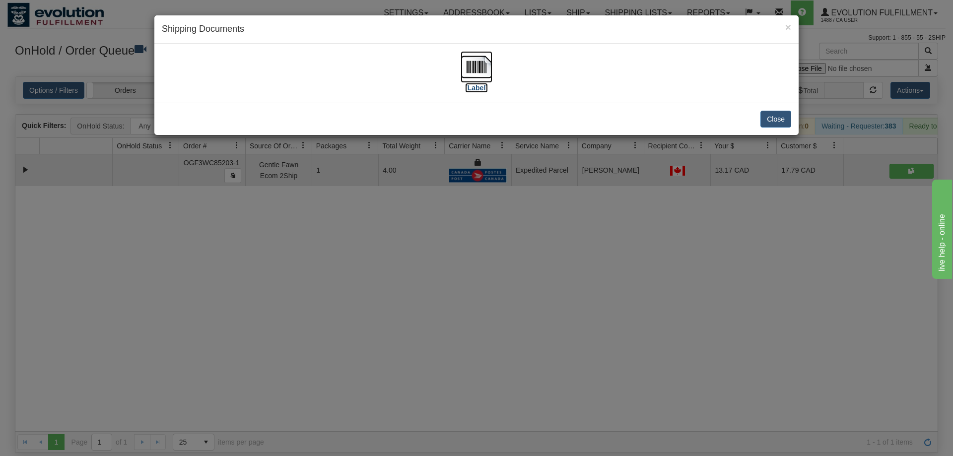
click at [489, 69] on img at bounding box center [477, 67] width 32 height 32
drag, startPoint x: 366, startPoint y: 347, endPoint x: 301, endPoint y: 168, distance: 190.8
click at [370, 346] on div "× Shipping Documents [Label] Close" at bounding box center [476, 228] width 953 height 456
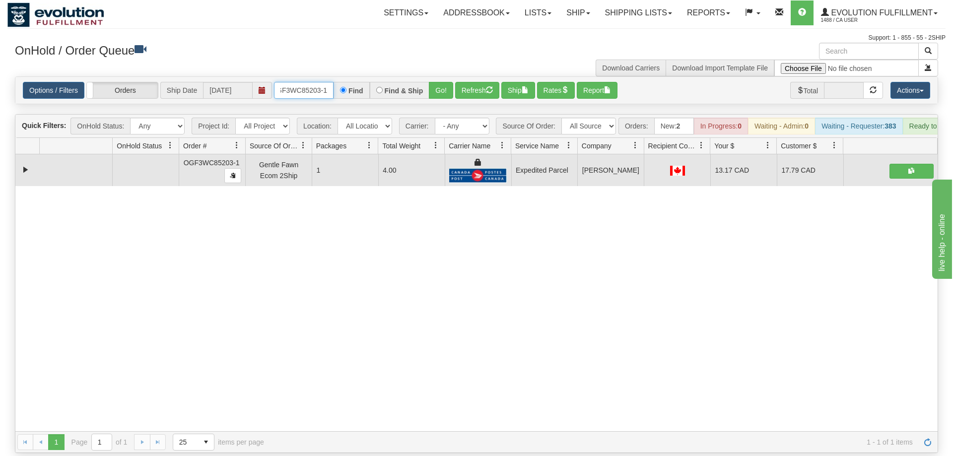
click at [305, 82] on input "OGF3WC85203-1" at bounding box center [304, 90] width 60 height 17
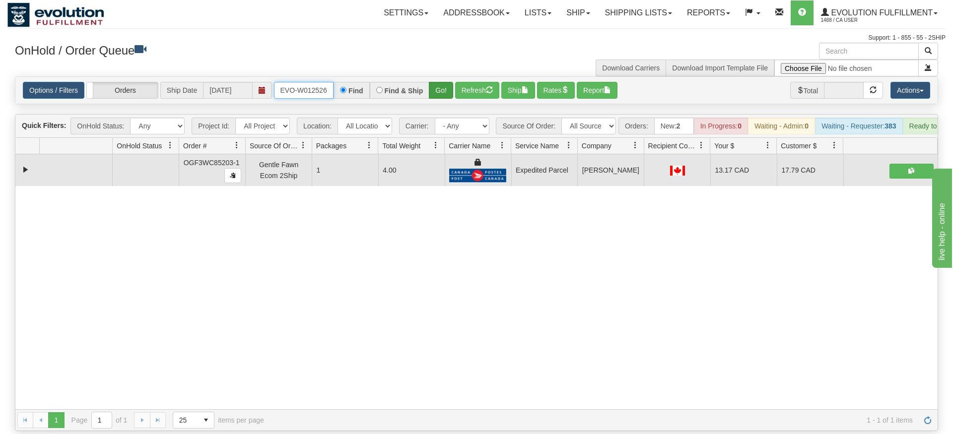
type input "oRSCEVO-W012526"
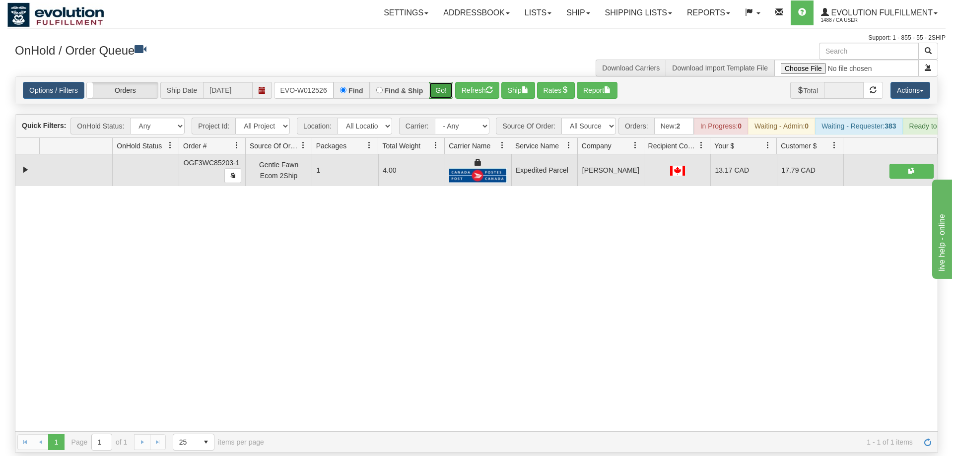
click at [444, 91] on div "Is equal to Is not equal to Contains Does not contains CAD USD EUR ZAR [PERSON_…" at bounding box center [476, 264] width 938 height 377
click at [439, 82] on button "Go!" at bounding box center [441, 90] width 24 height 17
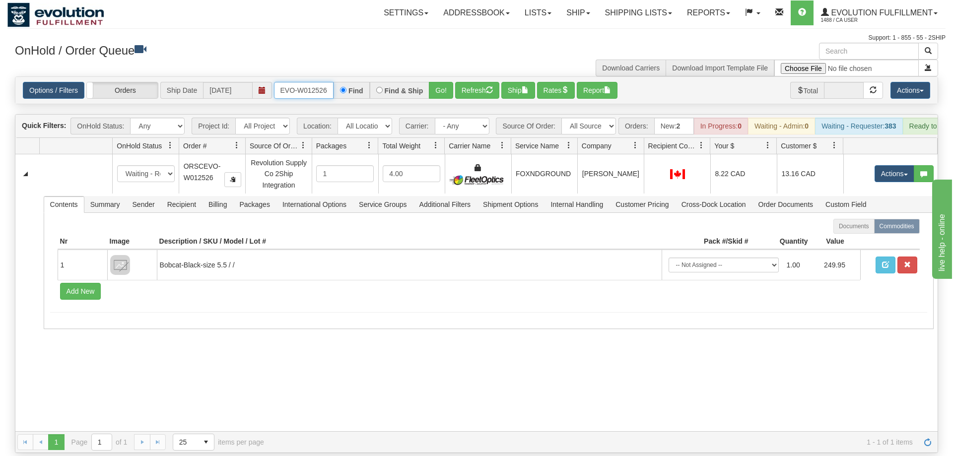
click at [306, 82] on input "oRSCEVO-W012526" at bounding box center [304, 90] width 60 height 17
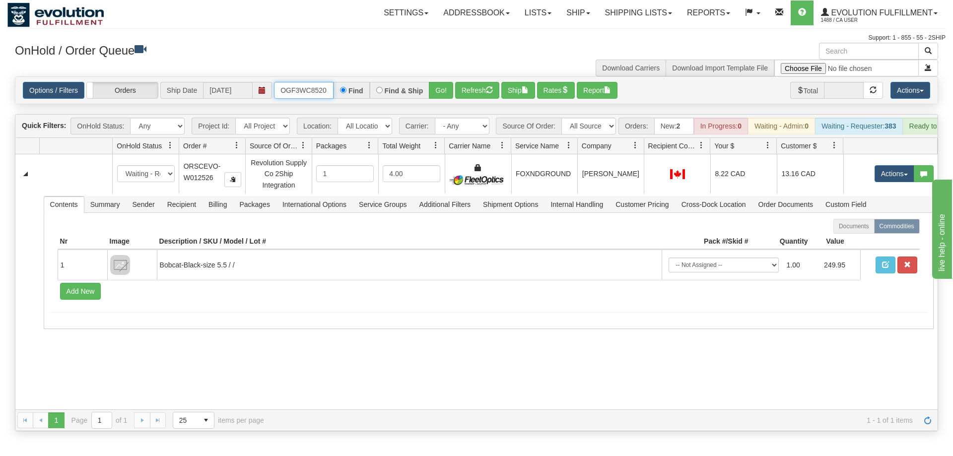
scroll to position [0, 9]
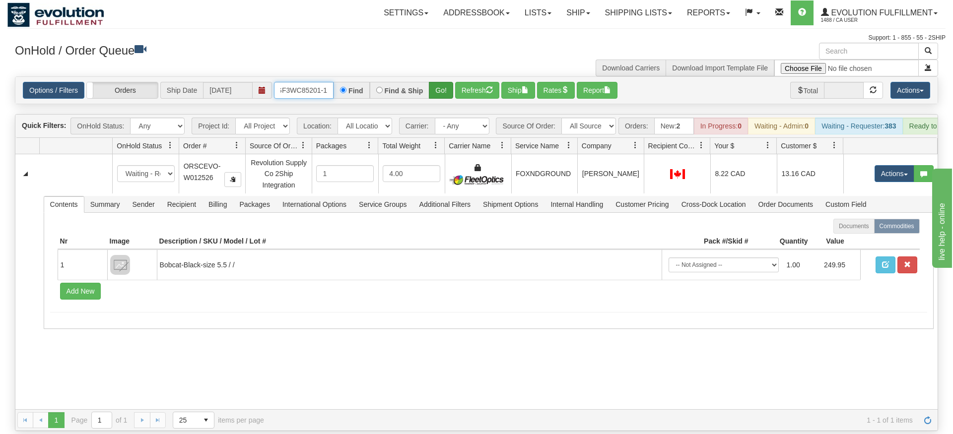
type input "OGF3WC85201-1"
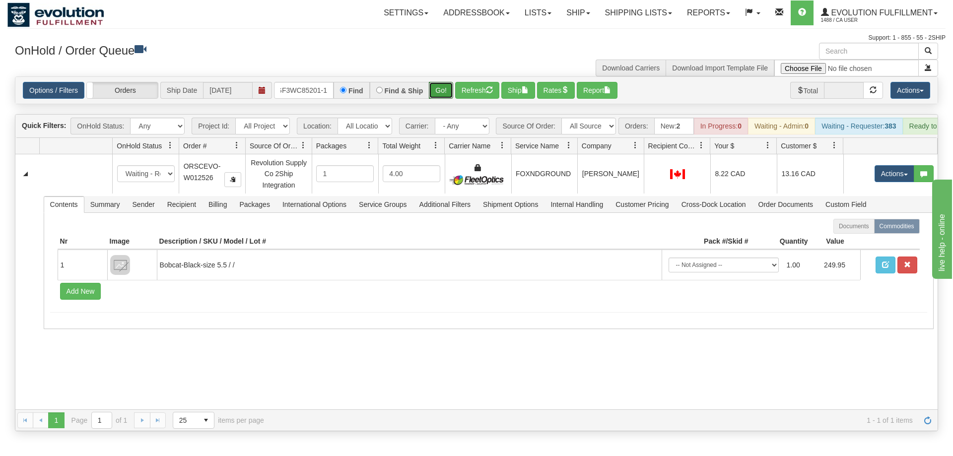
drag, startPoint x: 450, startPoint y: 71, endPoint x: 449, endPoint y: 86, distance: 15.5
click at [449, 93] on div "Is equal to Is not equal to Contains Does not contains CAD USD EUR ZAR [PERSON_…" at bounding box center [476, 253] width 938 height 355
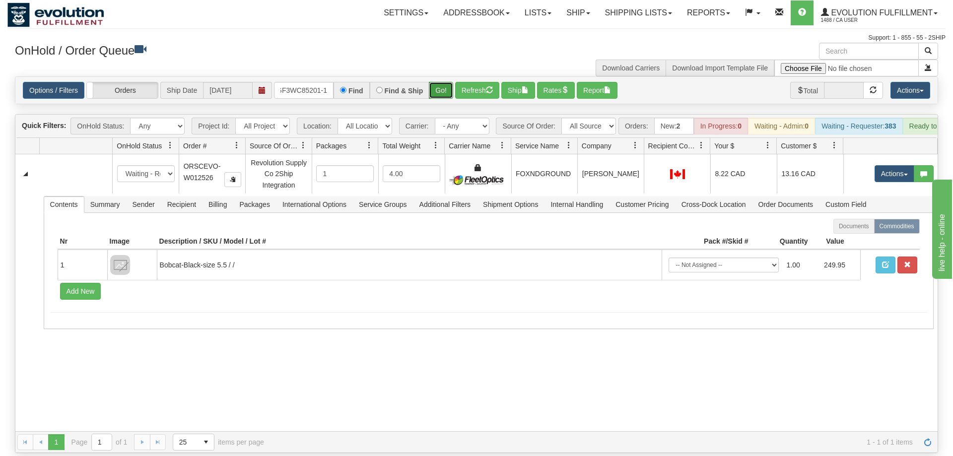
click at [448, 82] on button "Go!" at bounding box center [441, 90] width 24 height 17
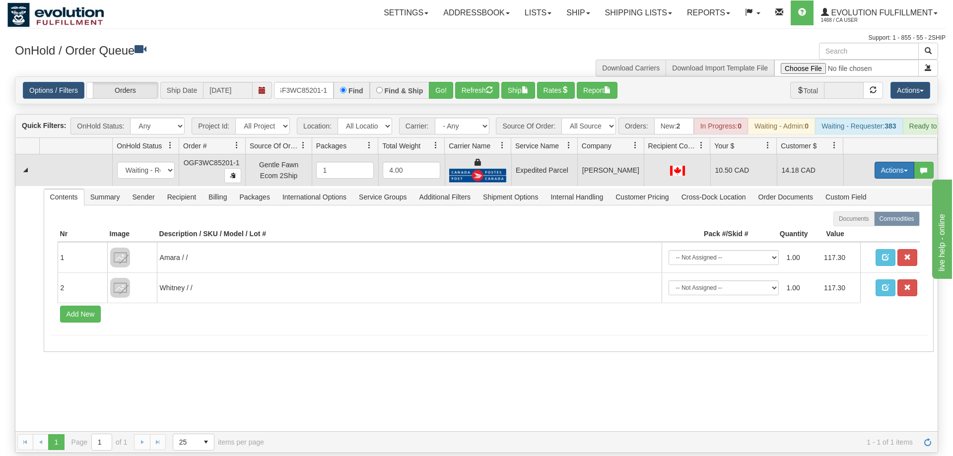
click at [887, 162] on button "Actions" at bounding box center [895, 170] width 40 height 17
click at [860, 224] on span "Ship" at bounding box center [854, 228] width 21 height 8
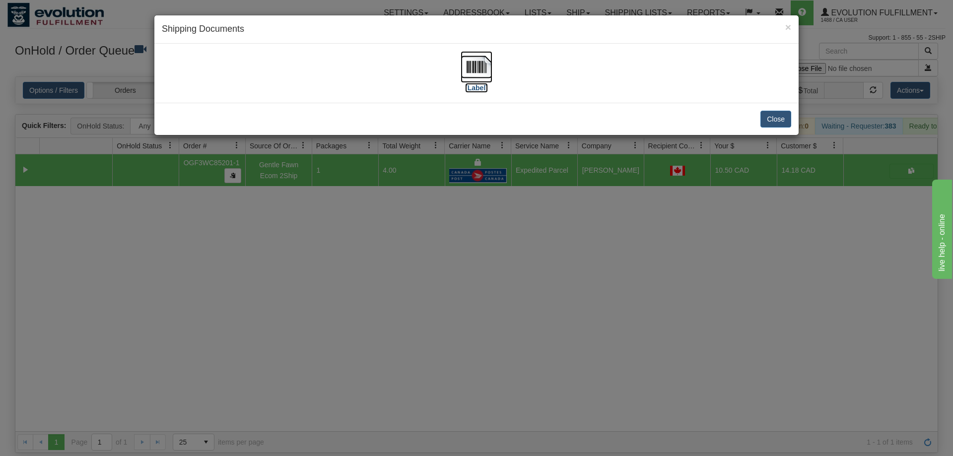
click at [471, 77] on img at bounding box center [477, 67] width 32 height 32
click at [787, 356] on div "× Shipping Documents [Label] Close" at bounding box center [476, 228] width 953 height 456
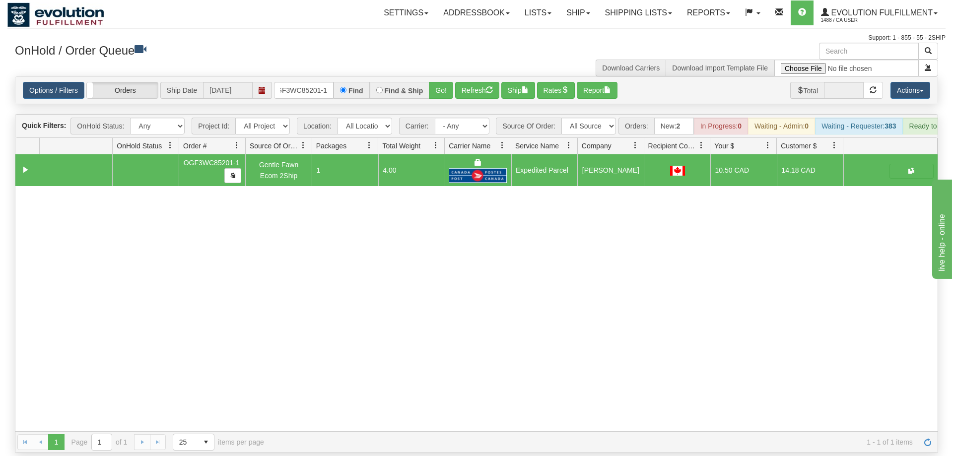
click at [300, 77] on div "Options / Filters Group Shipments Orders Ship Date [DATE] OGF3WC85201-1 Find Fi…" at bounding box center [476, 90] width 922 height 27
click at [312, 82] on input "OGF3WC85201-1" at bounding box center [304, 90] width 60 height 17
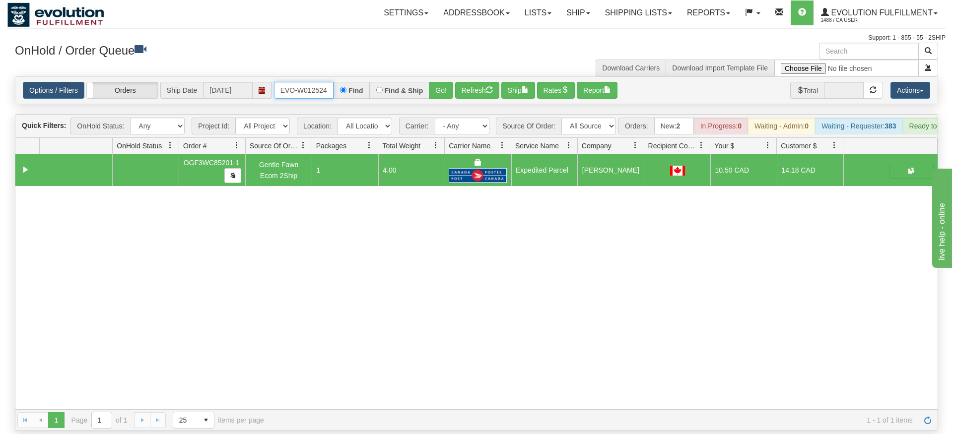
type input "ORSCEVO-W012524"
click at [439, 89] on div "Options / Filters Group Shipments Orders Ship Date [DATE] ORSCEVO-W012524 Find …" at bounding box center [476, 90] width 922 height 27
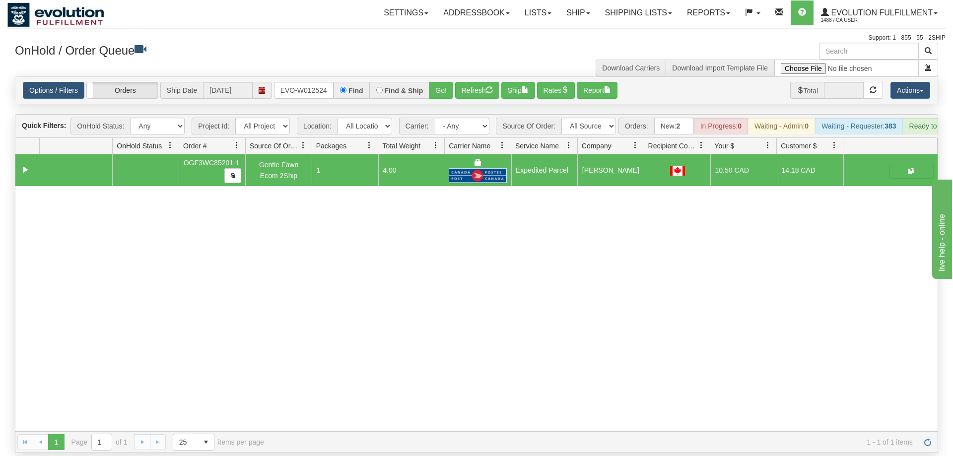
click at [436, 94] on div "Is equal to Is not equal to Contains Does not contains CAD USD EUR ZAR [PERSON_…" at bounding box center [476, 264] width 938 height 377
click at [446, 82] on button "Go!" at bounding box center [441, 90] width 24 height 17
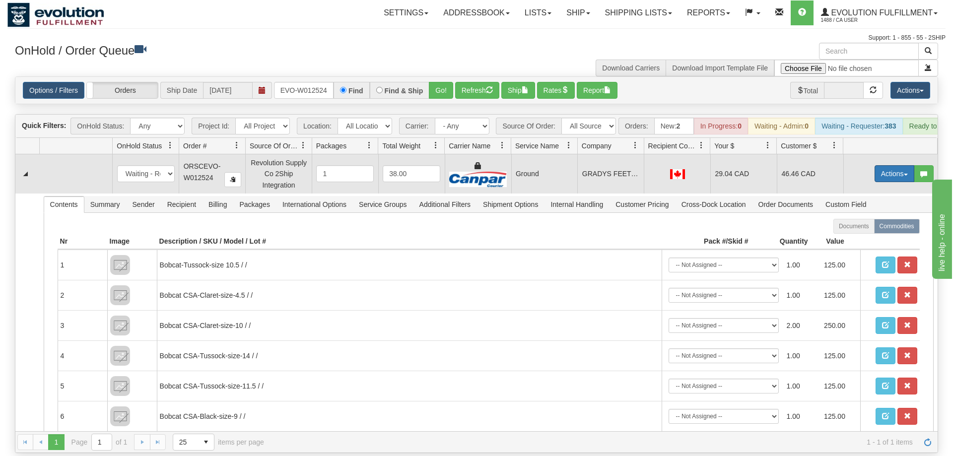
click at [896, 165] on button "Actions" at bounding box center [895, 173] width 40 height 17
click at [869, 225] on link "Ship" at bounding box center [873, 231] width 79 height 13
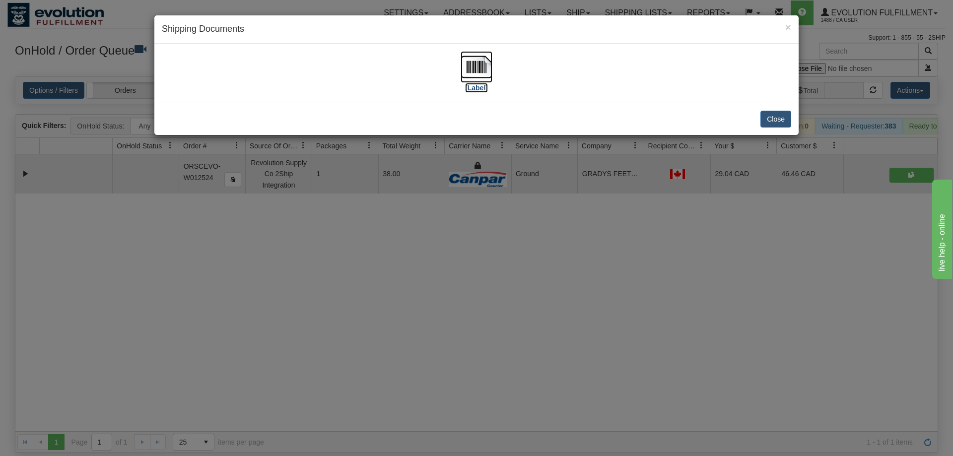
click at [473, 84] on label "[Label]" at bounding box center [476, 88] width 23 height 10
drag, startPoint x: 508, startPoint y: 264, endPoint x: 504, endPoint y: 249, distance: 16.0
click at [508, 264] on div "× Shipping Documents [Label] Close" at bounding box center [476, 228] width 953 height 456
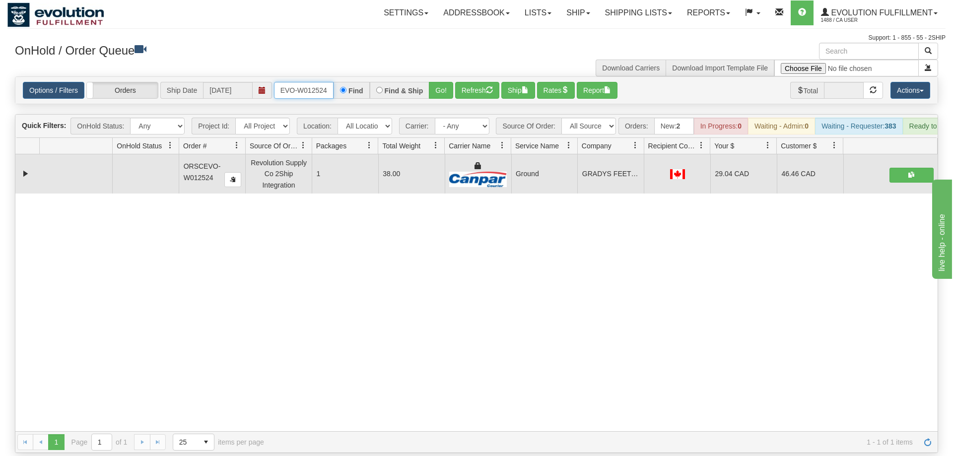
click at [321, 82] on input "ORSCEVO-W012524" at bounding box center [304, 90] width 60 height 17
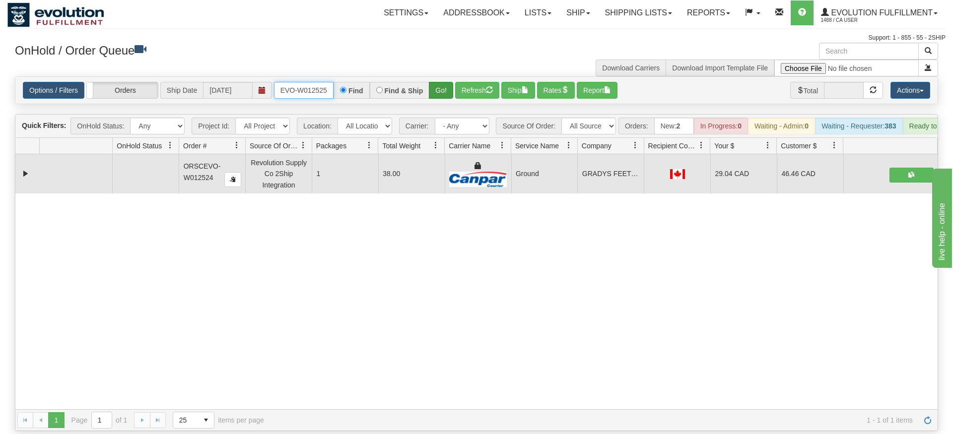
type input "ORSCEVO-W012525"
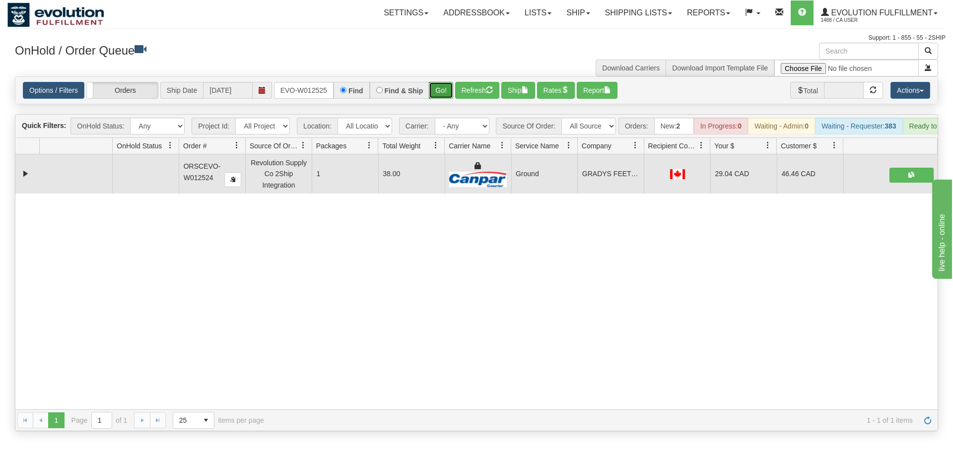
click at [441, 98] on div "Is equal to Is not equal to Contains Does not contains CAD USD EUR ZAR [PERSON_…" at bounding box center [476, 253] width 938 height 355
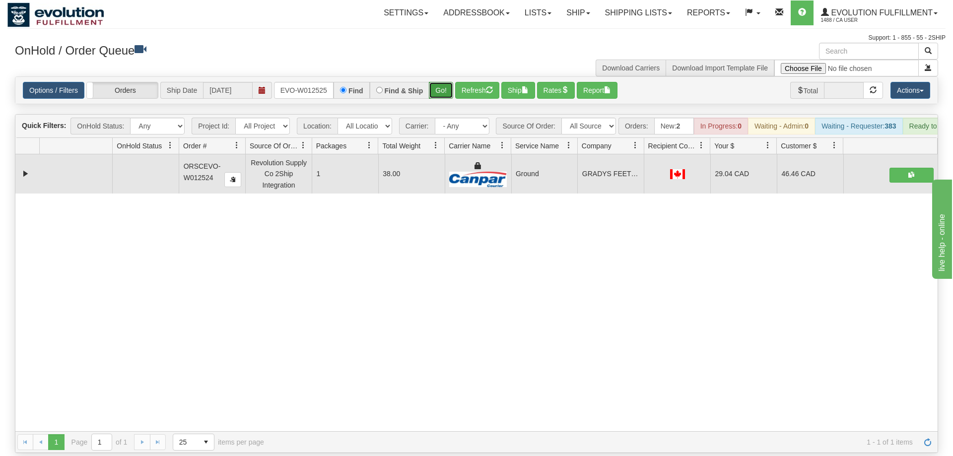
click at [444, 82] on button "Go!" at bounding box center [441, 90] width 24 height 17
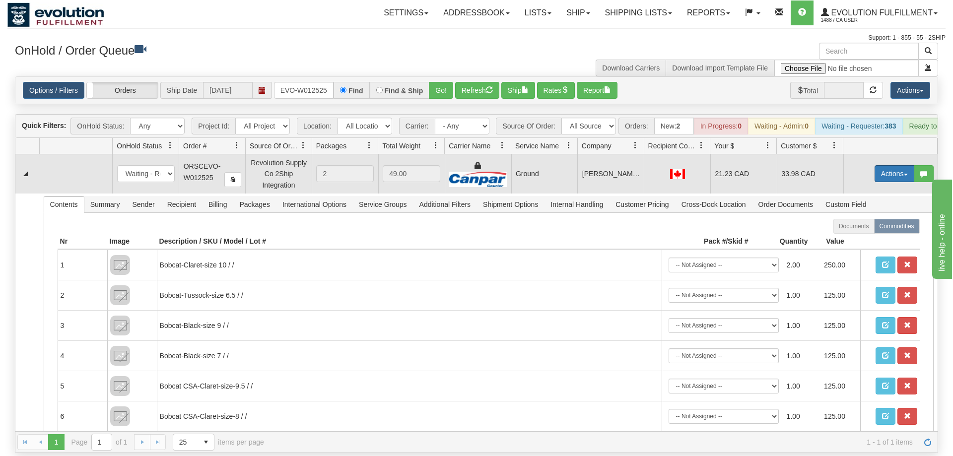
click at [882, 165] on button "Actions" at bounding box center [895, 173] width 40 height 17
click at [857, 227] on span "Ship" at bounding box center [854, 231] width 21 height 8
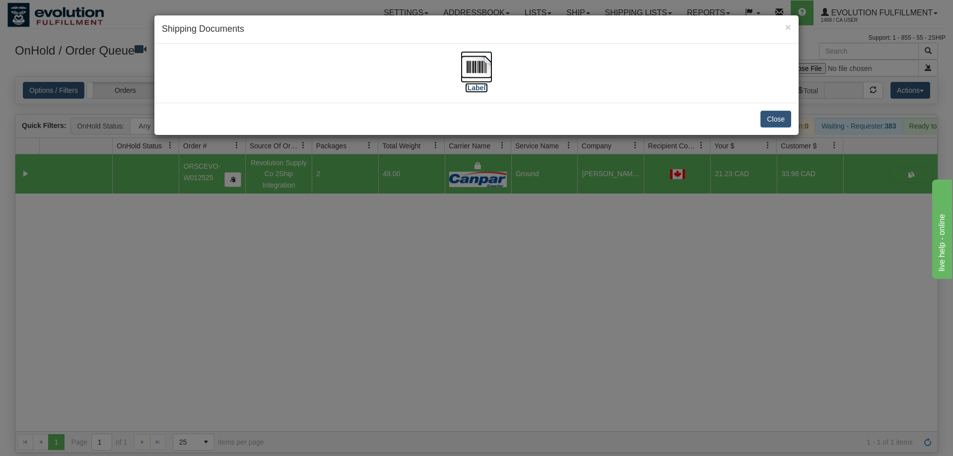
click at [469, 86] on label "[Label]" at bounding box center [476, 88] width 23 height 10
click at [485, 241] on div "× Shipping Documents [Label] Close" at bounding box center [476, 228] width 953 height 456
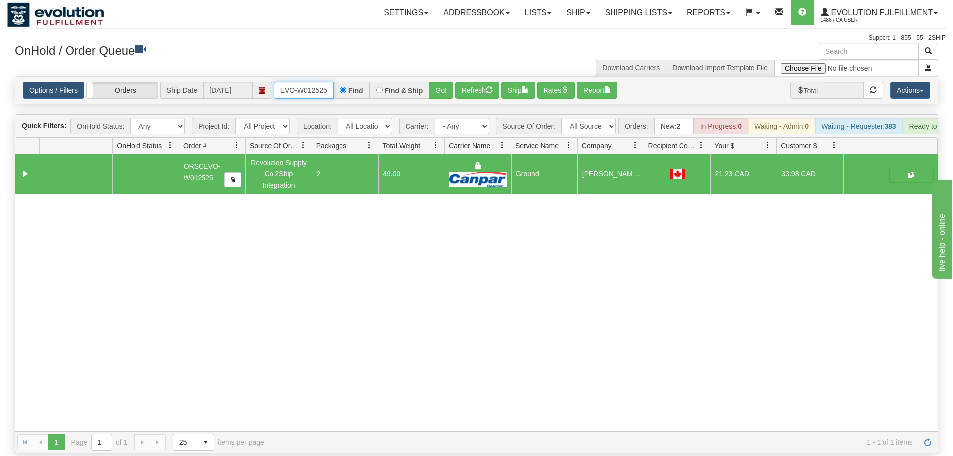
click at [296, 82] on input "ORSCEVO-W012525" at bounding box center [304, 90] width 60 height 17
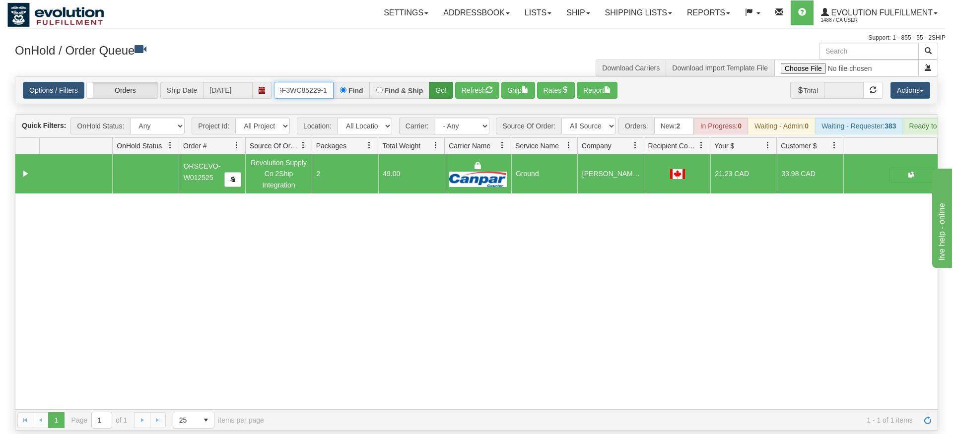
type input "oGF3WC85229-1"
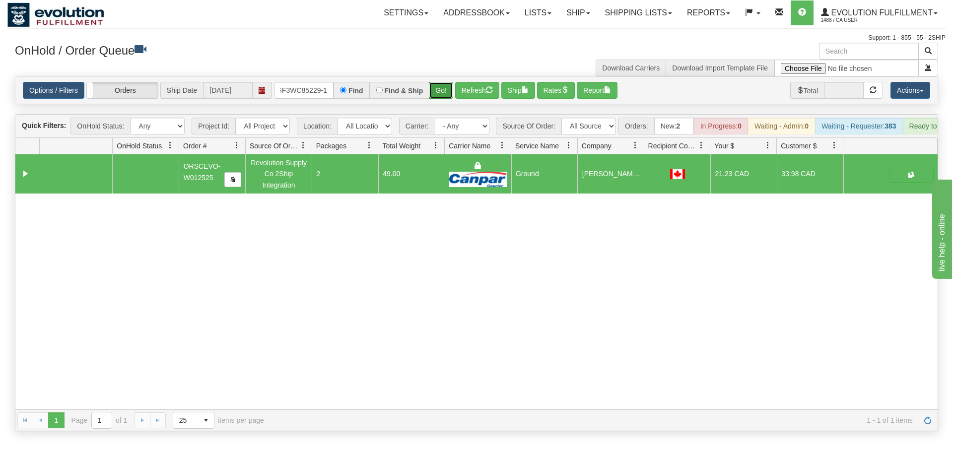
drag, startPoint x: 445, startPoint y: 69, endPoint x: 444, endPoint y: 86, distance: 16.9
click at [445, 91] on div "Is equal to Is not equal to Contains Does not contains CAD USD EUR ZAR [PERSON_…" at bounding box center [476, 253] width 938 height 355
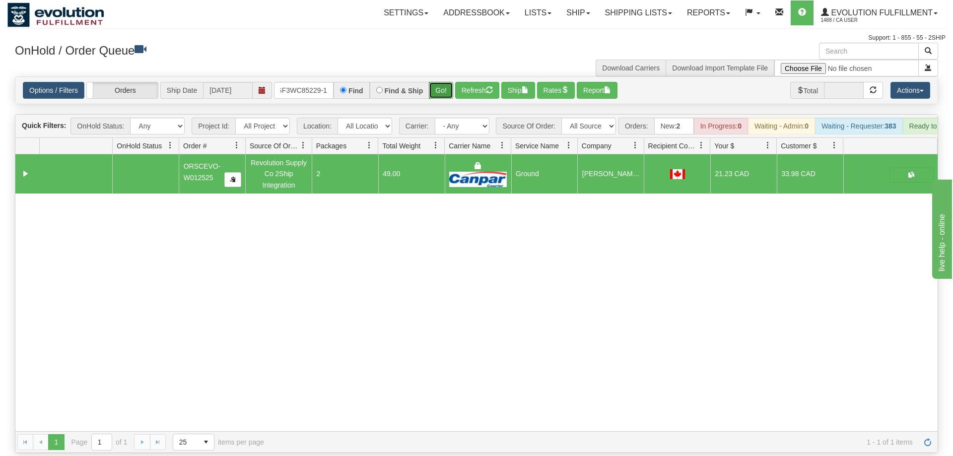
click at [444, 82] on button "Go!" at bounding box center [441, 90] width 24 height 17
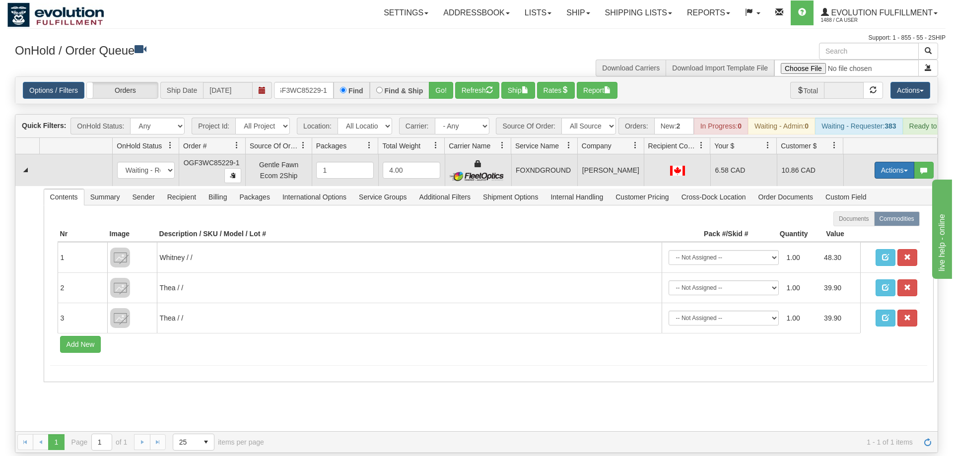
click at [898, 162] on button "Actions" at bounding box center [895, 170] width 40 height 17
click at [853, 224] on span "Ship" at bounding box center [854, 228] width 21 height 8
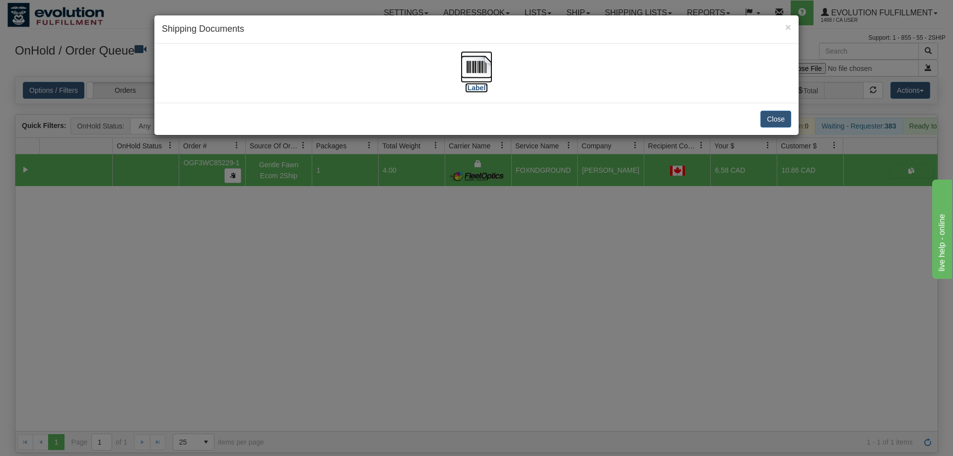
click at [488, 74] on img at bounding box center [477, 67] width 32 height 32
drag, startPoint x: 497, startPoint y: 352, endPoint x: 343, endPoint y: 135, distance: 266.5
click at [497, 333] on div "× Shipping Documents [Label] Close" at bounding box center [476, 228] width 953 height 456
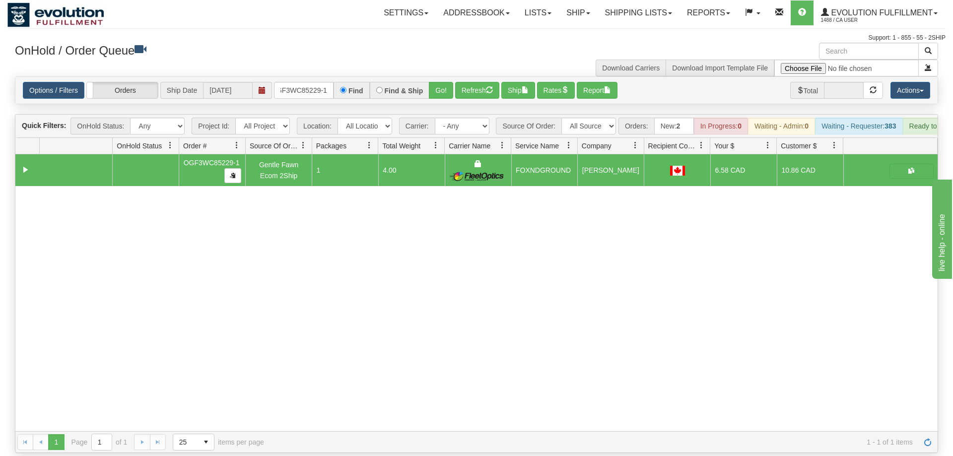
click at [303, 77] on div "Options / Filters Group Shipments Orders Ship Date [DATE] oGF3WC85229-1 Find Fi…" at bounding box center [476, 90] width 922 height 27
click at [307, 82] on input "oGF3WC85229-1" at bounding box center [304, 90] width 60 height 17
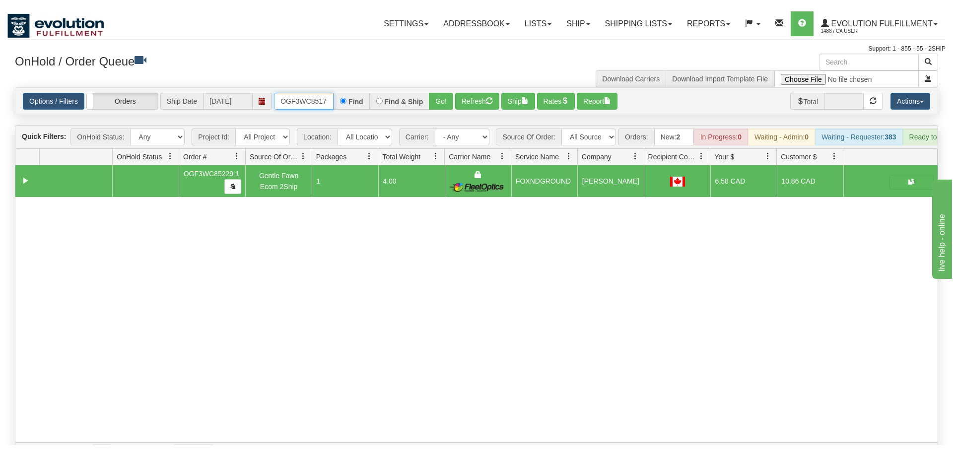
scroll to position [0, 9]
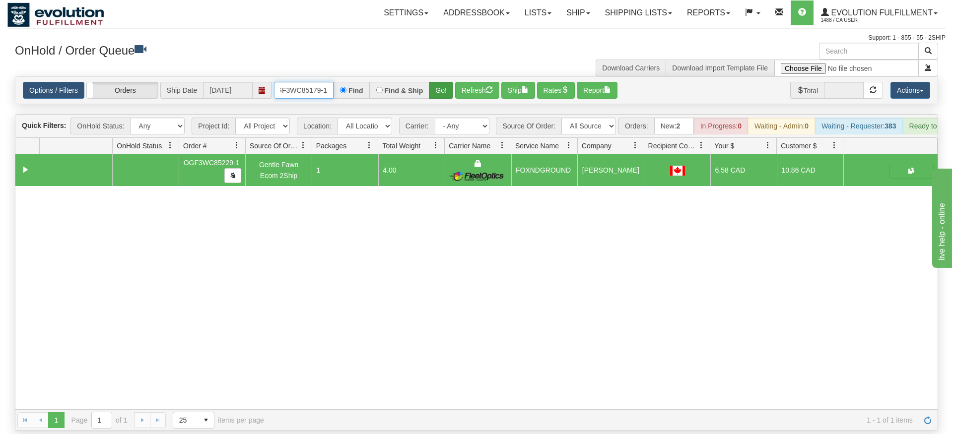
type input "OGF3WC85179-1"
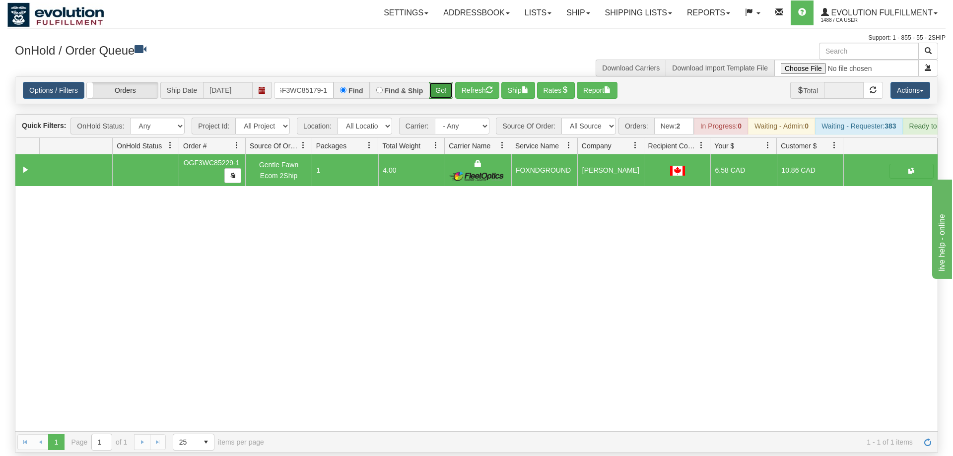
drag, startPoint x: 443, startPoint y: 76, endPoint x: 436, endPoint y: 83, distance: 10.2
click at [442, 95] on div "Is equal to Is not equal to Contains Does not contains CAD USD EUR ZAR [PERSON_…" at bounding box center [476, 264] width 938 height 377
click at [433, 82] on button "Go!" at bounding box center [441, 90] width 24 height 17
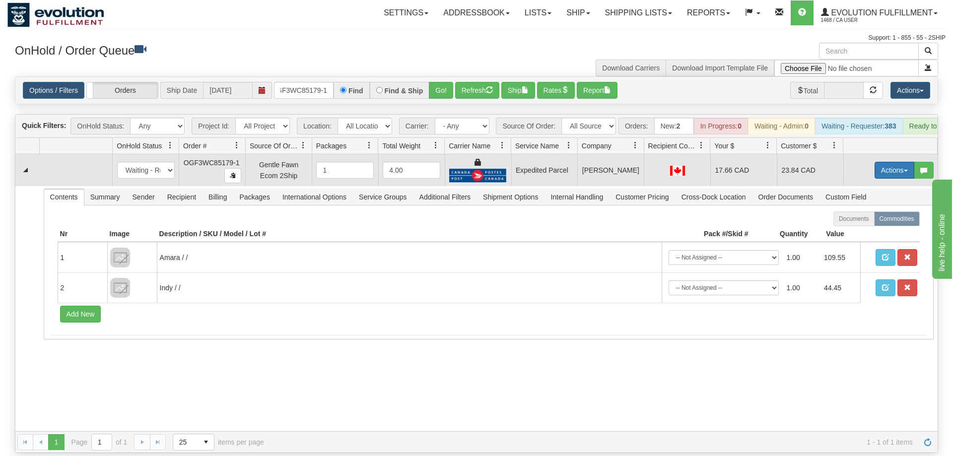
click at [902, 162] on button "Actions" at bounding box center [895, 170] width 40 height 17
click at [864, 221] on link "Ship" at bounding box center [873, 227] width 79 height 13
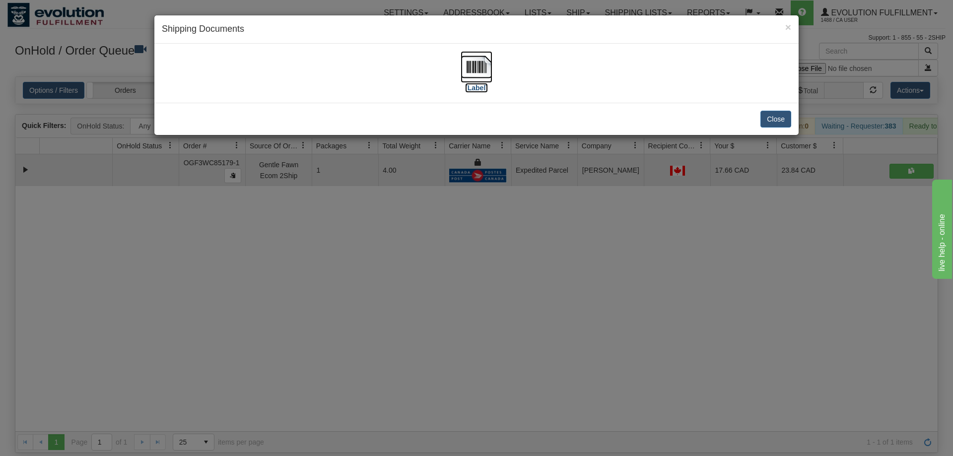
click at [479, 60] on img at bounding box center [477, 67] width 32 height 32
drag, startPoint x: 485, startPoint y: 387, endPoint x: 445, endPoint y: 254, distance: 139.1
click at [492, 384] on div "× Shipping Documents [Label] Close" at bounding box center [476, 228] width 953 height 456
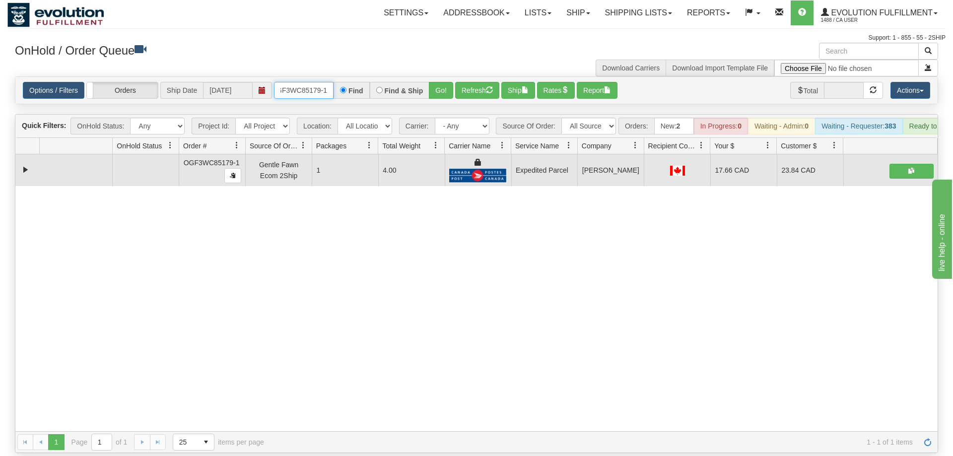
drag, startPoint x: 304, startPoint y: 70, endPoint x: 335, endPoint y: 78, distance: 31.8
click at [305, 82] on input "OGF3WC85179-1" at bounding box center [304, 90] width 60 height 17
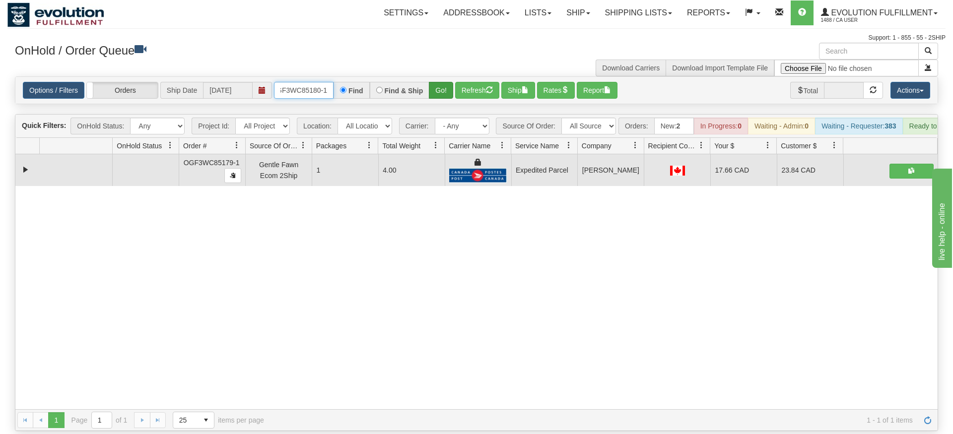
type input "OGF3WC85180-1"
click at [440, 102] on div "Is equal to Is not equal to Contains Does not contains CAD USD EUR ZAR [PERSON_…" at bounding box center [476, 253] width 938 height 355
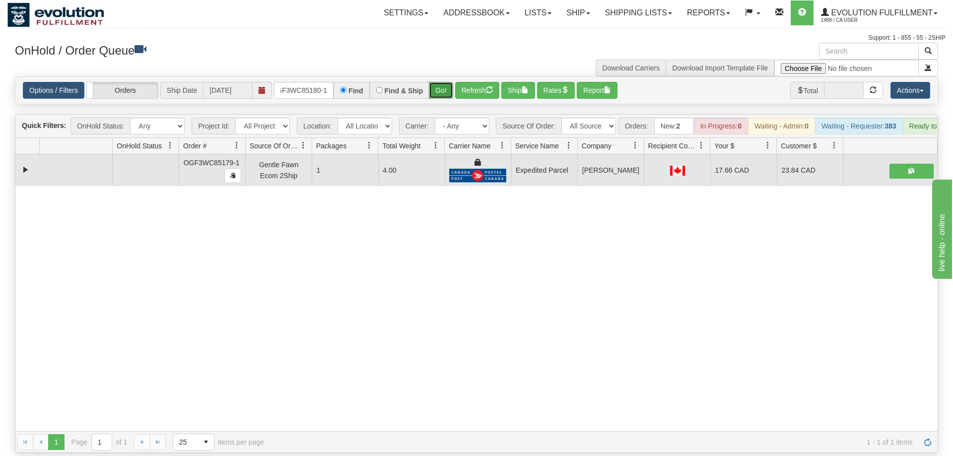
click at [440, 82] on button "Go!" at bounding box center [441, 90] width 24 height 17
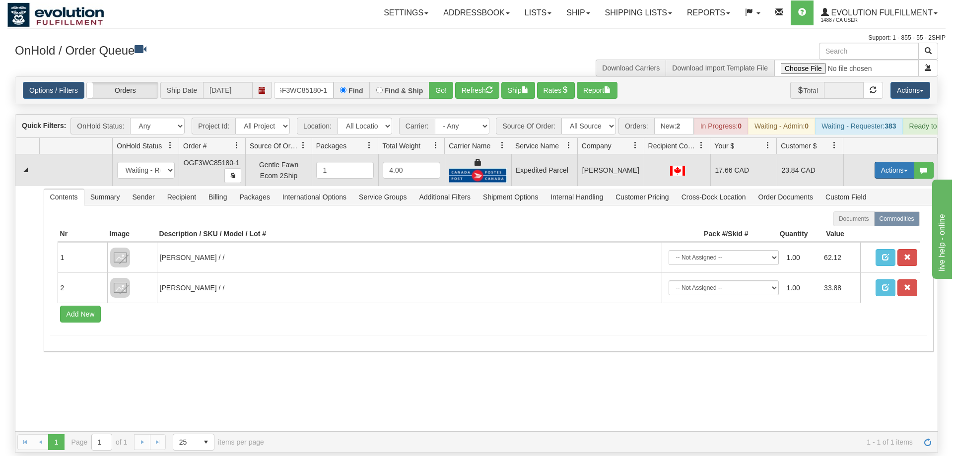
click at [881, 162] on button "Actions" at bounding box center [895, 170] width 40 height 17
click at [874, 221] on link "Ship" at bounding box center [873, 227] width 79 height 13
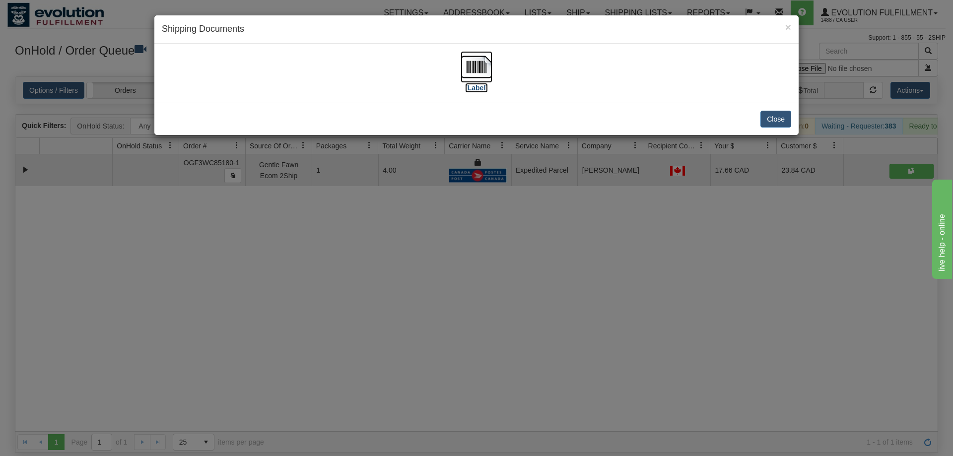
click at [485, 81] on img at bounding box center [477, 67] width 32 height 32
drag, startPoint x: 367, startPoint y: 303, endPoint x: 351, endPoint y: 154, distance: 150.2
click at [369, 303] on div "× Shipping Documents [Label] Close" at bounding box center [476, 228] width 953 height 456
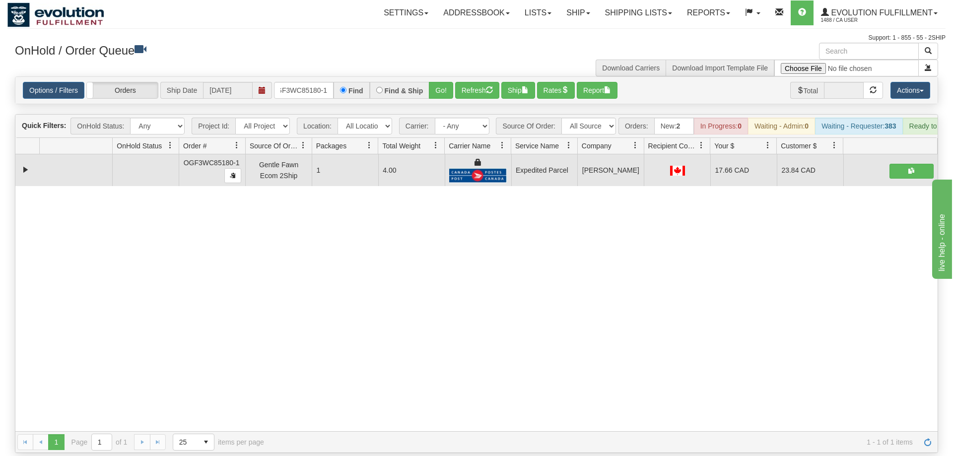
click at [289, 77] on div "Options / Filters Group Shipments Orders Ship Date [DATE] OGF3WC85180-1 Find Fi…" at bounding box center [476, 90] width 922 height 27
click at [298, 82] on input "OGF3WC85180-1" at bounding box center [304, 90] width 60 height 17
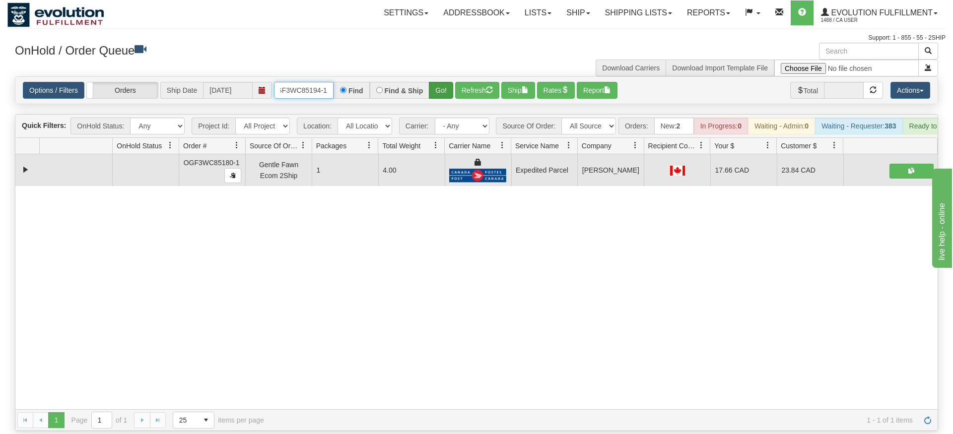
type input "oGF3WC85194-1"
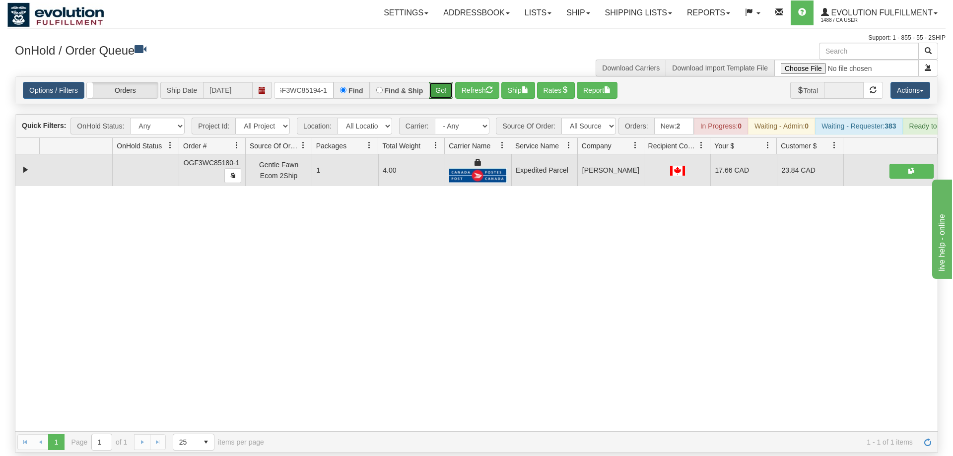
drag, startPoint x: 443, startPoint y: 75, endPoint x: 425, endPoint y: 72, distance: 17.6
click at [441, 94] on div "Is equal to Is not equal to Contains Does not contains CAD USD EUR ZAR [PERSON_…" at bounding box center [476, 264] width 938 height 377
click at [444, 82] on button "Go!" at bounding box center [441, 90] width 24 height 17
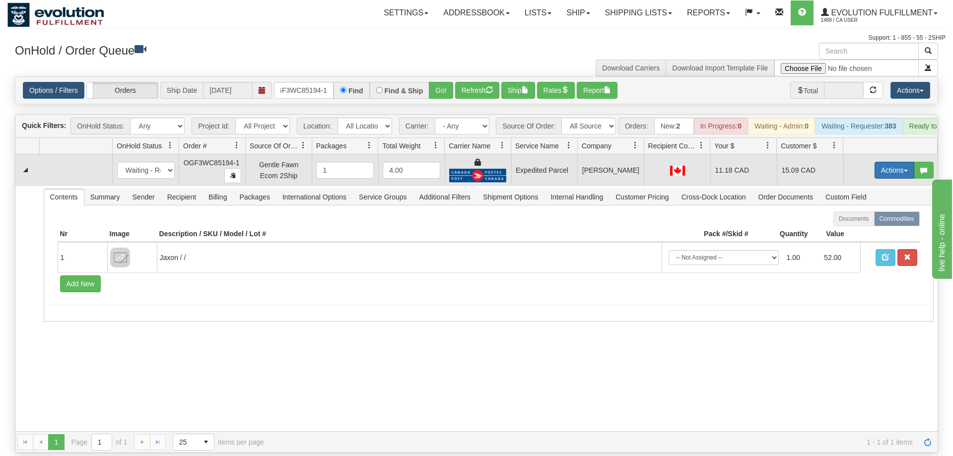
click at [892, 162] on button "Actions" at bounding box center [895, 170] width 40 height 17
click at [868, 221] on link "Ship" at bounding box center [873, 227] width 79 height 13
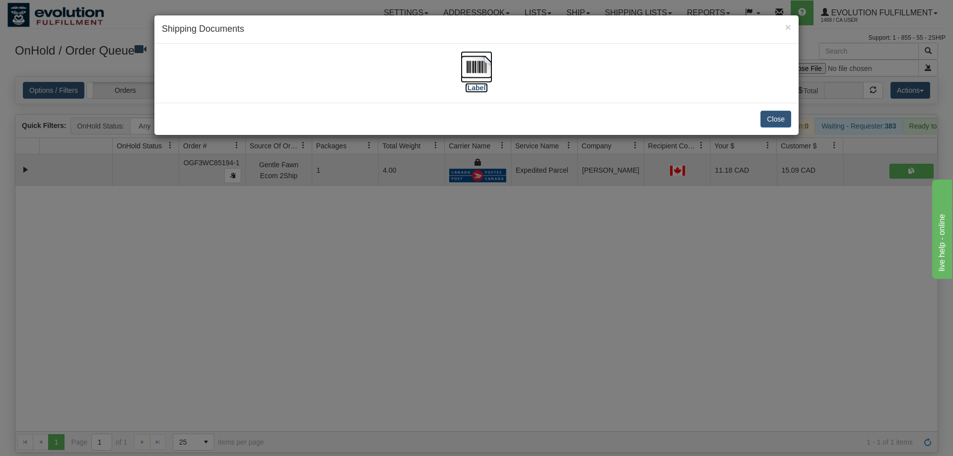
click at [483, 74] on img at bounding box center [477, 67] width 32 height 32
drag, startPoint x: 713, startPoint y: 168, endPoint x: 338, endPoint y: 22, distance: 403.1
click at [713, 167] on div "× Shipping Documents [Label] Close" at bounding box center [476, 228] width 953 height 456
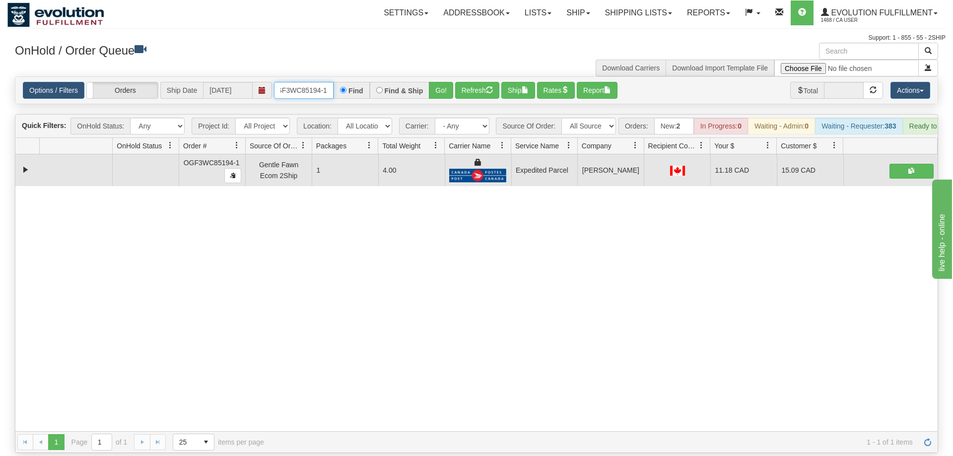
drag, startPoint x: 323, startPoint y: 75, endPoint x: 340, endPoint y: 81, distance: 17.9
click at [323, 82] on input "oGF3WC85194-1" at bounding box center [304, 90] width 60 height 17
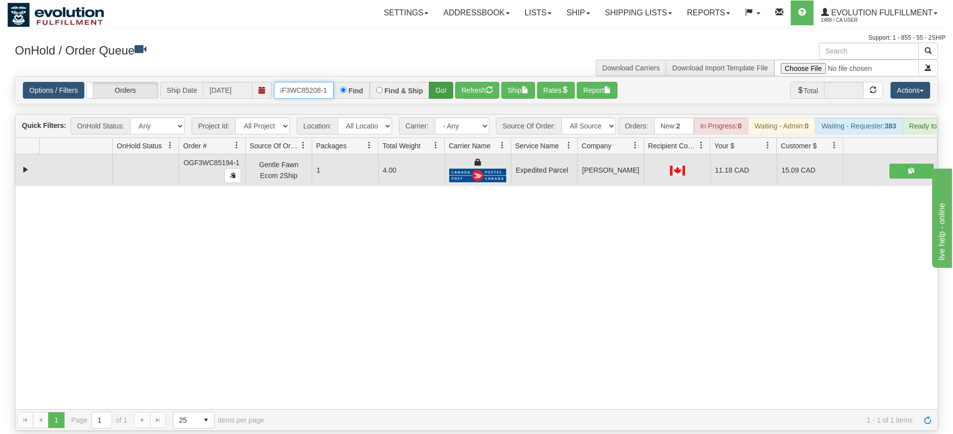
type input "oGF3WC85208-1"
drag, startPoint x: 450, startPoint y: 82, endPoint x: 449, endPoint y: 102, distance: 20.4
click at [449, 102] on div "Is equal to Is not equal to Contains Does not contains CAD USD EUR ZAR [PERSON_…" at bounding box center [476, 253] width 938 height 355
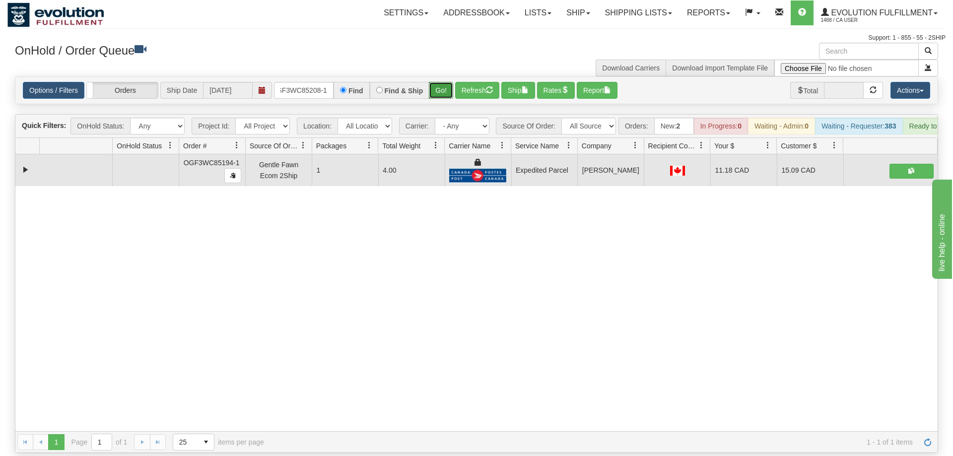
click at [440, 82] on button "Go!" at bounding box center [441, 90] width 24 height 17
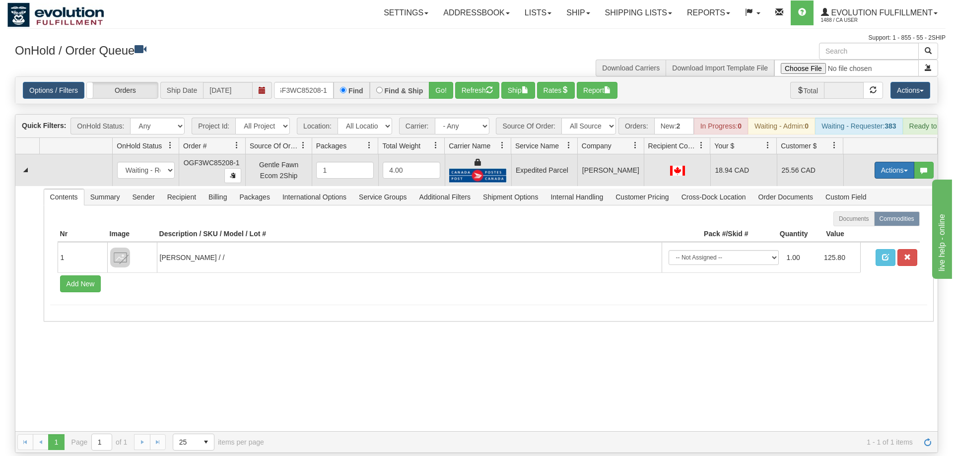
click at [899, 162] on button "Actions" at bounding box center [895, 170] width 40 height 17
click at [867, 221] on link "Ship" at bounding box center [873, 227] width 79 height 13
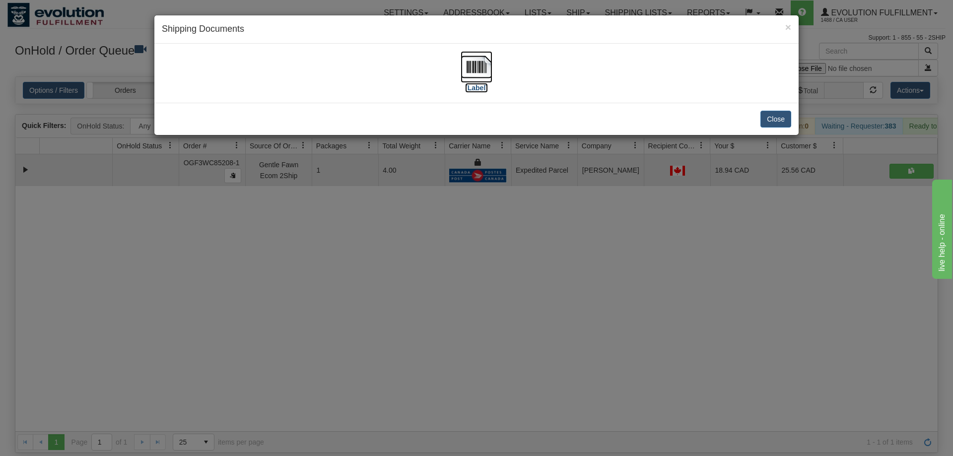
click at [461, 69] on img at bounding box center [477, 67] width 32 height 32
drag, startPoint x: 421, startPoint y: 297, endPoint x: 316, endPoint y: 89, distance: 232.9
click at [421, 293] on div "× Shipping Documents [Label] Close" at bounding box center [476, 228] width 953 height 456
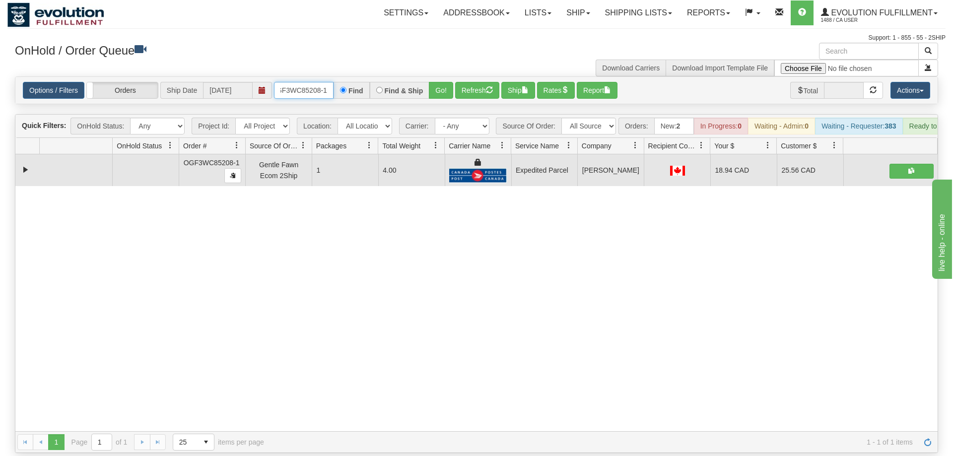
click at [306, 82] on input "oGF3WC85208-1" at bounding box center [304, 90] width 60 height 17
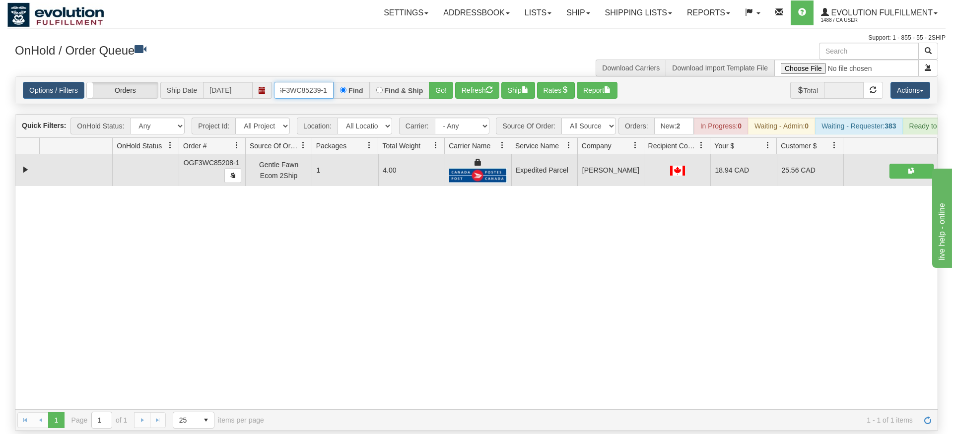
type input "oGF3WC85239-1"
click at [444, 92] on div "Is equal to Is not equal to Contains Does not contains CAD USD EUR ZAR [PERSON_…" at bounding box center [476, 253] width 938 height 355
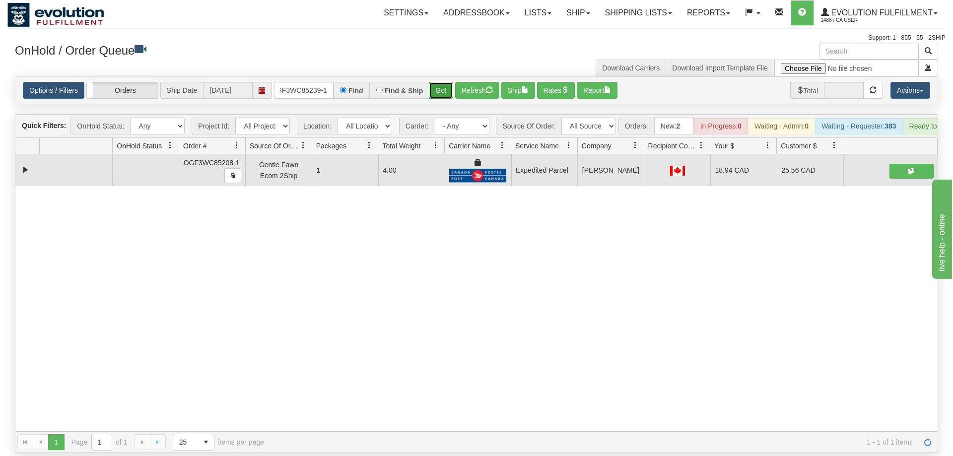
click at [446, 82] on button "Go!" at bounding box center [441, 90] width 24 height 17
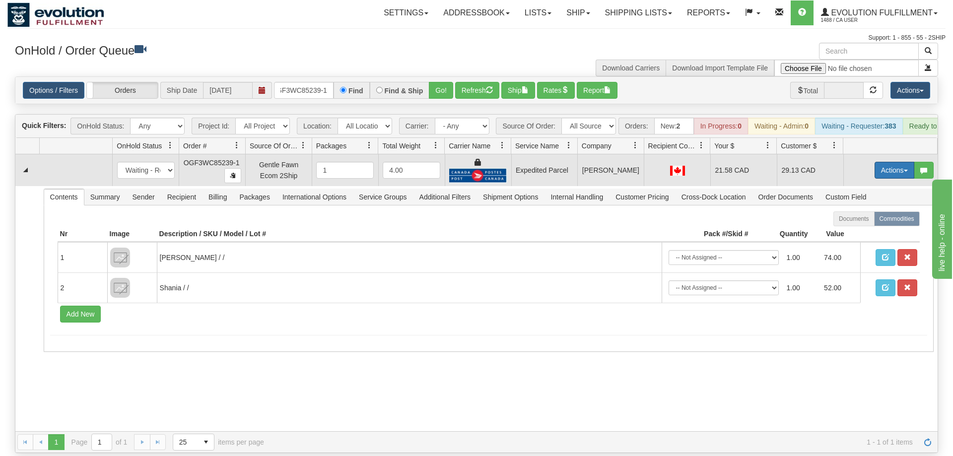
click at [890, 162] on button "Actions" at bounding box center [895, 170] width 40 height 17
click at [861, 221] on link "Ship" at bounding box center [873, 227] width 79 height 13
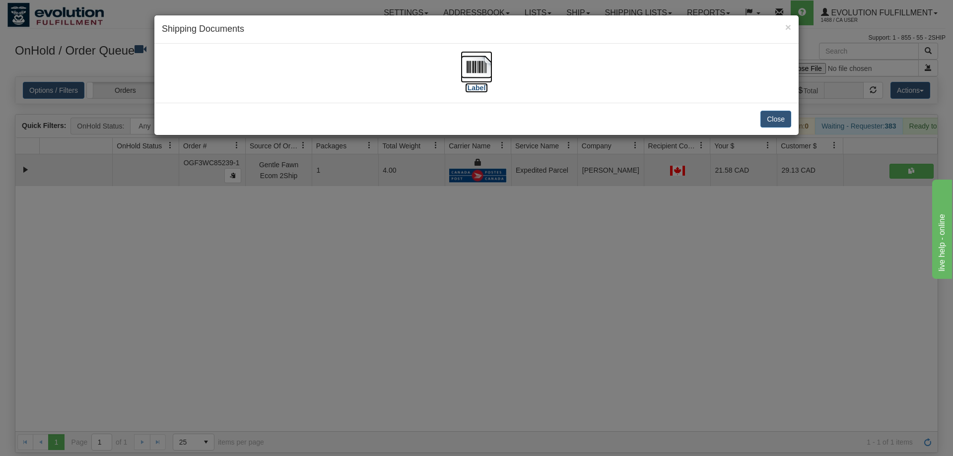
click at [467, 58] on img at bounding box center [477, 67] width 32 height 32
drag, startPoint x: 429, startPoint y: 398, endPoint x: 425, endPoint y: 375, distance: 22.8
click at [430, 394] on div "× Shipping Documents [Label] Close" at bounding box center [476, 228] width 953 height 456
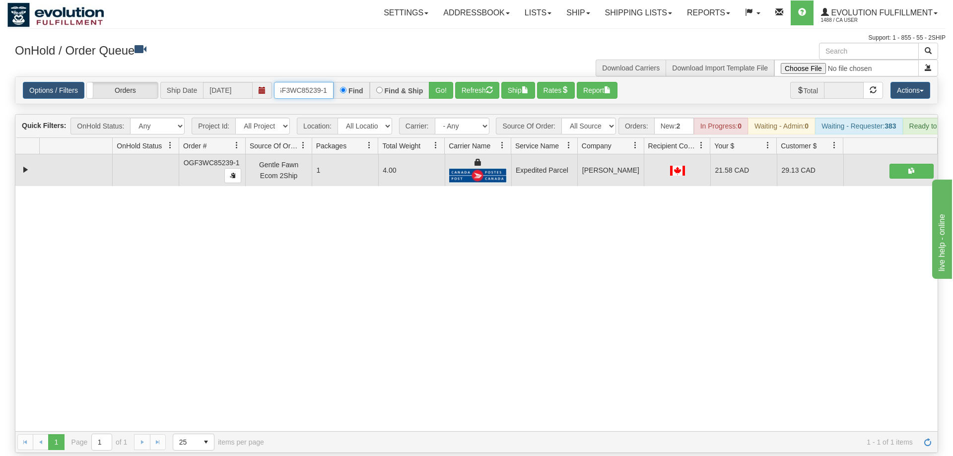
click at [295, 82] on input "oGF3WC85239-1" at bounding box center [304, 90] width 60 height 17
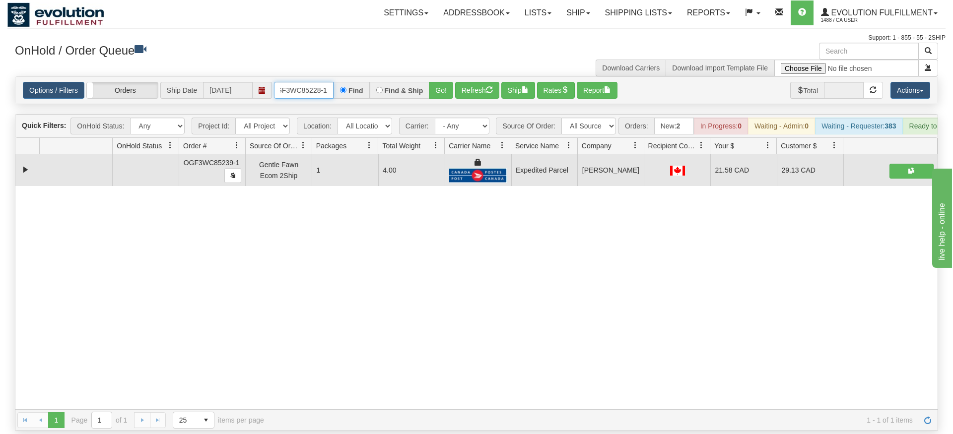
type input "oGF3WC85228-1"
drag, startPoint x: 446, startPoint y: 64, endPoint x: 441, endPoint y: 85, distance: 22.4
click at [444, 85] on div "Options / Filters Group Shipments Orders Ship Date [DATE] oGF3WC85228-1 Find Fi…" at bounding box center [476, 90] width 922 height 27
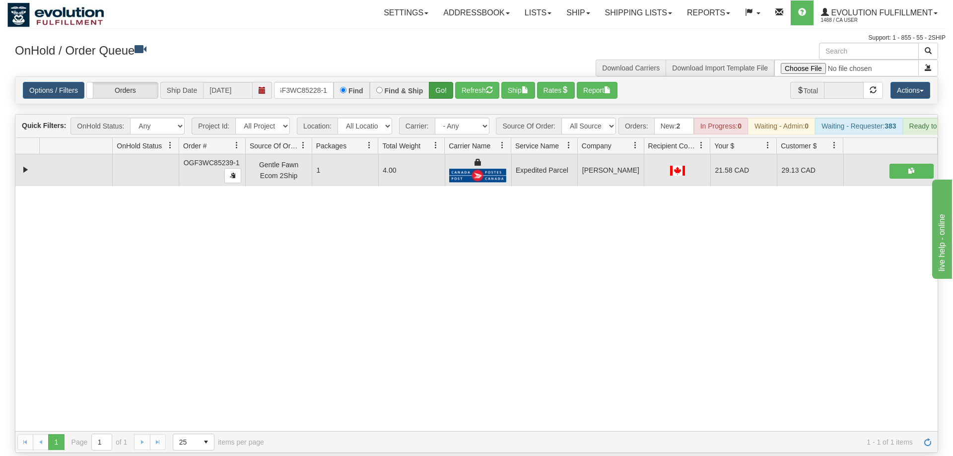
drag, startPoint x: 440, startPoint y: 85, endPoint x: 443, endPoint y: 80, distance: 5.4
click at [440, 84] on div "Options / Filters Group Shipments Orders Ship Date [DATE] oGF3WC85228-1 Find Fi…" at bounding box center [476, 90] width 922 height 27
click at [444, 82] on button "Go!" at bounding box center [441, 90] width 24 height 17
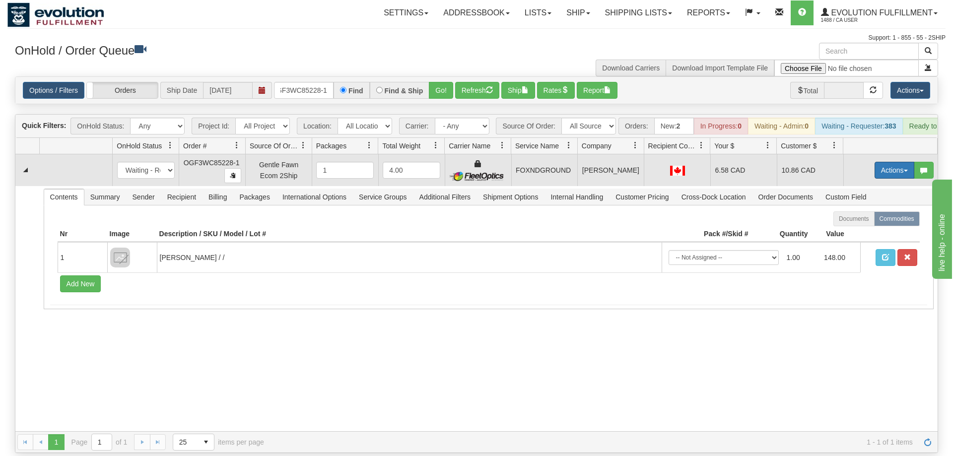
click at [881, 162] on button "Actions" at bounding box center [895, 170] width 40 height 17
click at [862, 224] on span "Ship" at bounding box center [854, 228] width 21 height 8
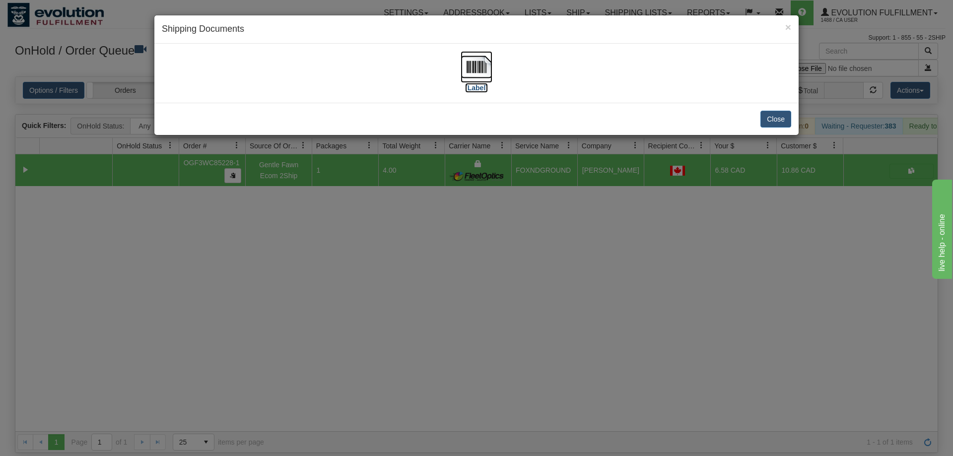
click at [484, 71] on img at bounding box center [477, 67] width 32 height 32
click at [426, 385] on div "× Shipping Documents [Label] Close" at bounding box center [476, 228] width 953 height 456
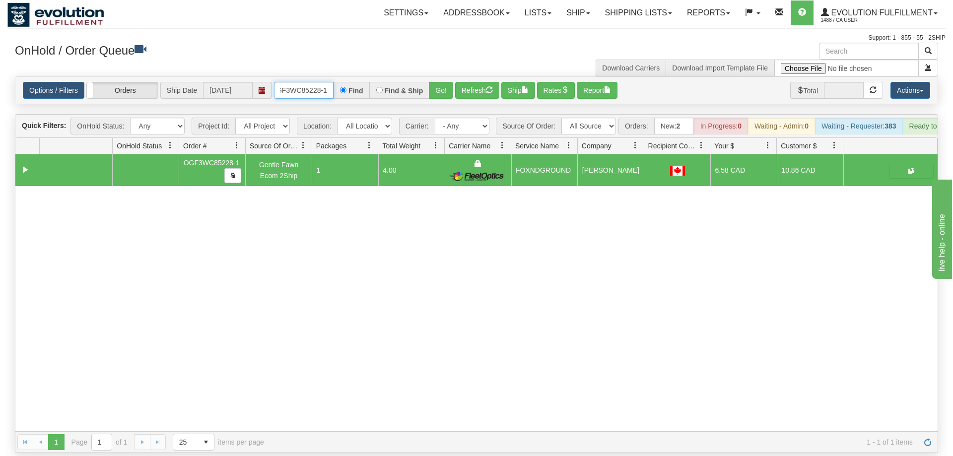
click at [312, 82] on input "oGF3WC85228-1" at bounding box center [304, 90] width 60 height 17
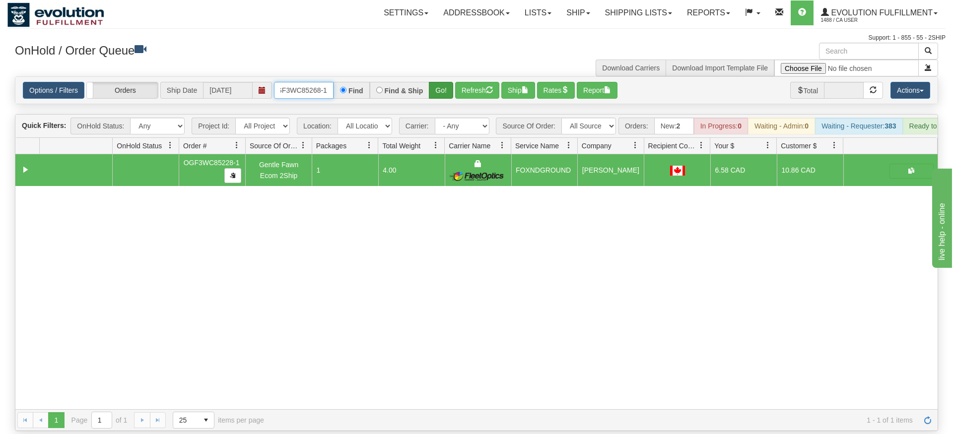
type input "oGF3WC85268-1"
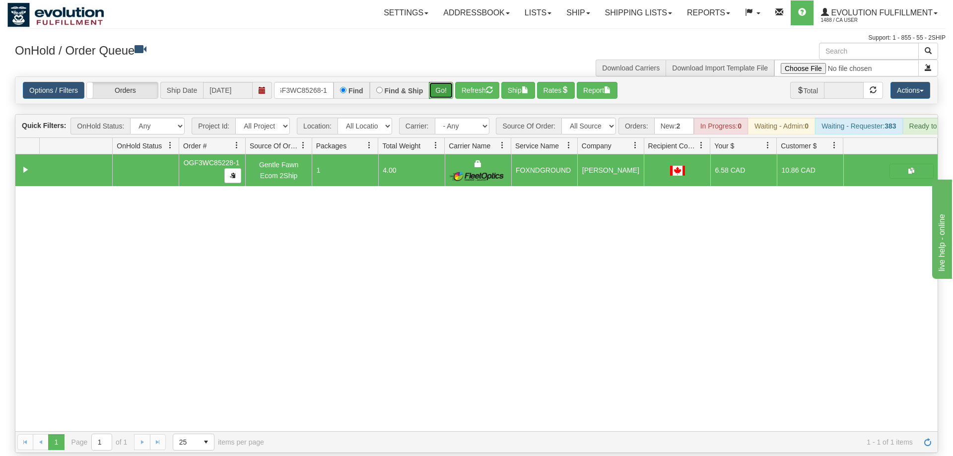
click at [444, 94] on div "Is equal to Is not equal to Contains Does not contains CAD USD EUR ZAR [PERSON_…" at bounding box center [476, 264] width 938 height 377
click at [432, 77] on div "Options / Filters Group Shipments Orders Ship Date [DATE] oGF3WC85268-1 Find Fi…" at bounding box center [476, 90] width 922 height 27
click at [435, 82] on button "Go!" at bounding box center [441, 90] width 24 height 17
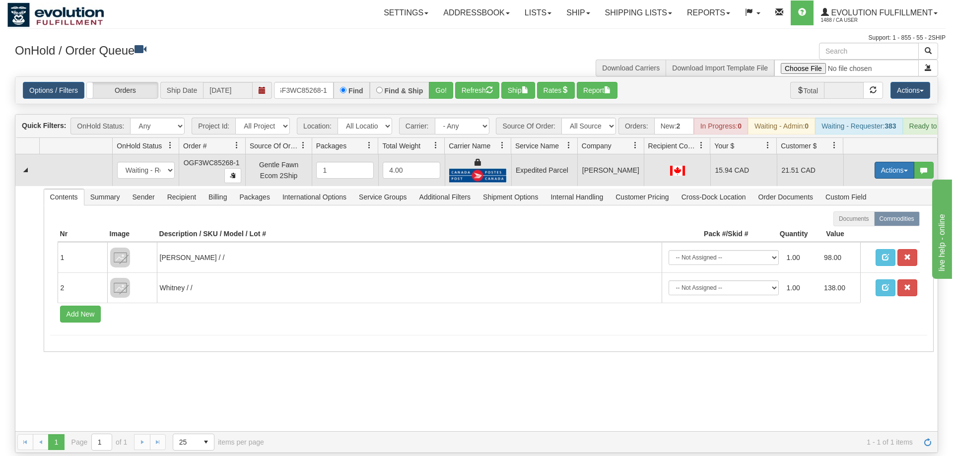
drag, startPoint x: 877, startPoint y: 152, endPoint x: 874, endPoint y: 173, distance: 21.1
click at [878, 162] on button "Actions" at bounding box center [895, 170] width 40 height 17
click at [863, 221] on link "Ship" at bounding box center [873, 227] width 79 height 13
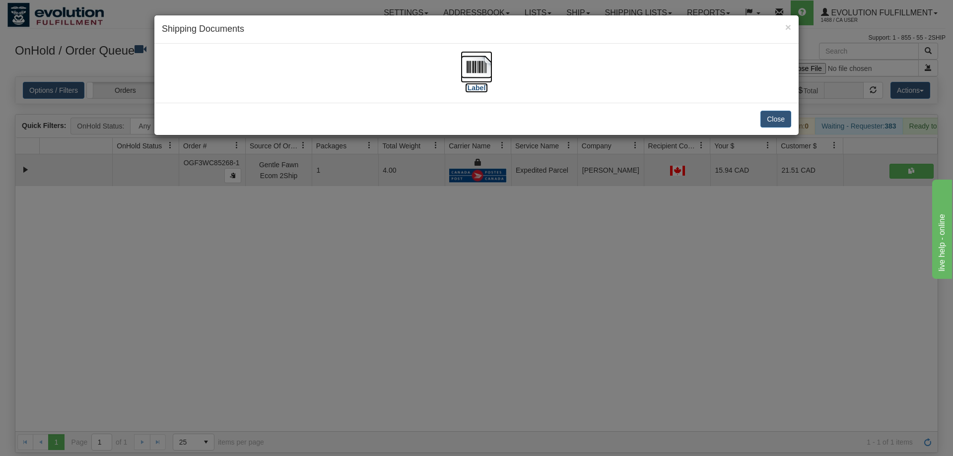
click at [479, 56] on img at bounding box center [477, 67] width 32 height 32
drag, startPoint x: 644, startPoint y: 243, endPoint x: 307, endPoint y: 97, distance: 366.8
click at [641, 243] on div "× Shipping Documents [Label] Close" at bounding box center [476, 228] width 953 height 456
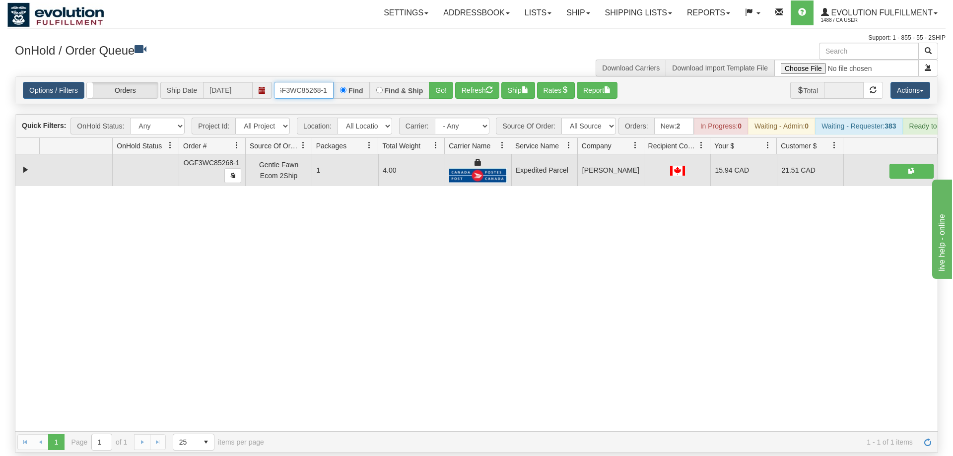
click at [312, 82] on input "oGF3WC85268-1" at bounding box center [304, 90] width 60 height 17
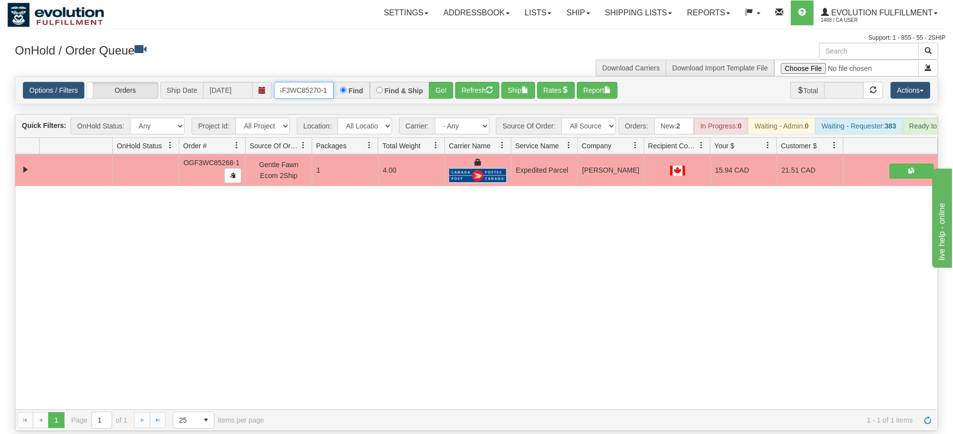
type input "OGF3WC85270-1"
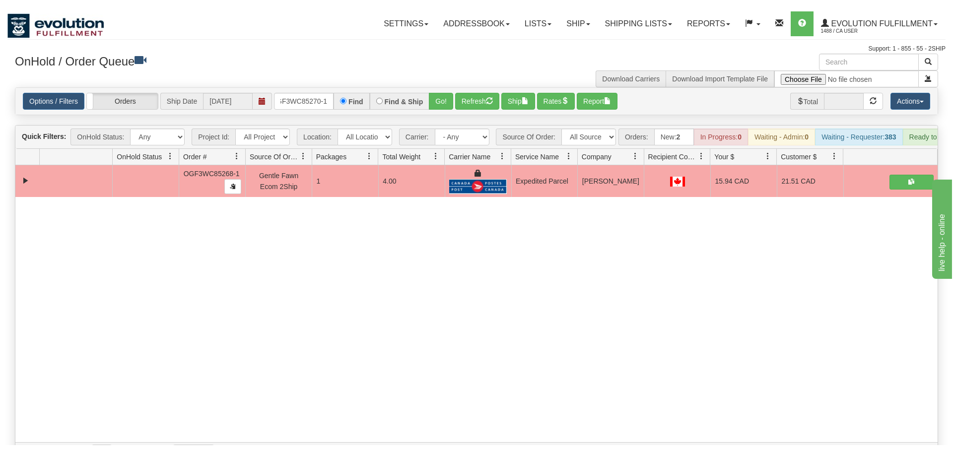
drag, startPoint x: 455, startPoint y: 74, endPoint x: 443, endPoint y: 92, distance: 22.2
click at [450, 94] on div "Is equal to Is not equal to Contains Does not contains CAD USD EUR ZAR [PERSON_…" at bounding box center [476, 264] width 938 height 377
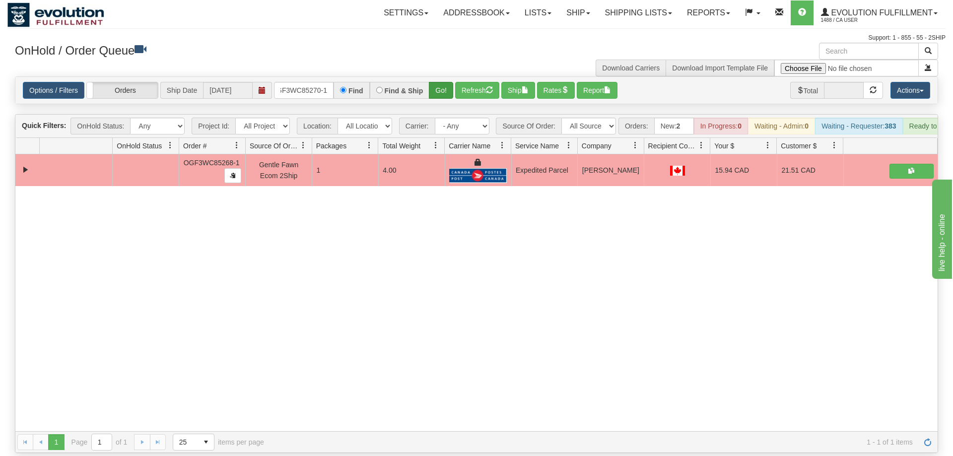
drag, startPoint x: 443, startPoint y: 92, endPoint x: 439, endPoint y: 77, distance: 15.3
click at [441, 84] on div "Is equal to Is not equal to Contains Does not contains CAD USD EUR ZAR [PERSON_…" at bounding box center [476, 264] width 938 height 377
drag, startPoint x: 440, startPoint y: 74, endPoint x: 953, endPoint y: 118, distance: 514.1
click at [441, 82] on button "Go!" at bounding box center [441, 90] width 24 height 17
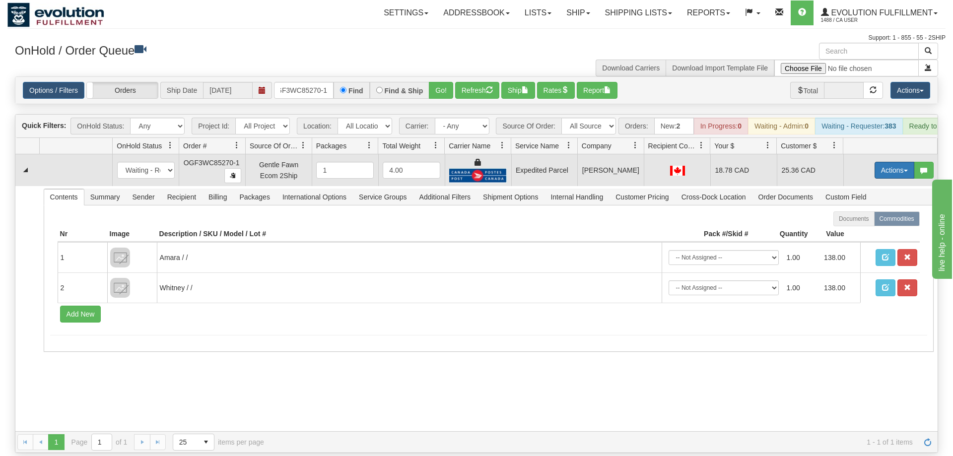
click at [911, 162] on button "Actions" at bounding box center [895, 170] width 40 height 17
click at [857, 224] on span "Ship" at bounding box center [854, 228] width 21 height 8
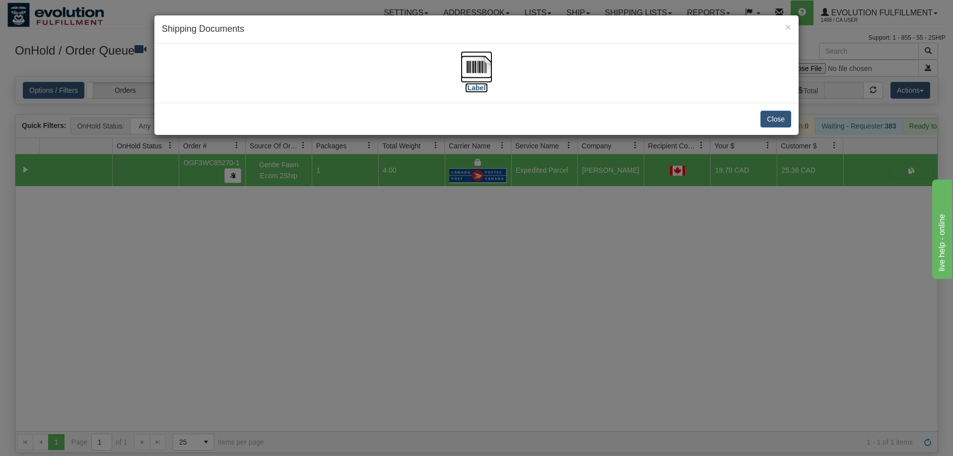
click at [483, 74] on img at bounding box center [477, 67] width 32 height 32
click at [540, 202] on div "× Shipping Documents [Label] Close" at bounding box center [476, 228] width 953 height 456
